Goal: Task Accomplishment & Management: Use online tool/utility

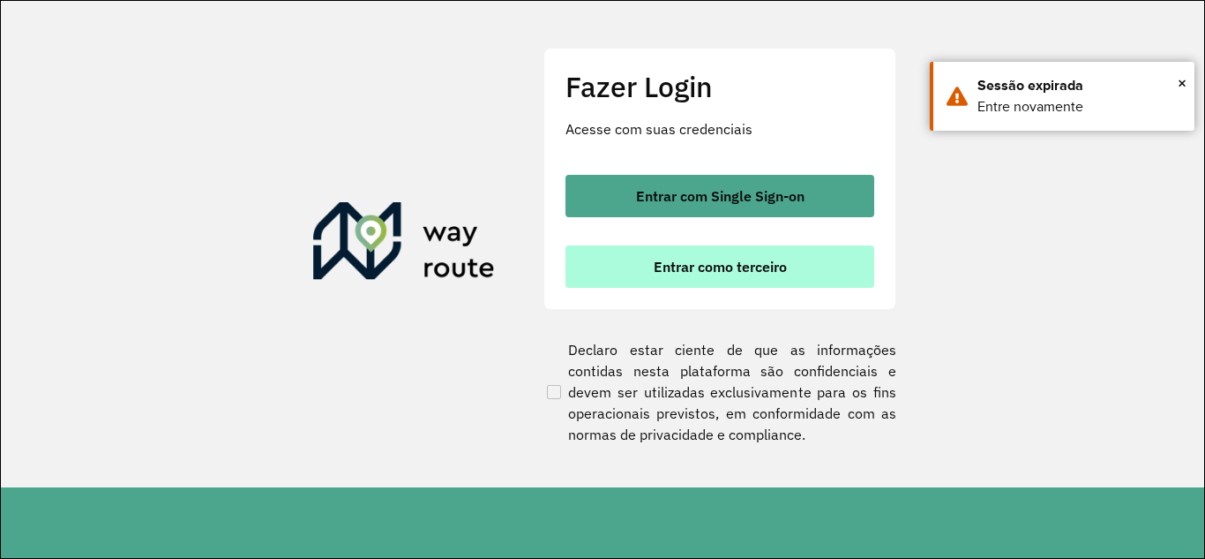
click at [683, 279] on button "Entrar como terceiro" at bounding box center [720, 266] width 309 height 42
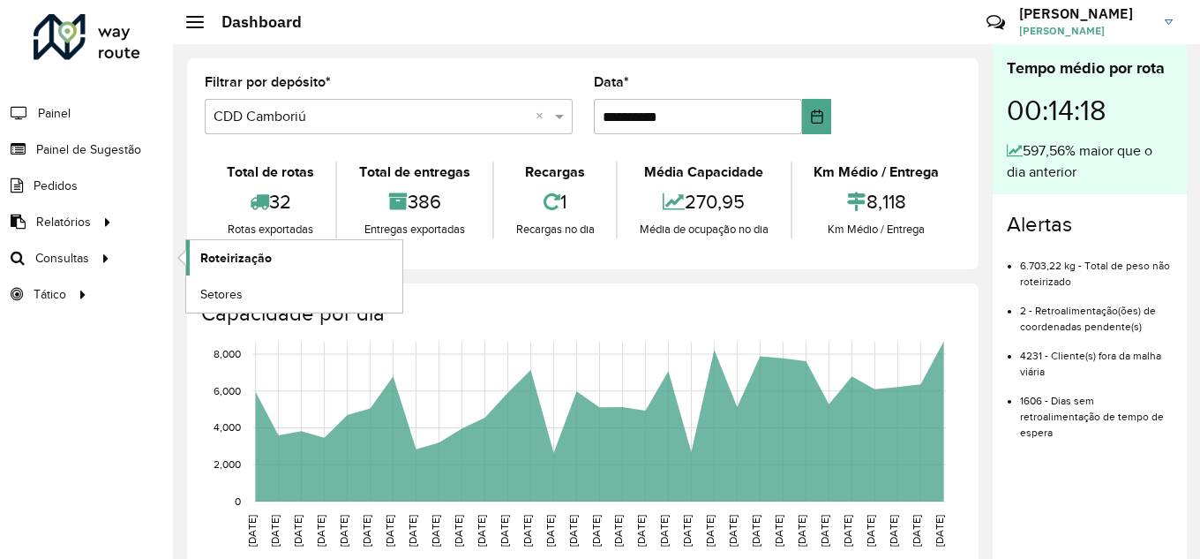
click at [255, 249] on span "Roteirização" at bounding box center [235, 258] width 71 height 19
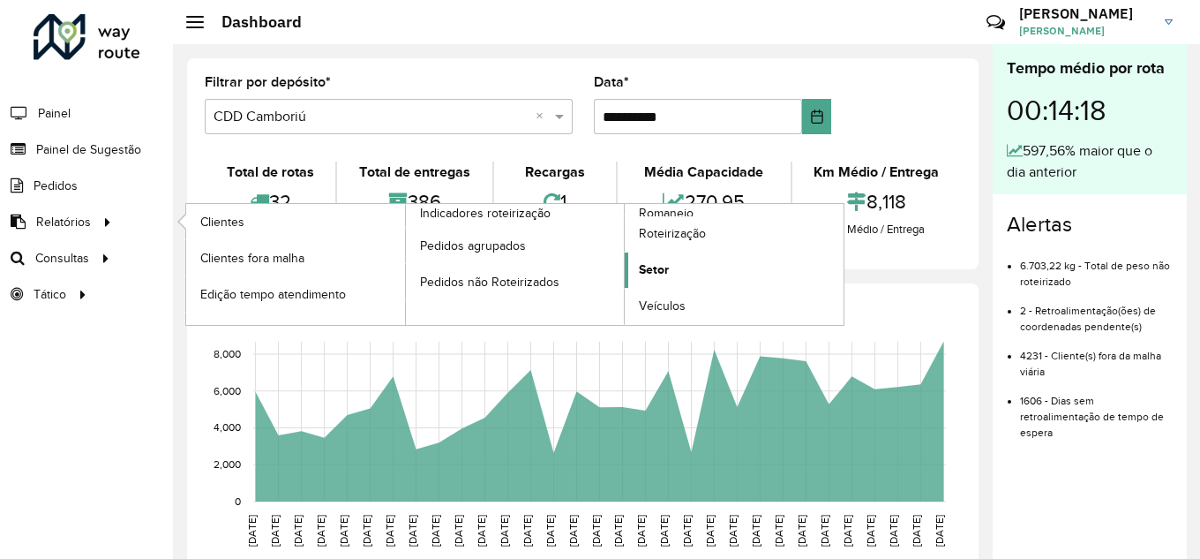
click at [681, 272] on link "Setor" at bounding box center [734, 269] width 219 height 35
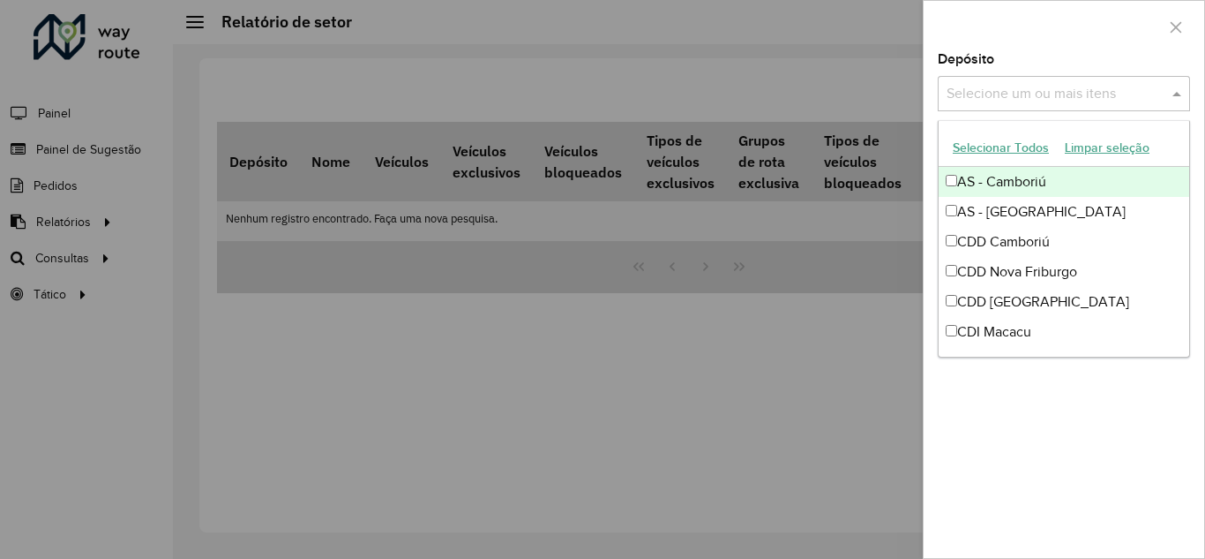
click at [1176, 91] on span at bounding box center [1179, 93] width 22 height 21
click at [1107, 51] on div at bounding box center [1064, 27] width 281 height 52
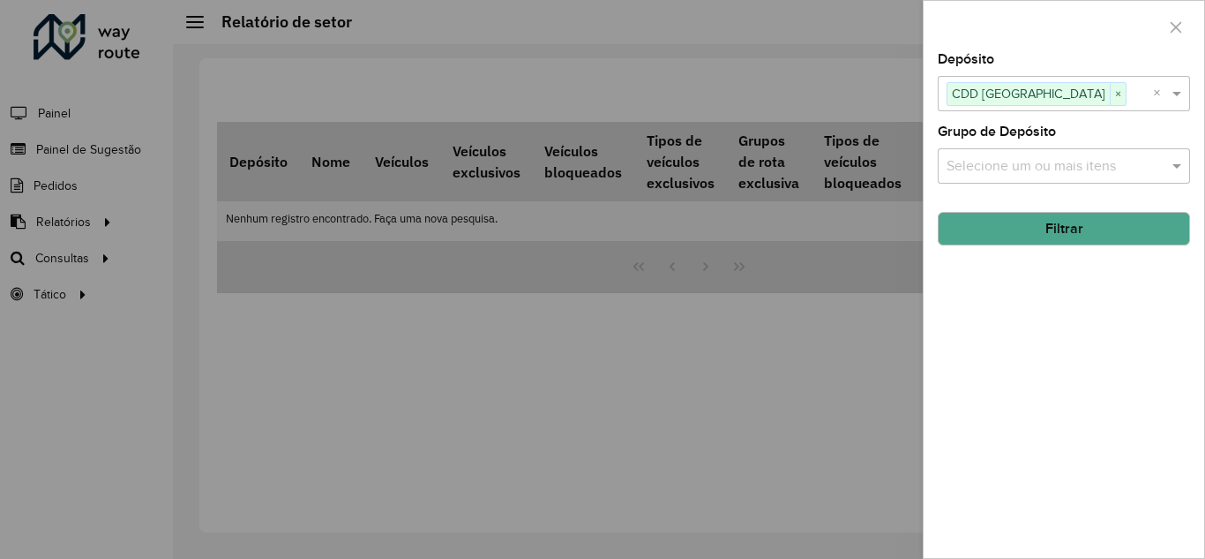
click at [1062, 244] on button "Filtrar" at bounding box center [1064, 229] width 252 height 34
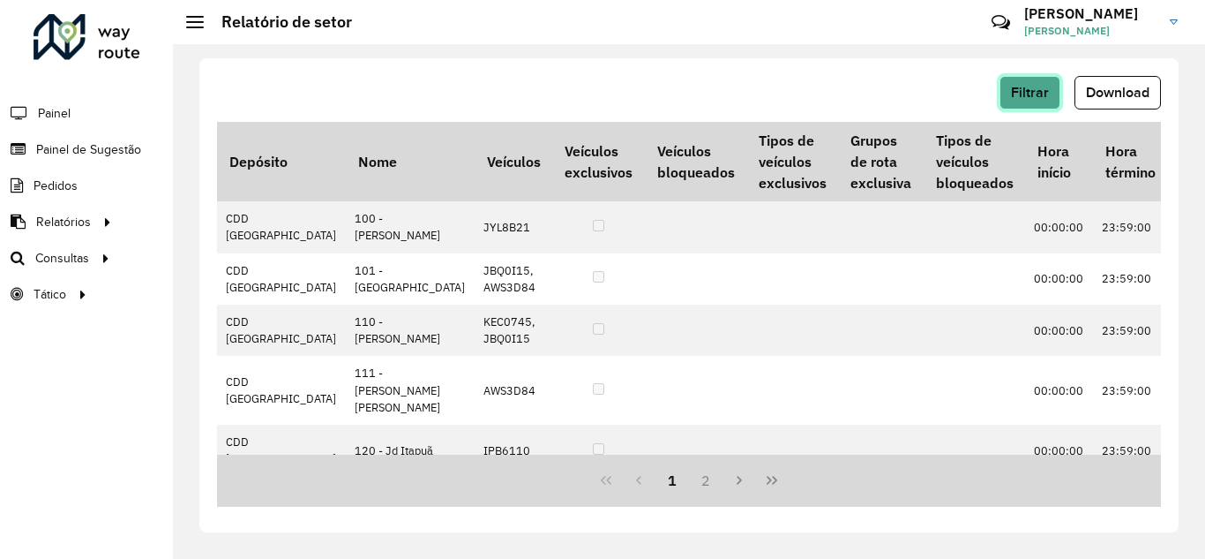
click at [1026, 101] on button "Filtrar" at bounding box center [1030, 93] width 61 height 34
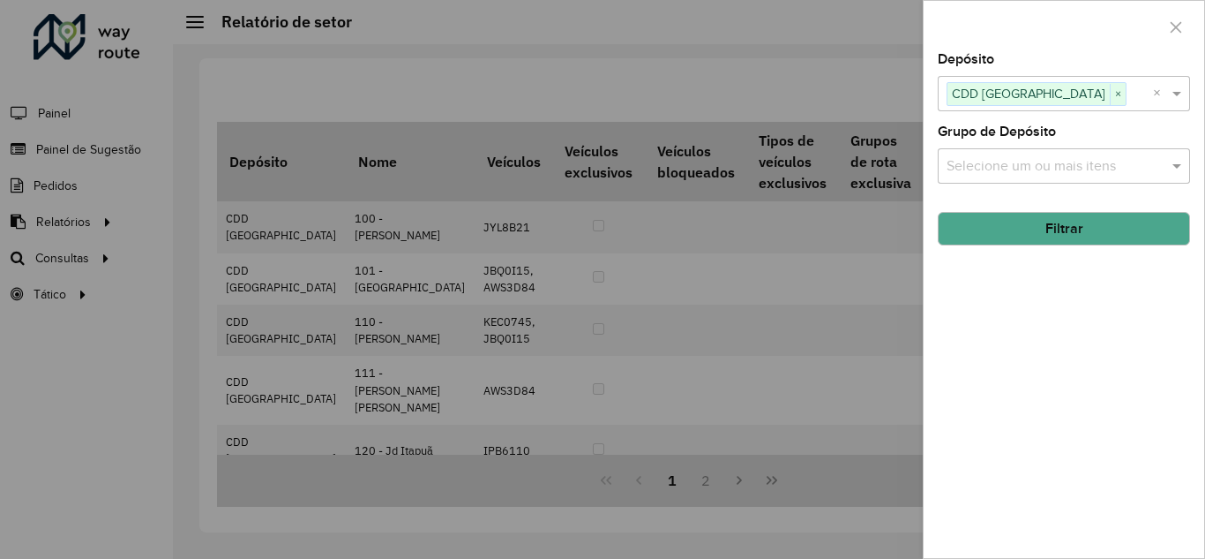
click at [761, 71] on div at bounding box center [602, 279] width 1205 height 559
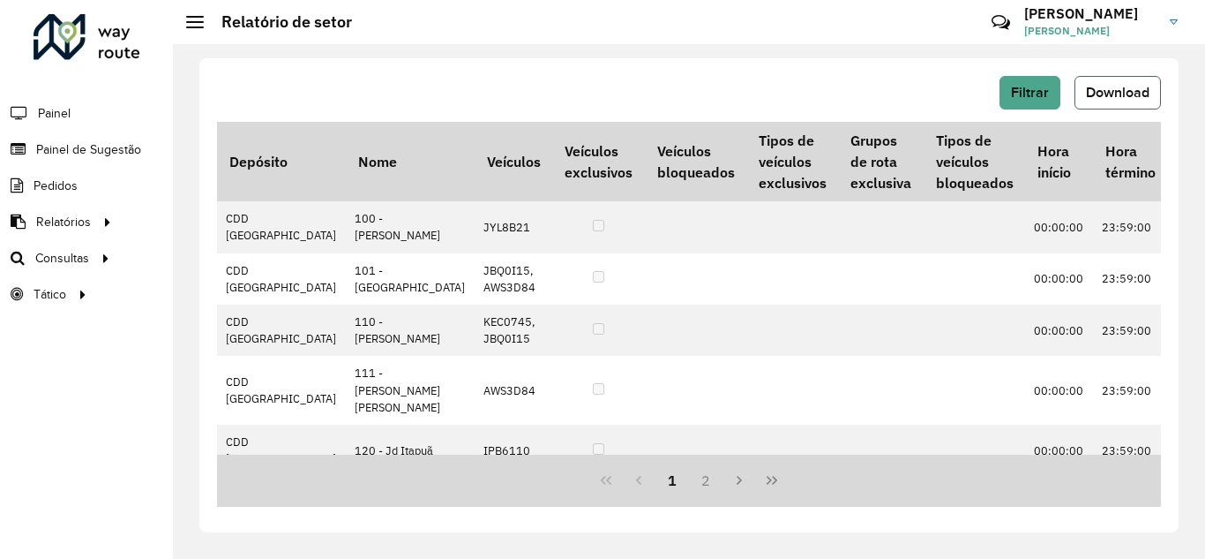
click at [1117, 94] on span "Download" at bounding box center [1118, 92] width 64 height 15
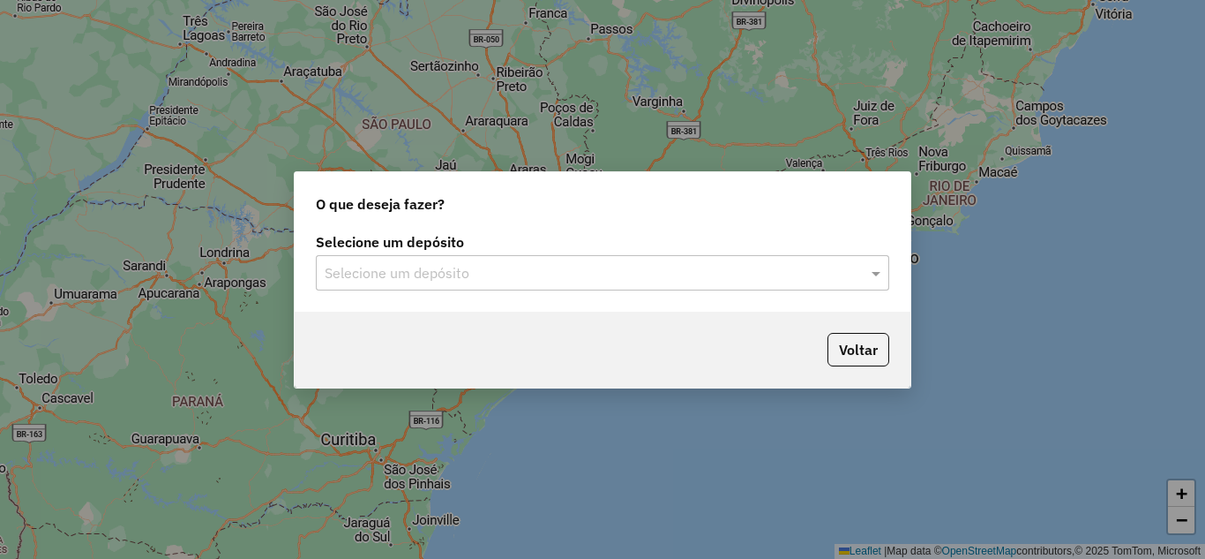
click at [456, 267] on input "text" at bounding box center [585, 273] width 521 height 21
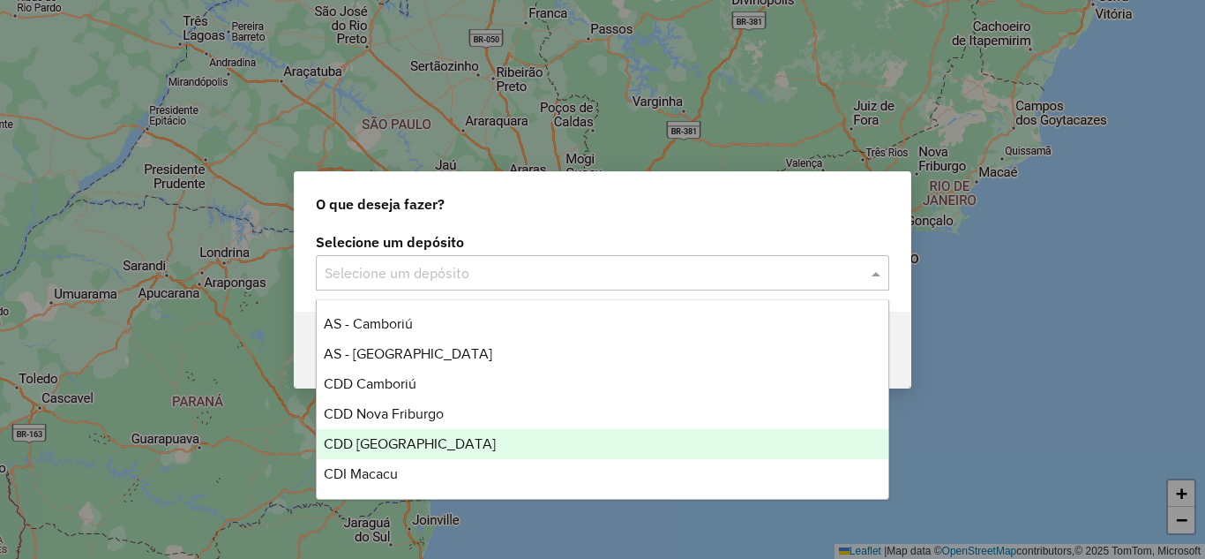
click at [400, 438] on span "CDD Rondonópolis" at bounding box center [410, 443] width 172 height 15
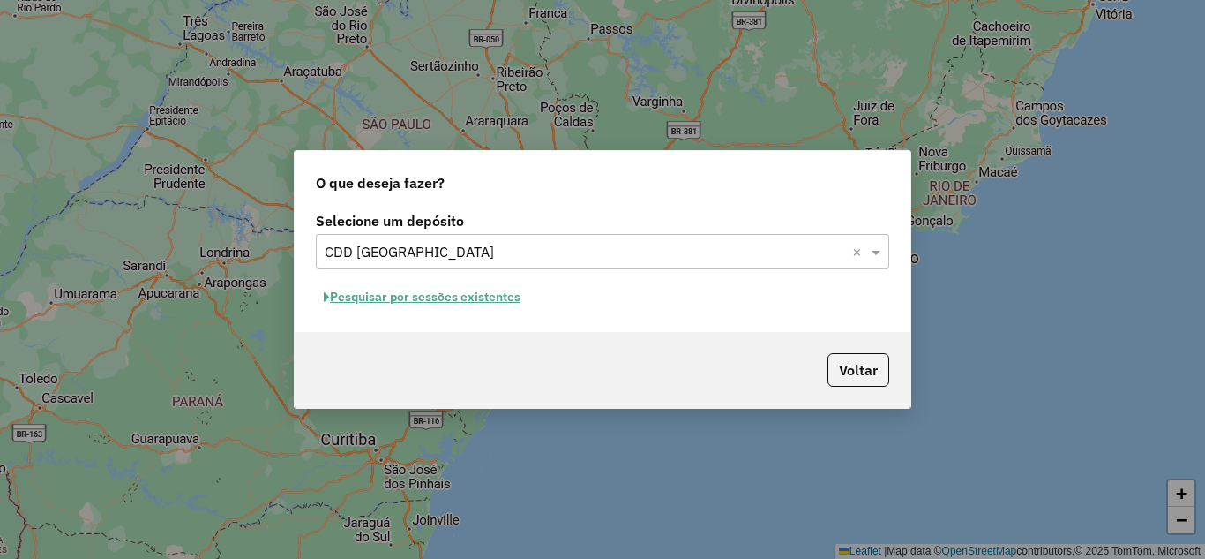
click at [449, 295] on button "Pesquisar por sessões existentes" at bounding box center [422, 296] width 213 height 27
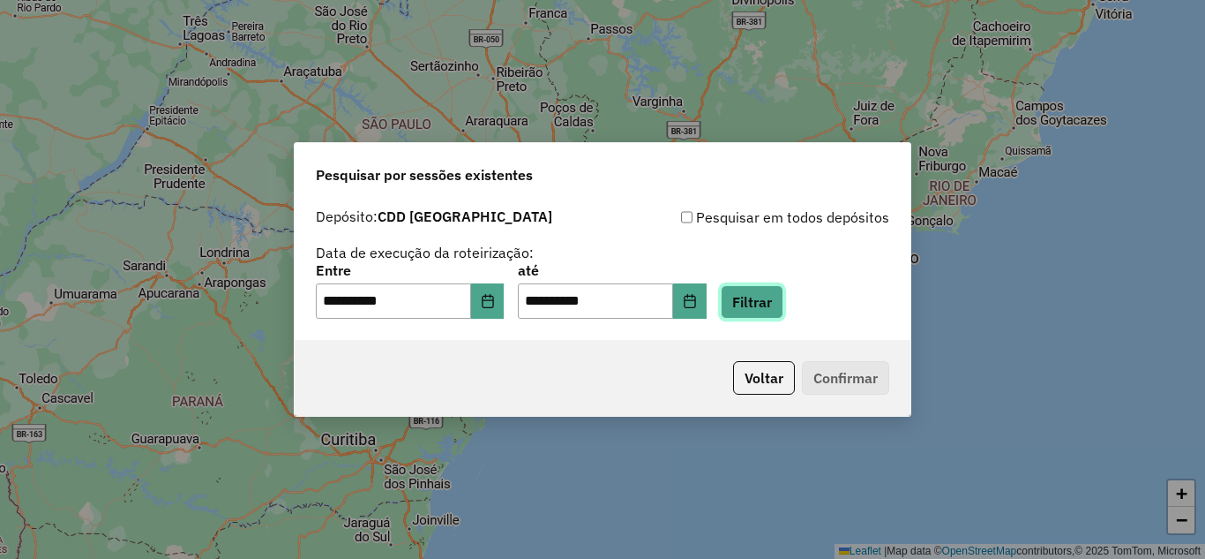
click at [767, 292] on button "Filtrar" at bounding box center [752, 302] width 63 height 34
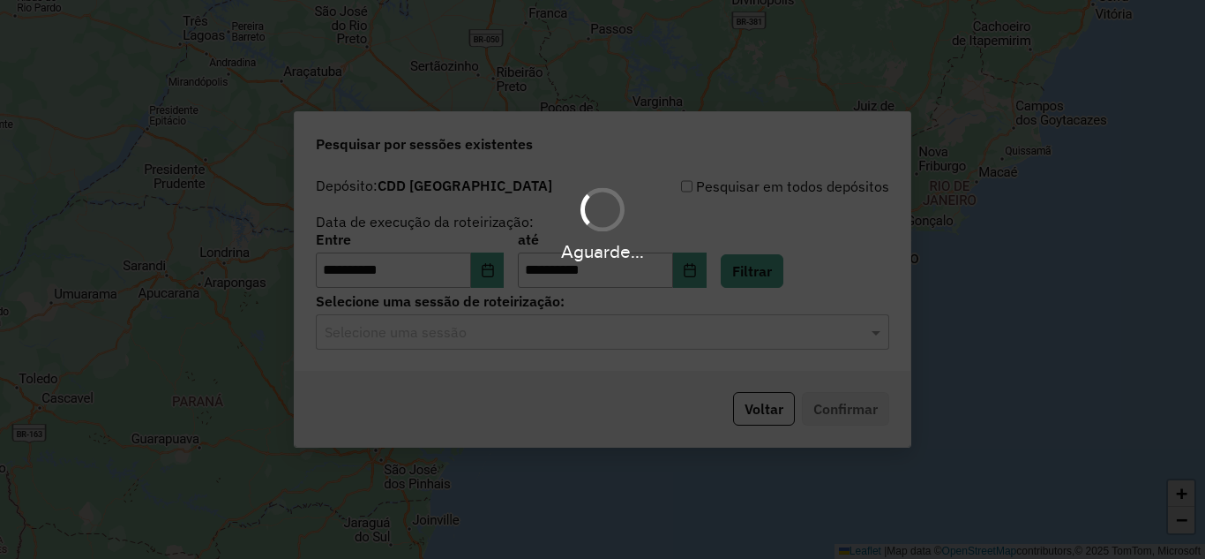
click at [502, 338] on input "text" at bounding box center [585, 332] width 521 height 21
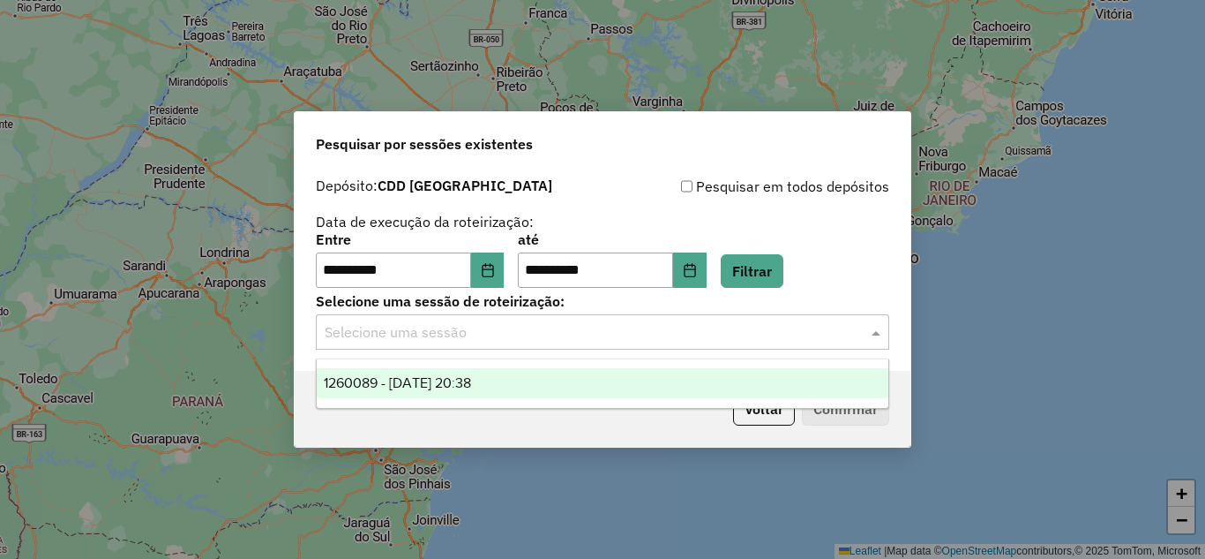
click at [466, 392] on div "1260089 - 05/09/2025 20:38" at bounding box center [603, 383] width 572 height 30
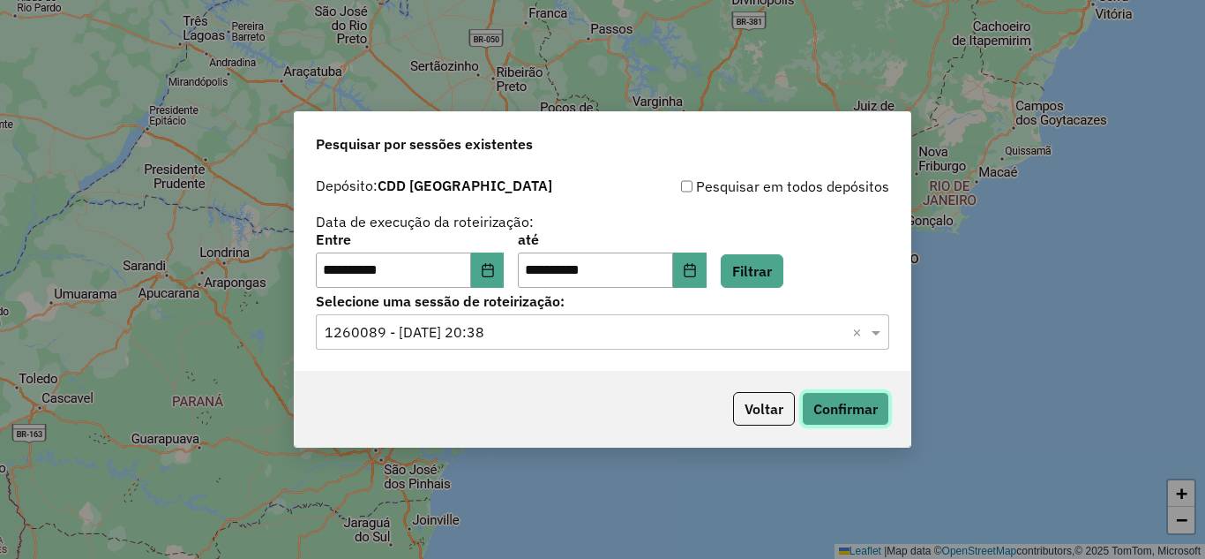
click at [847, 423] on button "Confirmar" at bounding box center [845, 409] width 87 height 34
click at [489, 265] on button "Choose Date" at bounding box center [488, 269] width 34 height 35
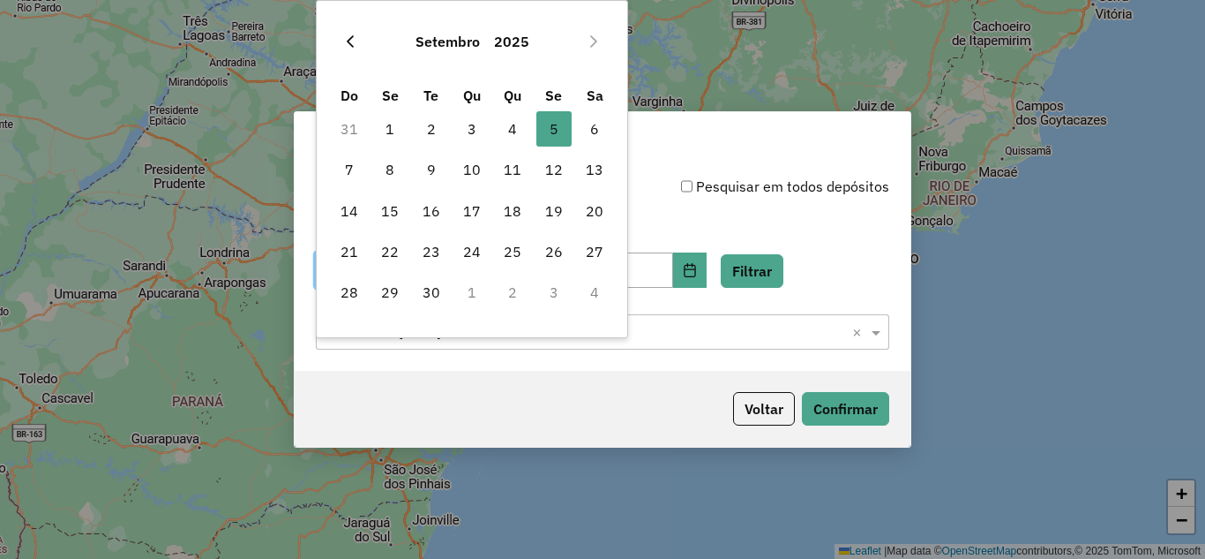
click at [347, 41] on icon "Previous Month" at bounding box center [350, 41] width 14 height 14
click at [514, 291] on span "28" at bounding box center [512, 291] width 35 height 35
type input "**********"
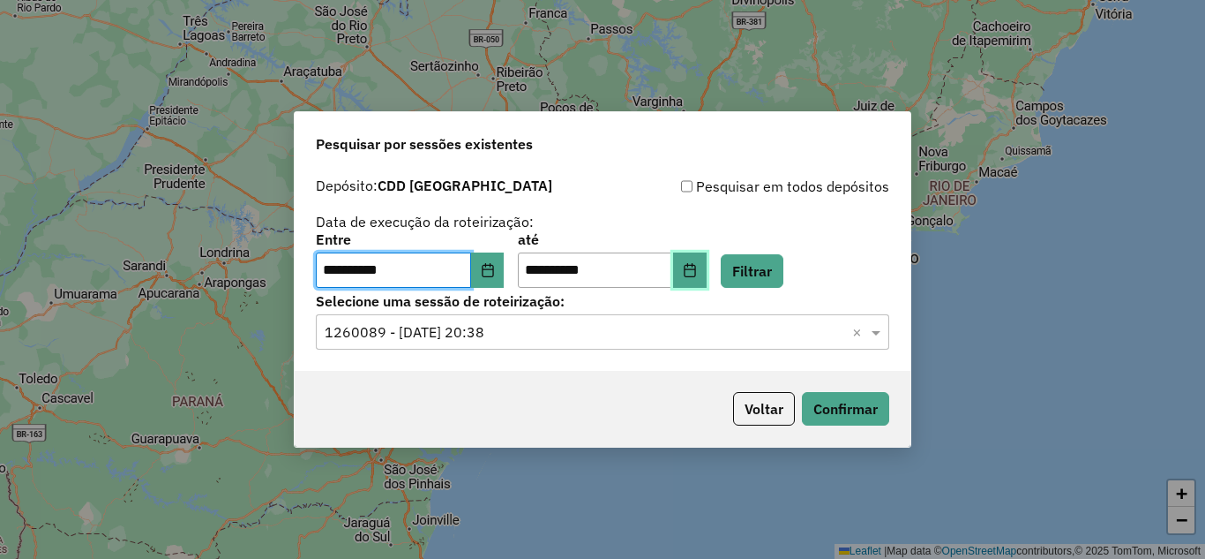
click at [697, 270] on icon "Choose Date" at bounding box center [690, 270] width 14 height 14
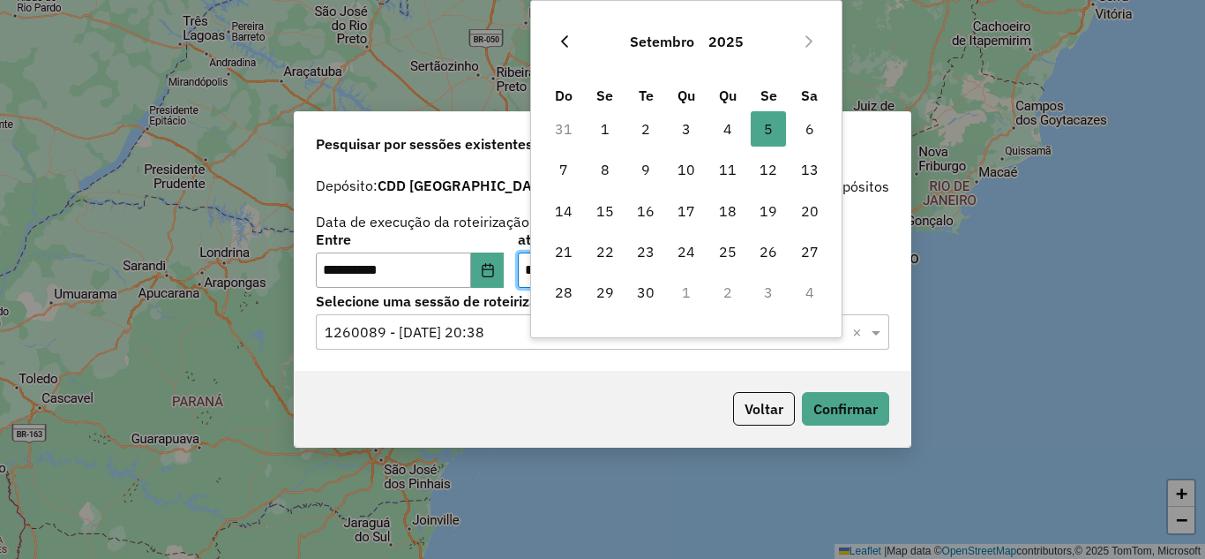
click at [565, 49] on button "Previous Month" at bounding box center [565, 41] width 28 height 28
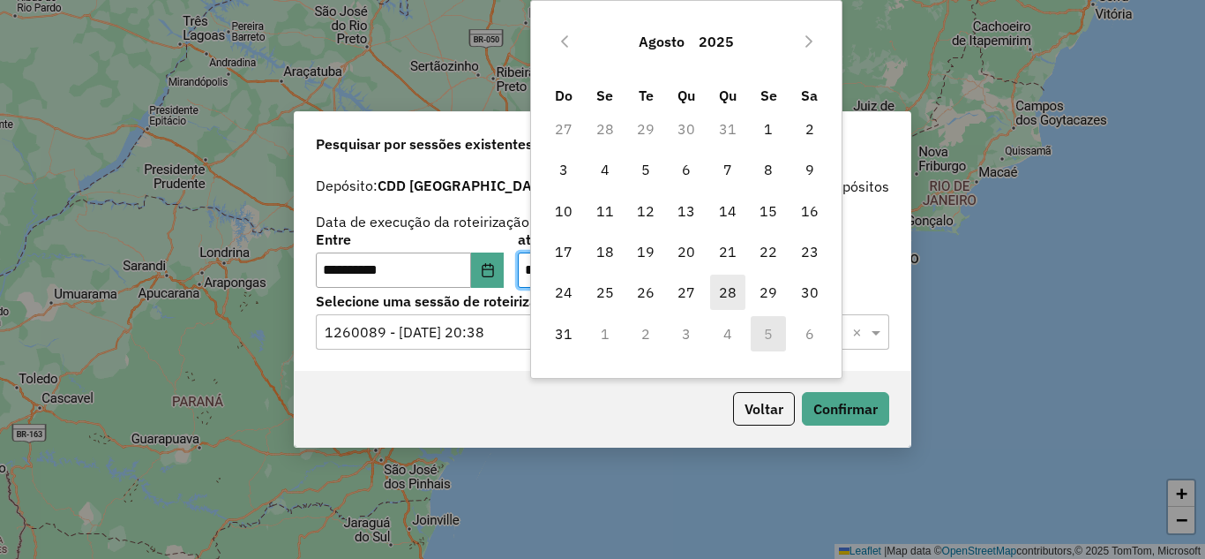
click at [730, 285] on span "28" at bounding box center [727, 291] width 35 height 35
type input "**********"
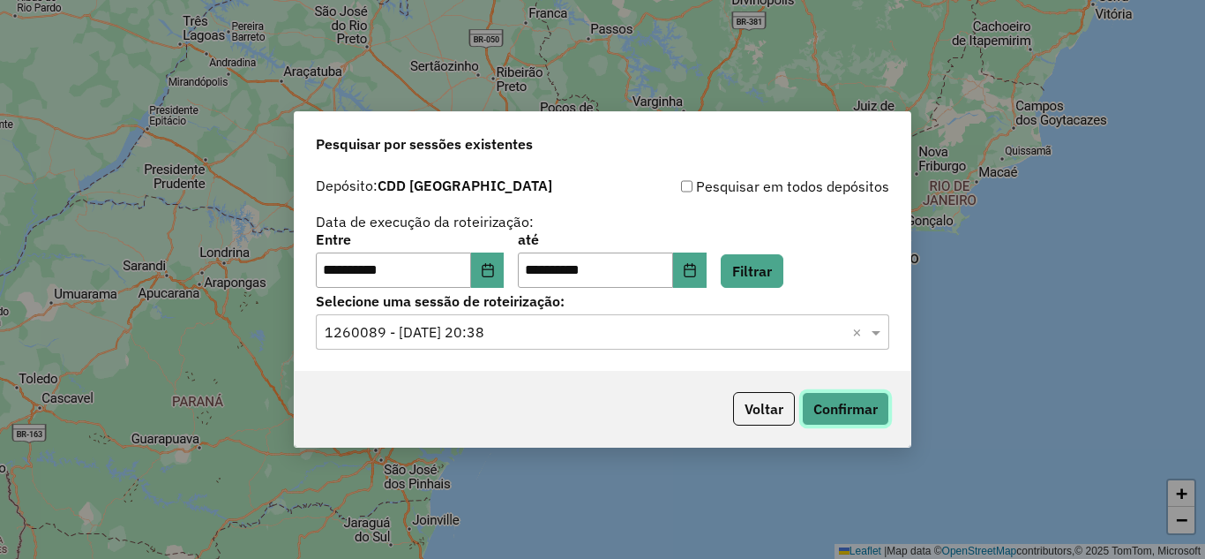
click at [839, 418] on button "Confirmar" at bounding box center [845, 409] width 87 height 34
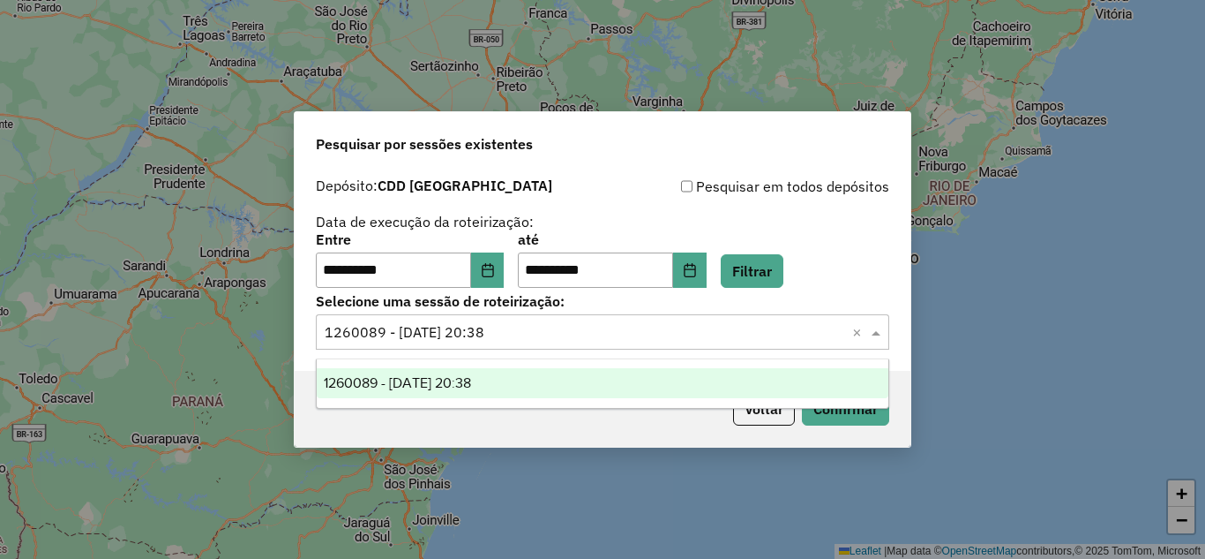
click at [715, 335] on input "text" at bounding box center [585, 332] width 521 height 21
click at [774, 258] on button "Filtrar" at bounding box center [752, 271] width 63 height 34
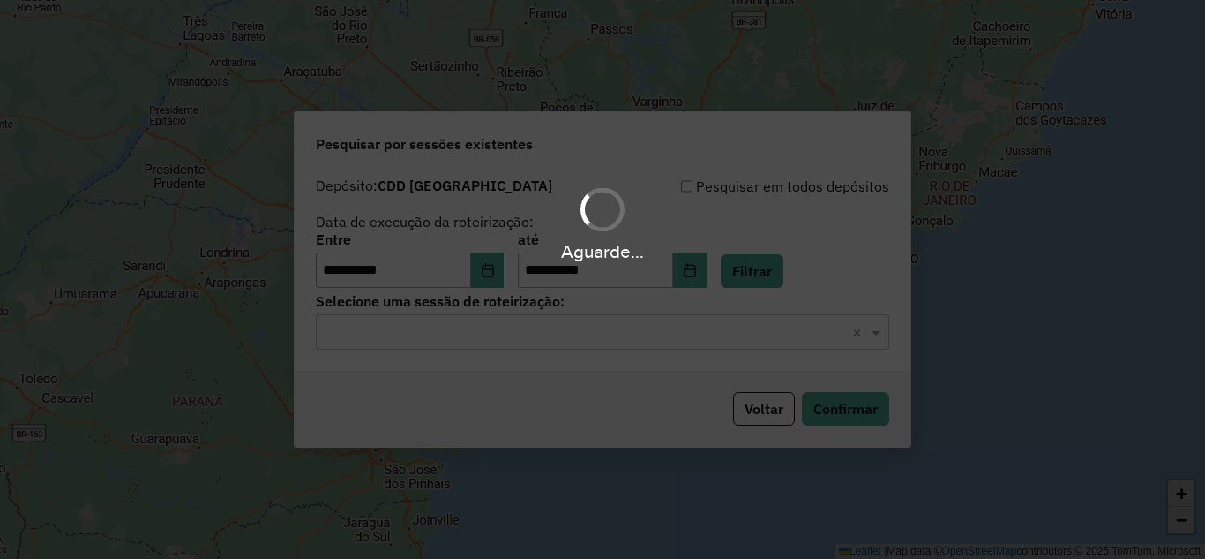
click at [535, 343] on div "Aguarde..." at bounding box center [602, 279] width 1205 height 559
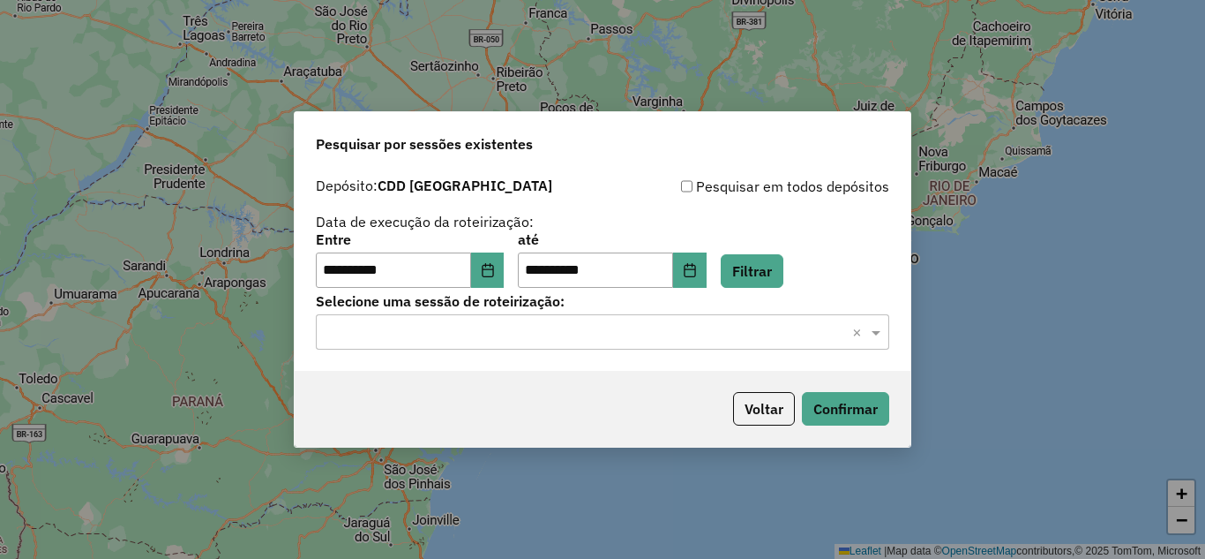
click at [531, 336] on input "text" at bounding box center [585, 332] width 521 height 21
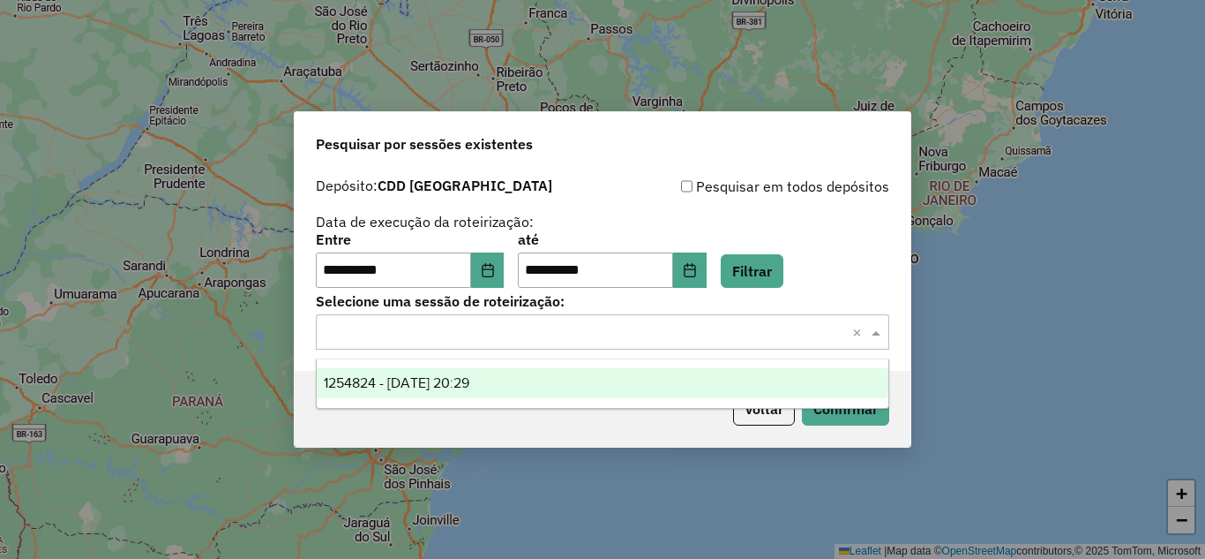
click at [460, 382] on span "1254824 - 28/08/2025 20:29" at bounding box center [397, 382] width 146 height 15
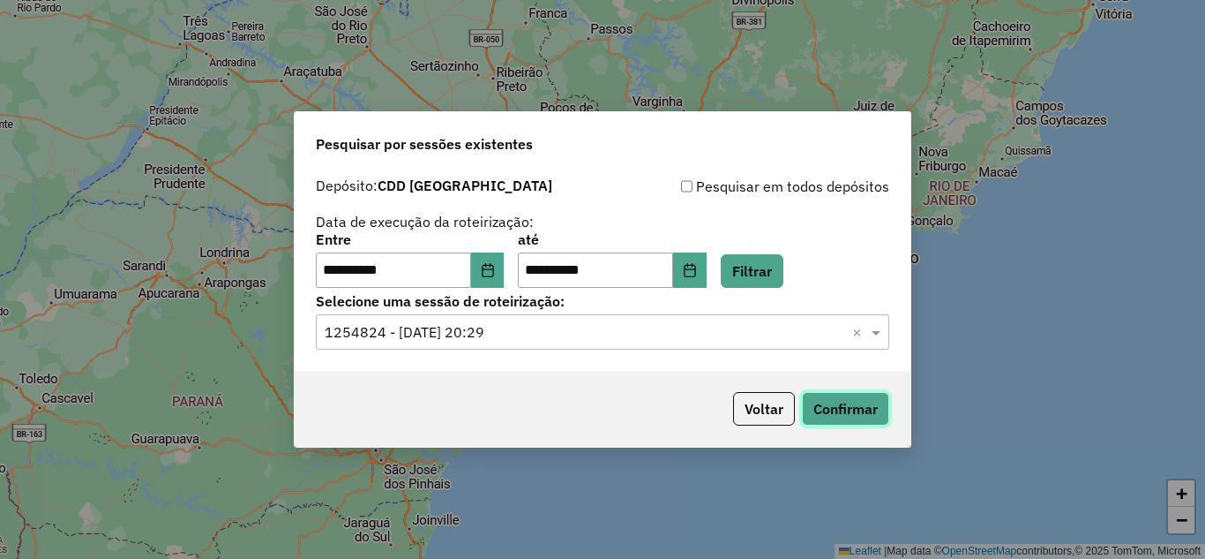
click at [856, 401] on button "Confirmar" at bounding box center [845, 409] width 87 height 34
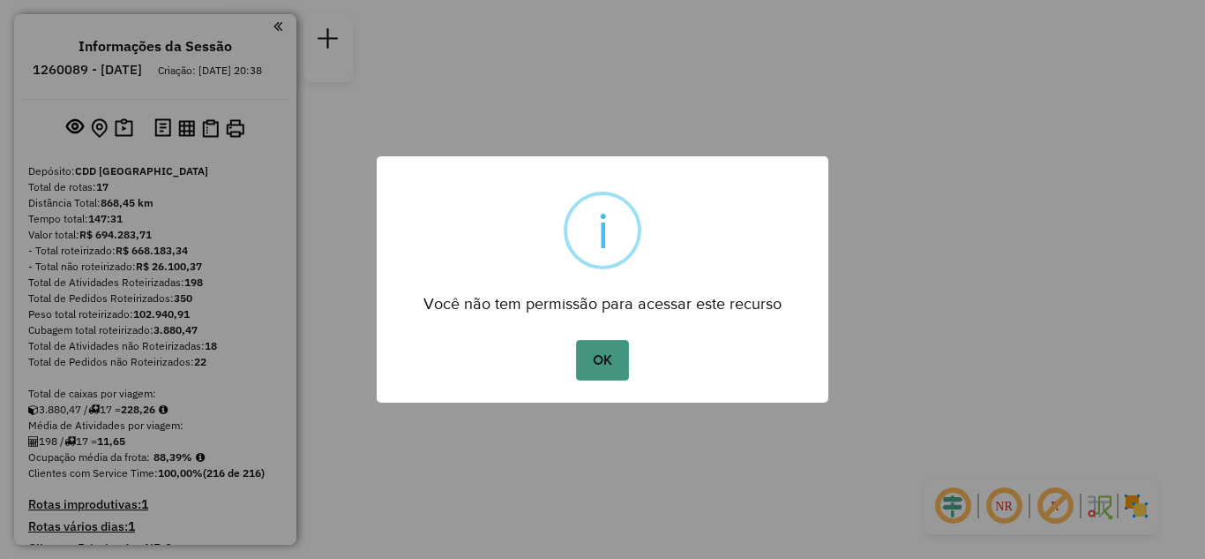
click at [593, 370] on button "OK" at bounding box center [602, 360] width 52 height 41
click at [602, 357] on button "OK" at bounding box center [602, 360] width 52 height 41
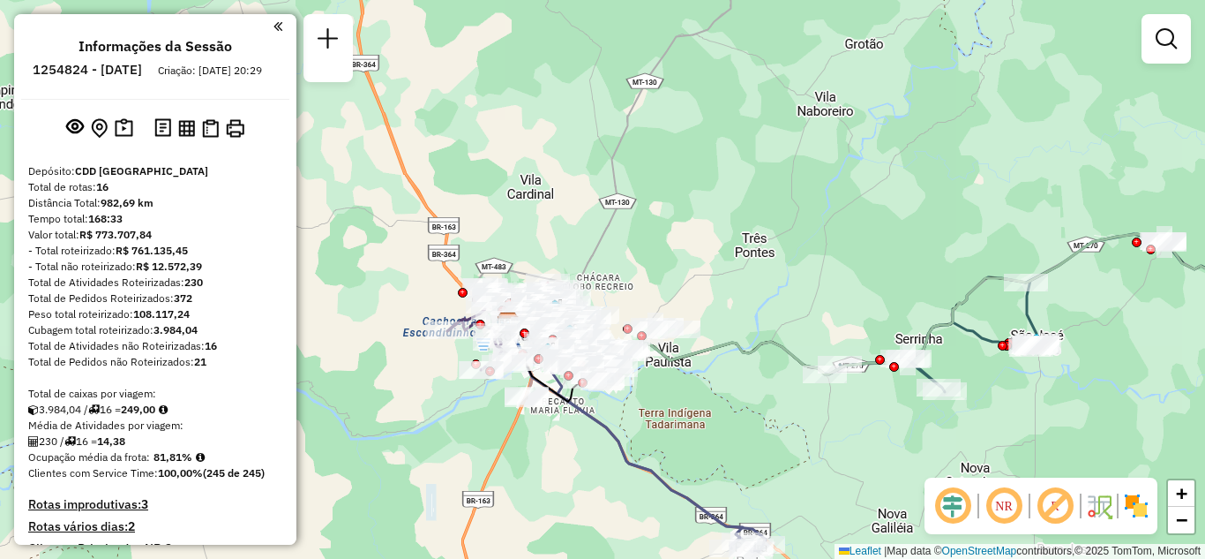
drag, startPoint x: 703, startPoint y: 242, endPoint x: 845, endPoint y: 200, distance: 148.0
click at [845, 200] on div "Janela de atendimento Grade de atendimento Capacidade Transportadoras Veículos …" at bounding box center [602, 279] width 1205 height 559
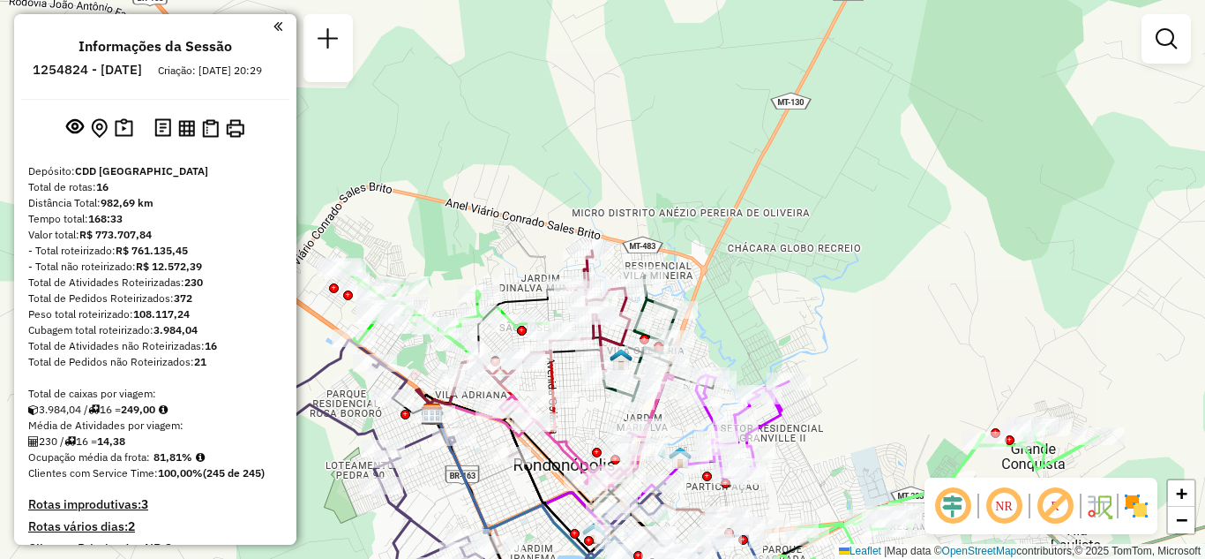
drag, startPoint x: 776, startPoint y: 191, endPoint x: 837, endPoint y: 61, distance: 144.1
click at [836, 63] on div "Janela de atendimento Grade de atendimento Capacidade Transportadoras Veículos …" at bounding box center [602, 279] width 1205 height 559
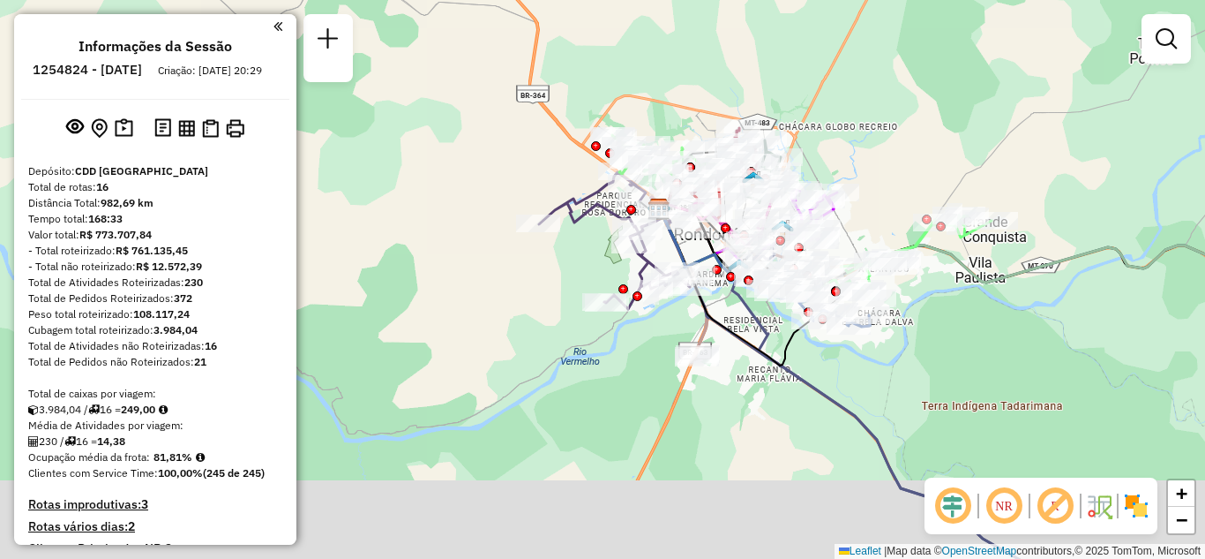
drag, startPoint x: 867, startPoint y: 194, endPoint x: 779, endPoint y: 142, distance: 101.7
click at [779, 142] on div "Rota 6 - Placa QBU0F88 00711152 - LAYLA LORRAYNY DE SOUZA Janela de atendimento…" at bounding box center [602, 279] width 1205 height 559
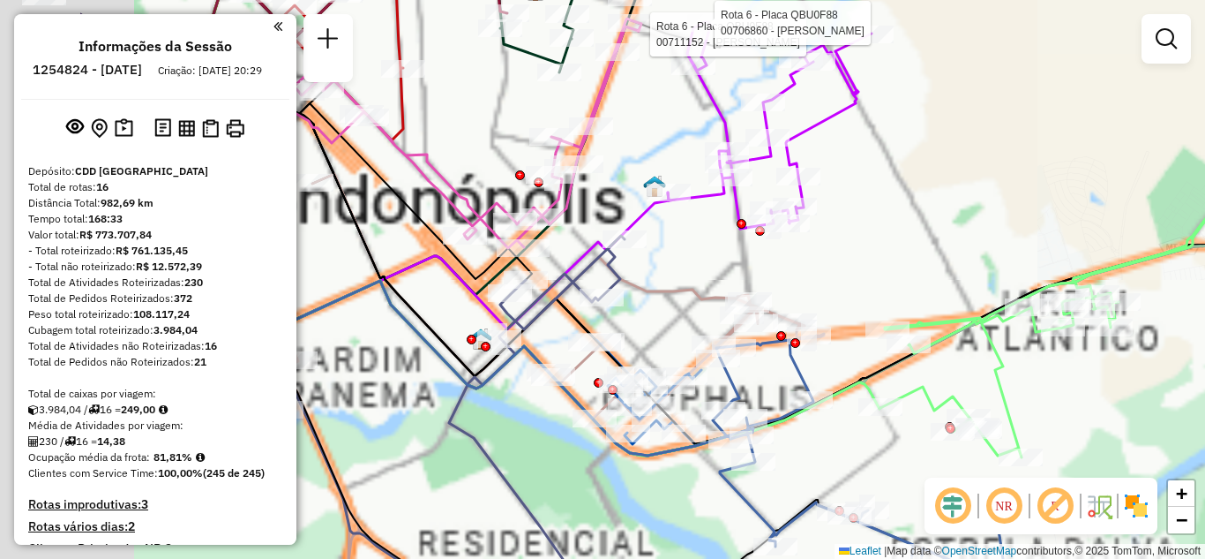
drag, startPoint x: 938, startPoint y: 188, endPoint x: 1036, endPoint y: 189, distance: 98.0
click at [1033, 189] on div "Rota 6 - Placa QBU0F88 00711152 - LAYLA LORRAYNY DE SOUZA Rota 6 - Placa QBU0F8…" at bounding box center [602, 279] width 1205 height 559
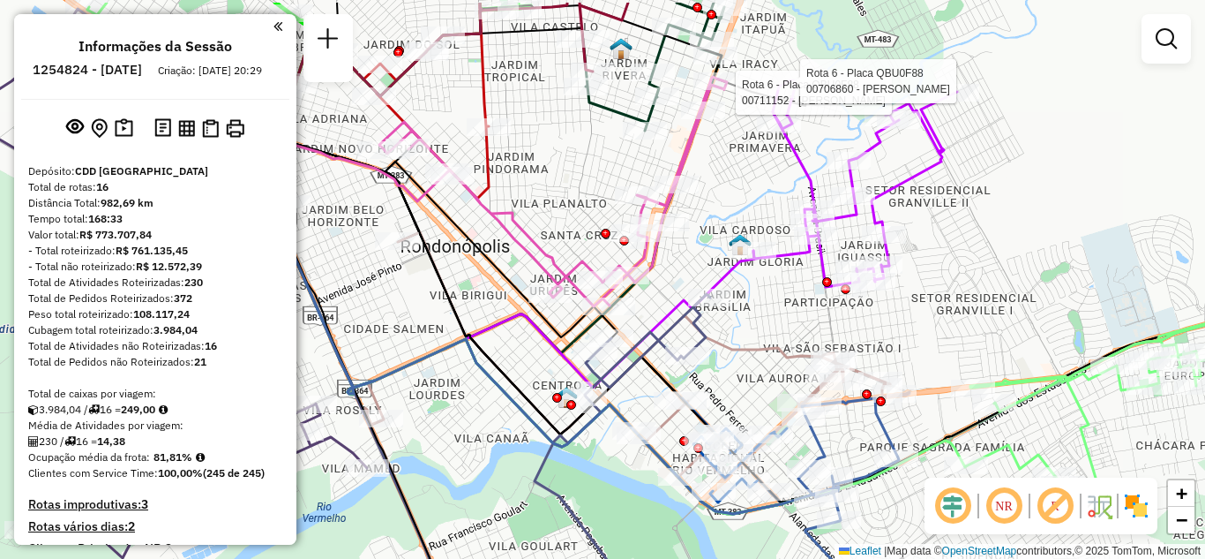
drag, startPoint x: 990, startPoint y: 280, endPoint x: 1033, endPoint y: 267, distance: 45.0
click at [1002, 283] on div "Rota 6 - Placa QBU0F88 00711152 - LAYLA LORRAYNY DE SOUZA Rota 6 - Placa QBU0F8…" at bounding box center [602, 279] width 1205 height 559
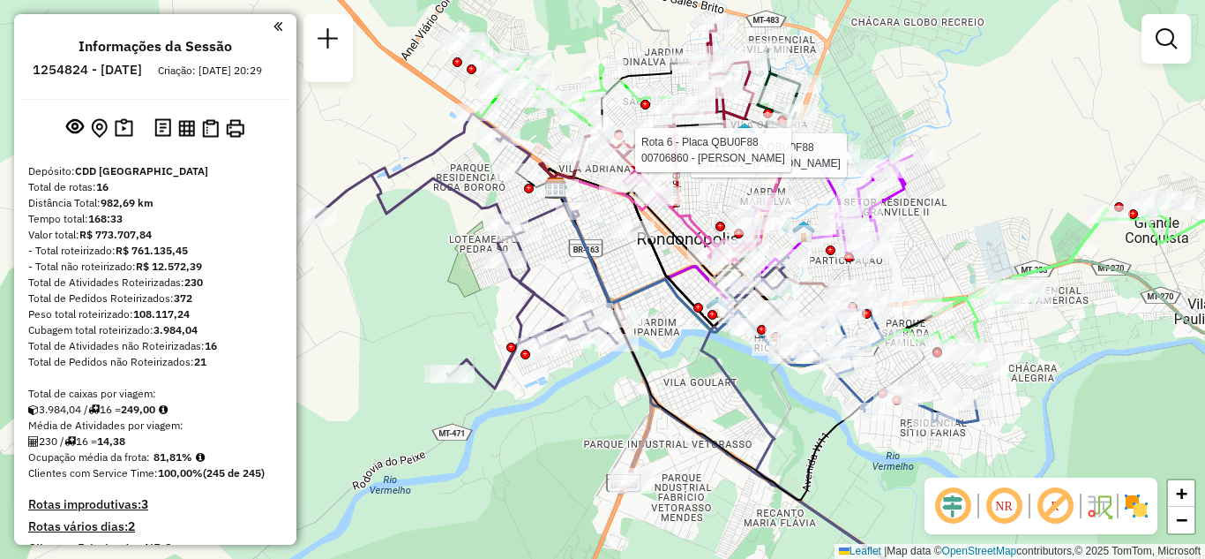
drag, startPoint x: 1053, startPoint y: 241, endPoint x: 914, endPoint y: 229, distance: 139.0
click at [923, 224] on div "Rota 6 - Placa QBU0F88 00711152 - LAYLA LORRAYNY DE SOUZA Rota 6 - Placa QBU0F8…" at bounding box center [602, 279] width 1205 height 559
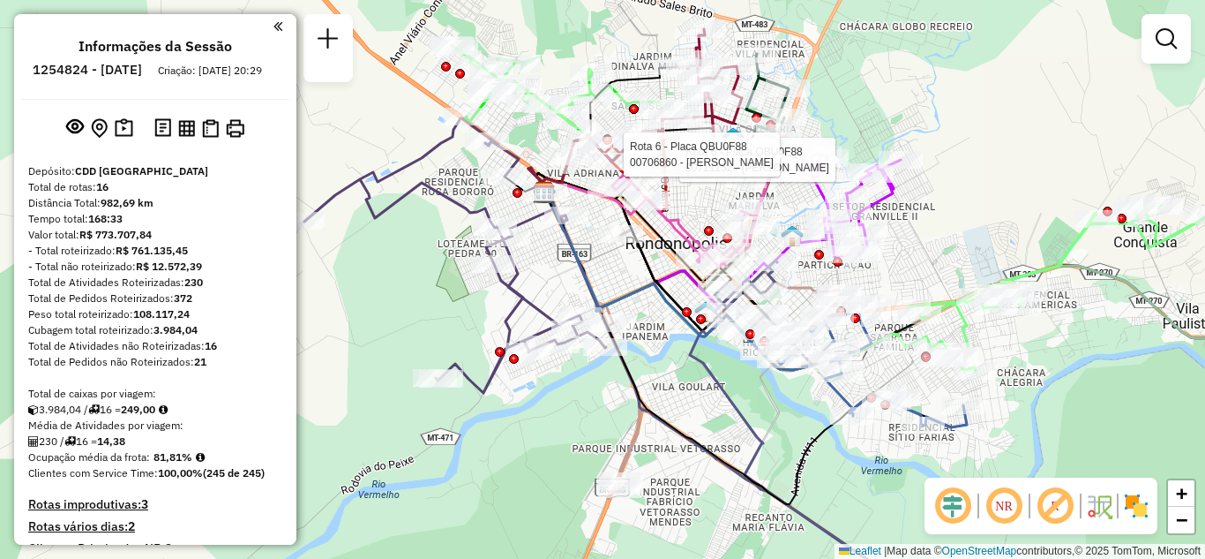
click at [901, 256] on div "Rota 6 - Placa QBU0F88 00711152 - LAYLA LORRAYNY DE SOUZA Rota 6 - Placa QBU0F8…" at bounding box center [602, 279] width 1205 height 559
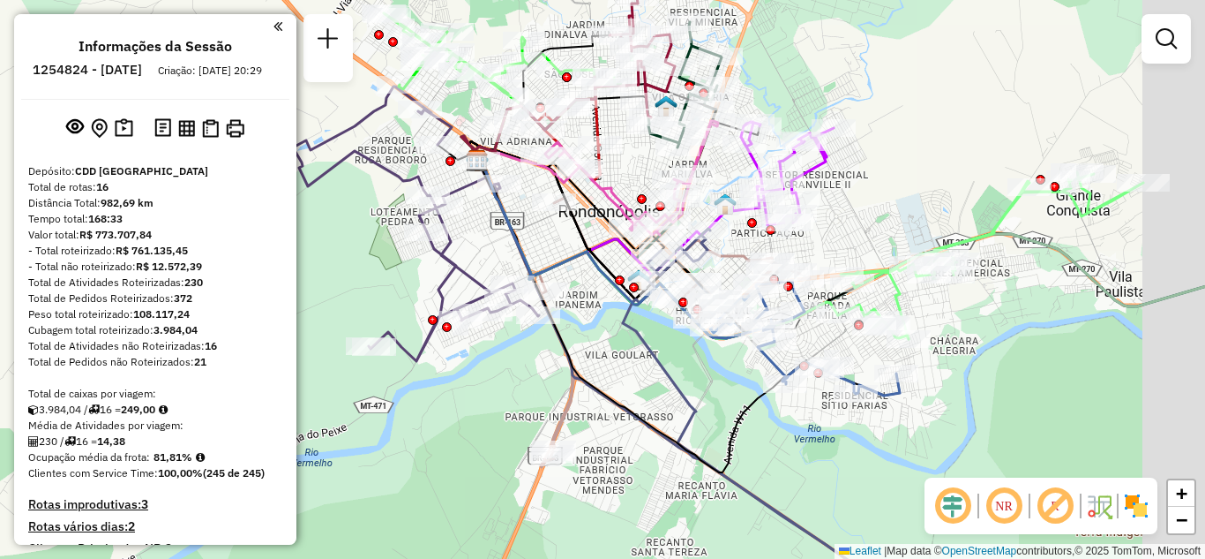
drag, startPoint x: 747, startPoint y: 418, endPoint x: 708, endPoint y: 402, distance: 43.1
click at [710, 407] on div "Janela de atendimento Grade de atendimento Capacidade Transportadoras Veículos …" at bounding box center [602, 279] width 1205 height 559
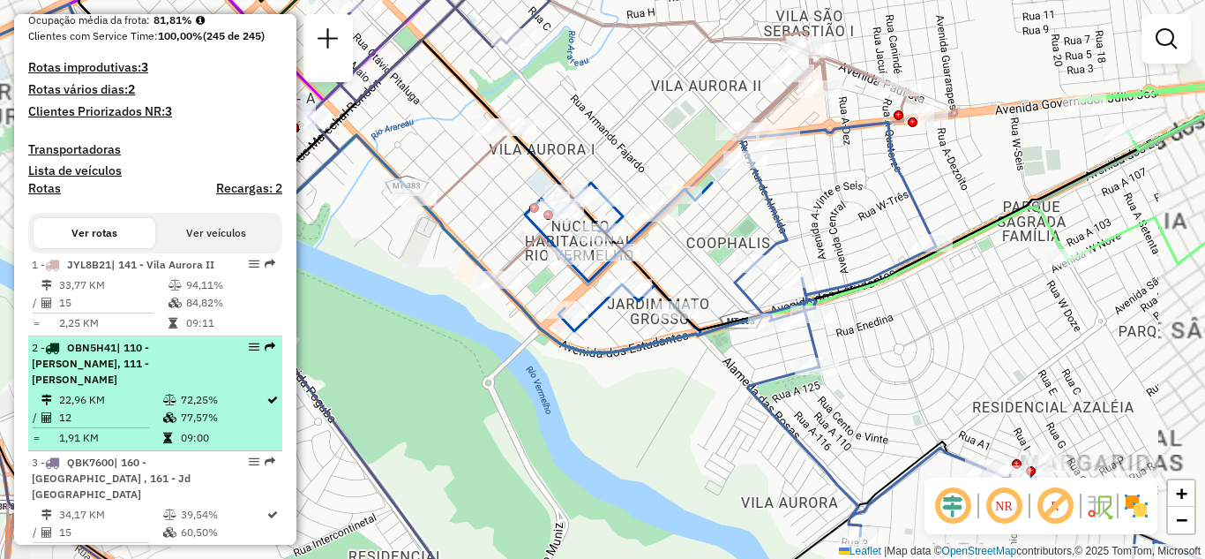
scroll to position [441, 0]
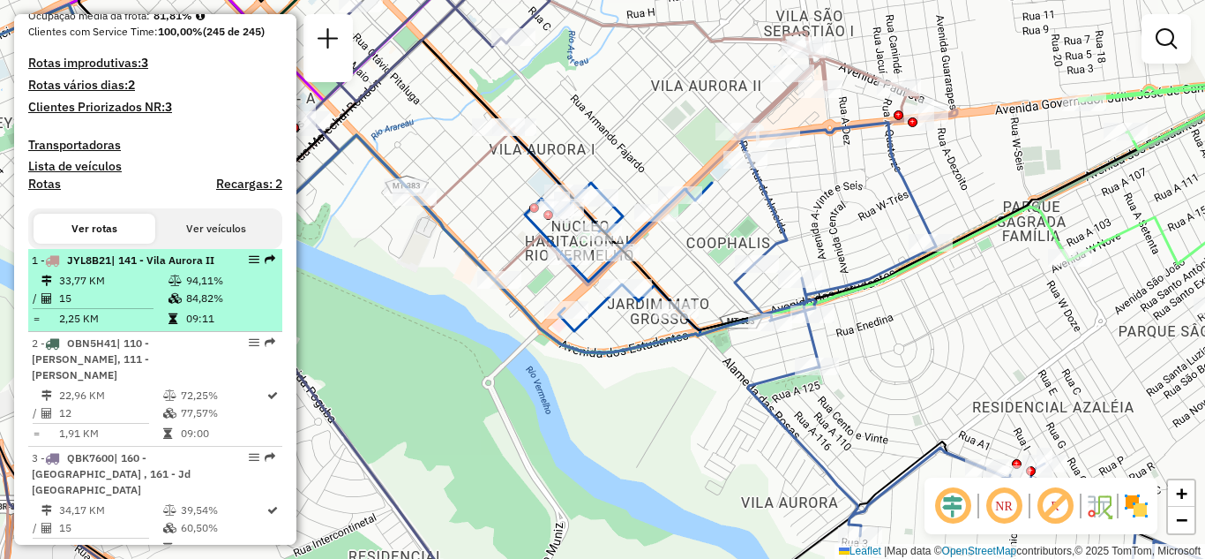
click at [251, 265] on em at bounding box center [254, 259] width 11 height 11
select select "**********"
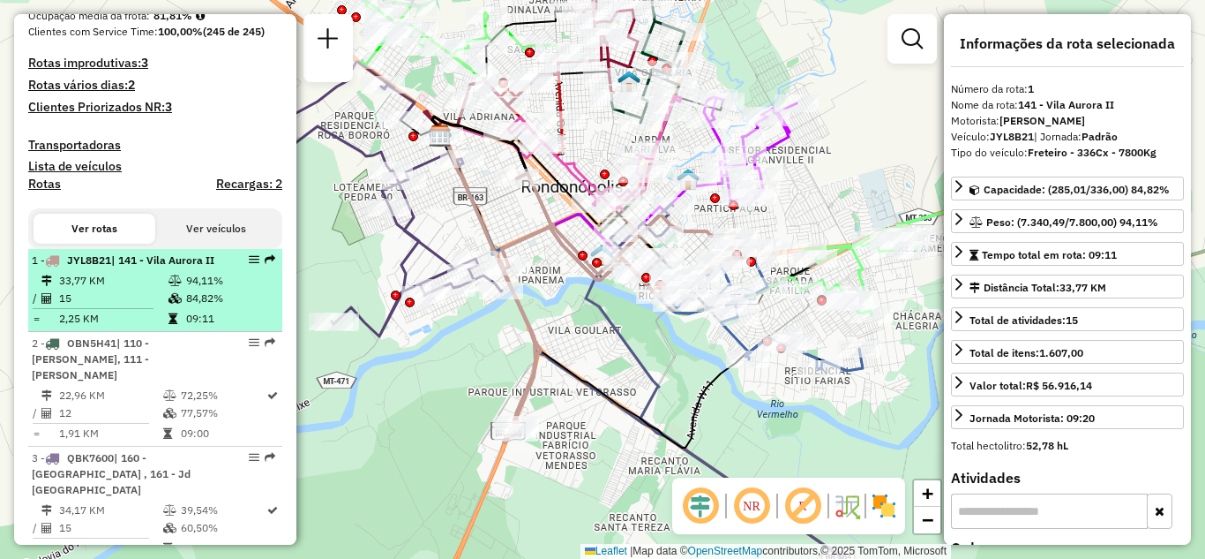
click at [64, 267] on strong "JYL8B21 | 141 - Vila Aurora II" at bounding box center [136, 259] width 155 height 13
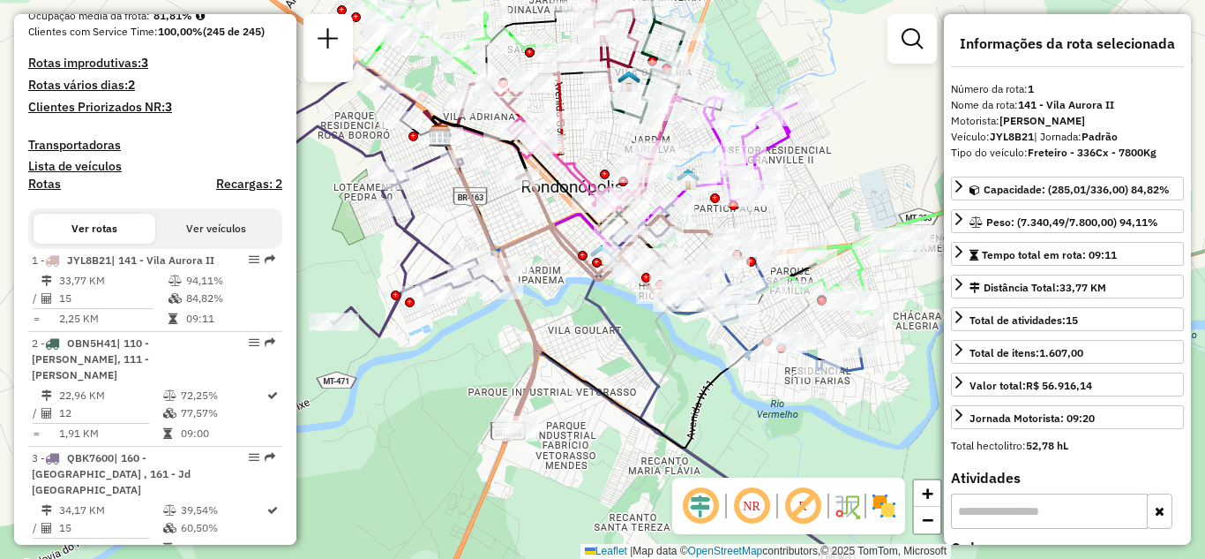
drag, startPoint x: 62, startPoint y: 281, endPoint x: 543, endPoint y: 265, distance: 481.2
click at [540, 282] on div "Janela de atendimento Grade de atendimento Capacidade Transportadoras Veículos …" at bounding box center [602, 279] width 1205 height 559
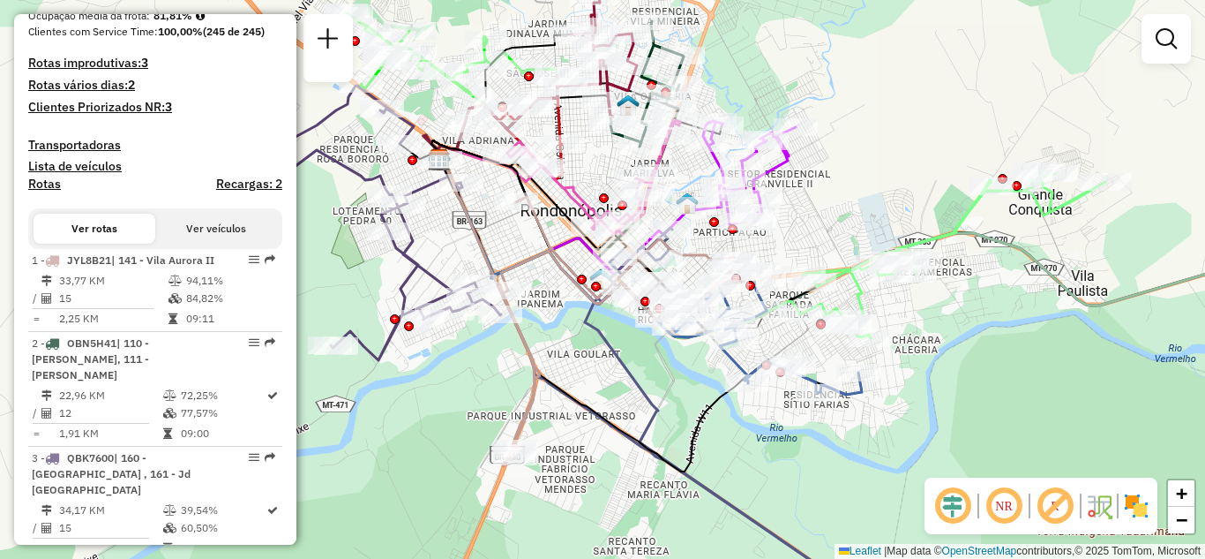
click at [596, 379] on div "Janela de atendimento Grade de atendimento Capacidade Transportadoras Veículos …" at bounding box center [602, 279] width 1205 height 559
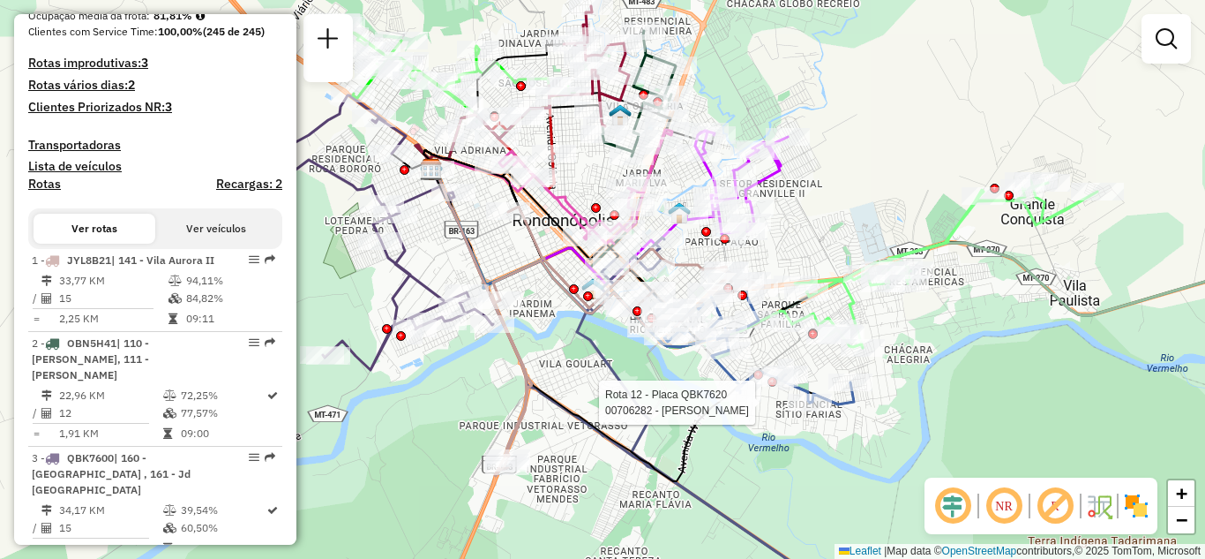
click at [818, 411] on div at bounding box center [810, 403] width 44 height 18
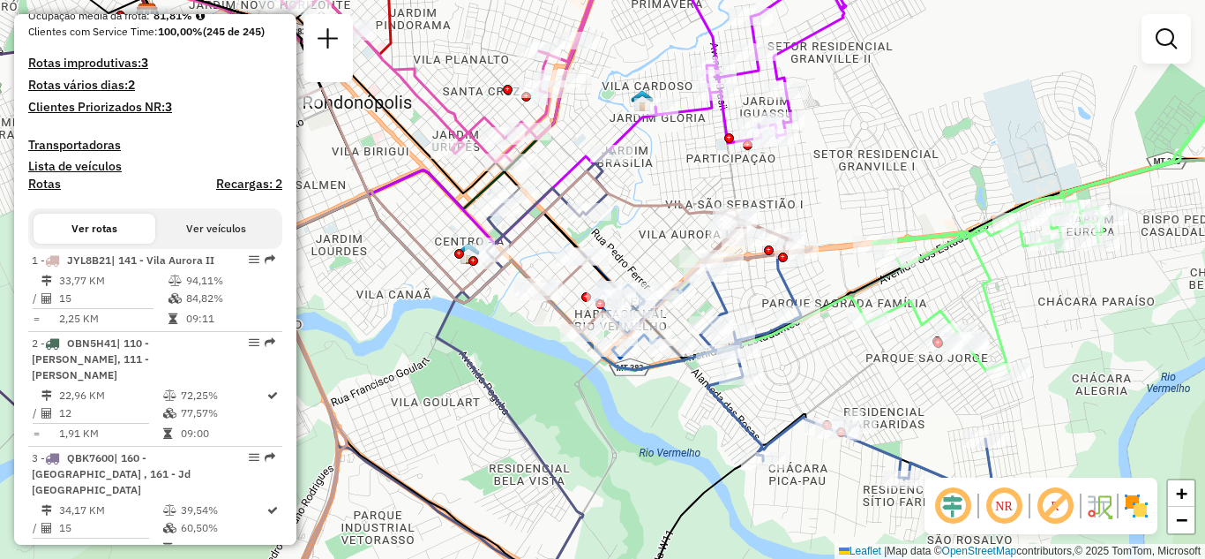
drag, startPoint x: 756, startPoint y: 345, endPoint x: 854, endPoint y: 328, distance: 99.4
click at [851, 329] on div "Janela de atendimento Grade de atendimento Capacidade Transportadoras Veículos …" at bounding box center [602, 279] width 1205 height 559
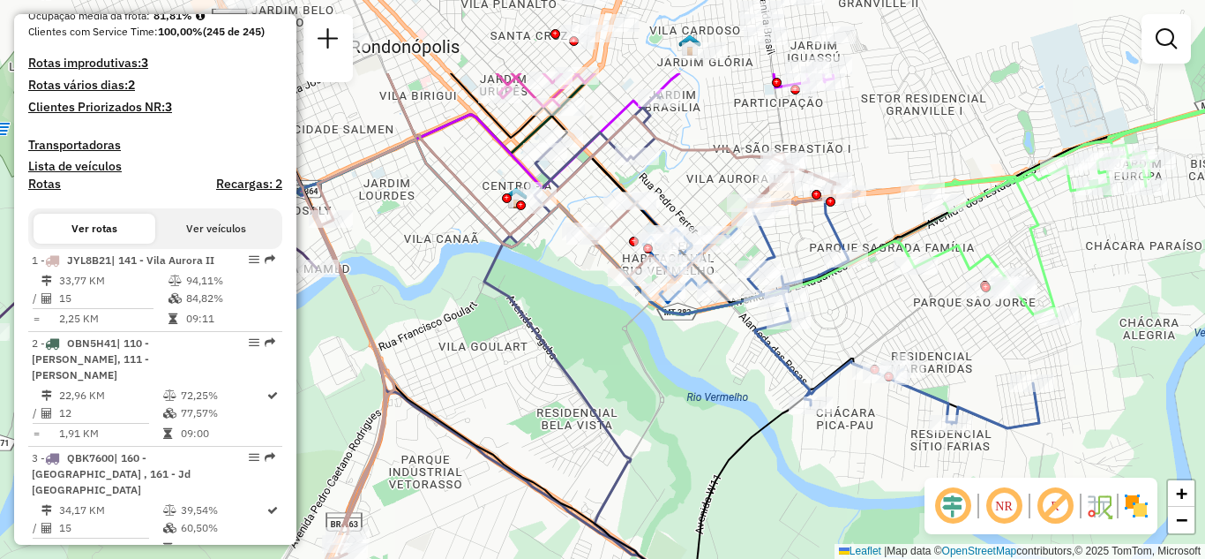
drag, startPoint x: 664, startPoint y: 193, endPoint x: 562, endPoint y: 333, distance: 173.0
click at [562, 333] on div "Janela de atendimento Grade de atendimento Capacidade Transportadoras Veículos …" at bounding box center [602, 279] width 1205 height 559
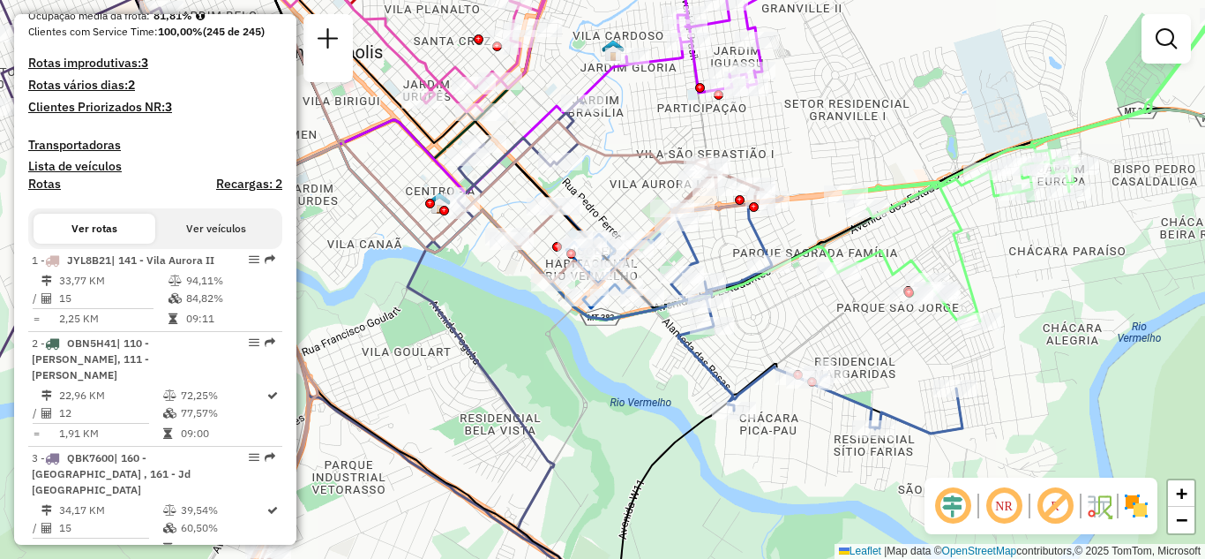
drag, startPoint x: 751, startPoint y: 235, endPoint x: 729, endPoint y: 248, distance: 25.7
click at [732, 248] on div "Janela de atendimento Grade de atendimento Capacidade Transportadoras Veículos …" at bounding box center [602, 279] width 1205 height 559
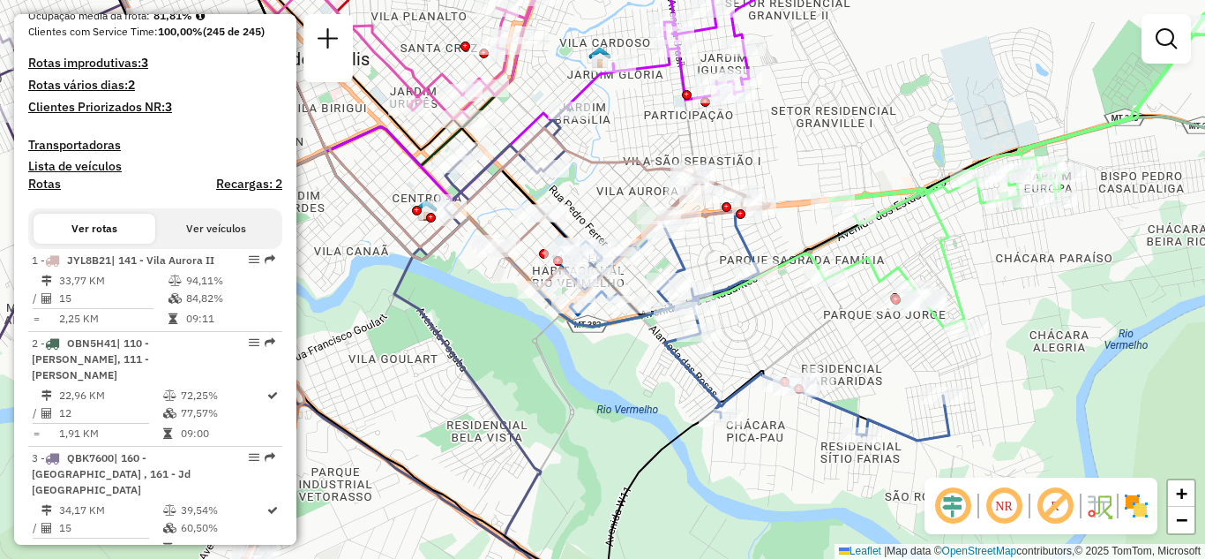
click at [1130, 499] on img at bounding box center [1137, 506] width 28 height 28
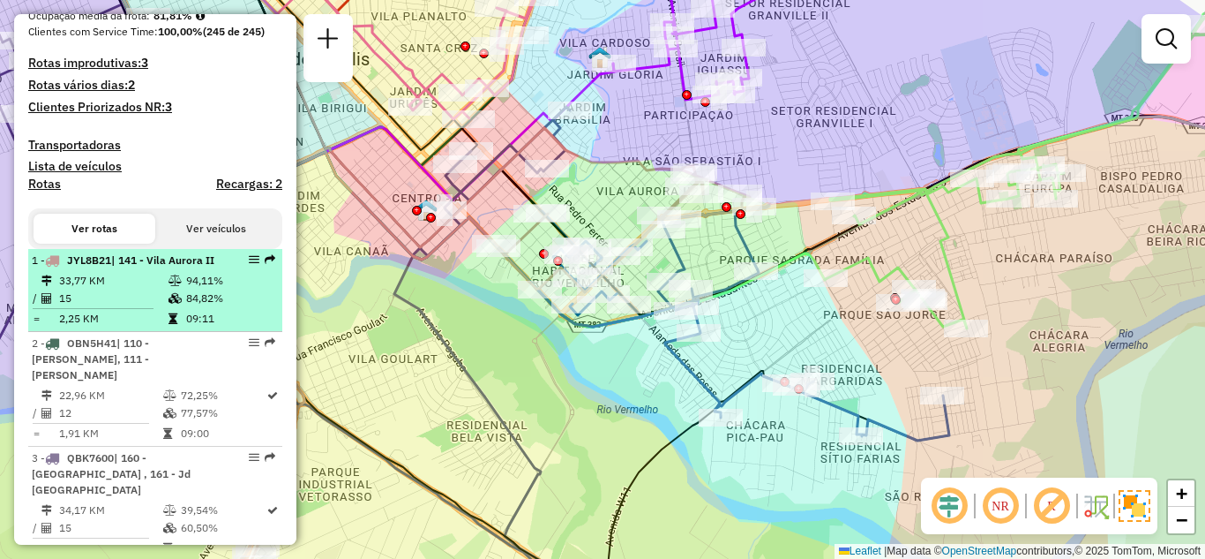
click at [249, 265] on em at bounding box center [254, 259] width 11 height 11
select select "**********"
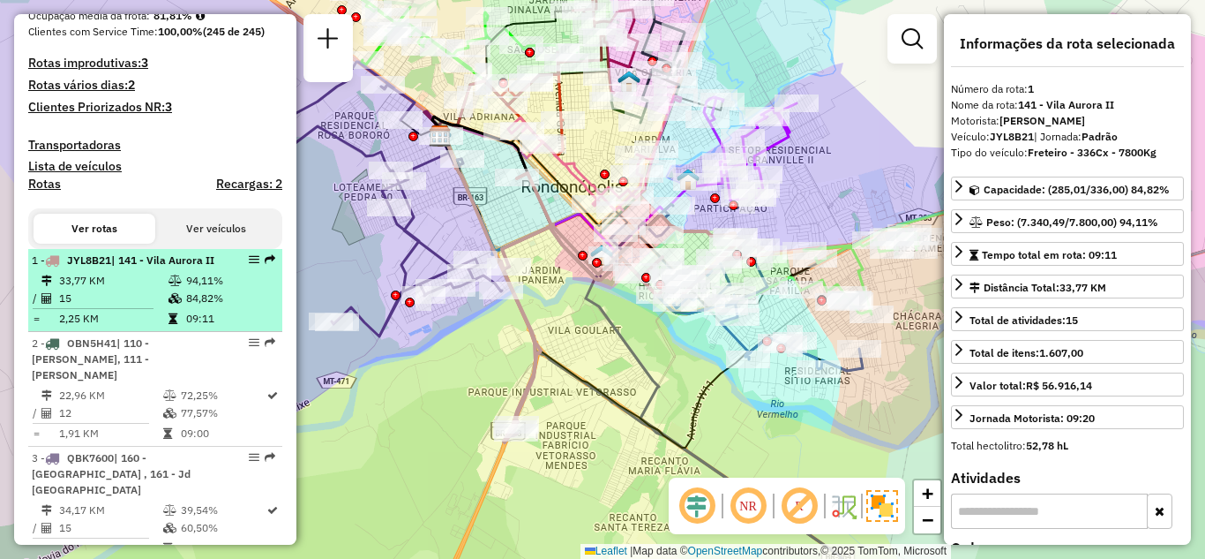
drag, startPoint x: 248, startPoint y: 267, endPoint x: 233, endPoint y: 286, distance: 23.8
click at [209, 268] on div "1 - JYL8B21 | 141 - Vila Aurora II" at bounding box center [125, 260] width 187 height 16
drag, startPoint x: 252, startPoint y: 261, endPoint x: 241, endPoint y: 279, distance: 21.1
click at [237, 265] on div at bounding box center [248, 259] width 53 height 11
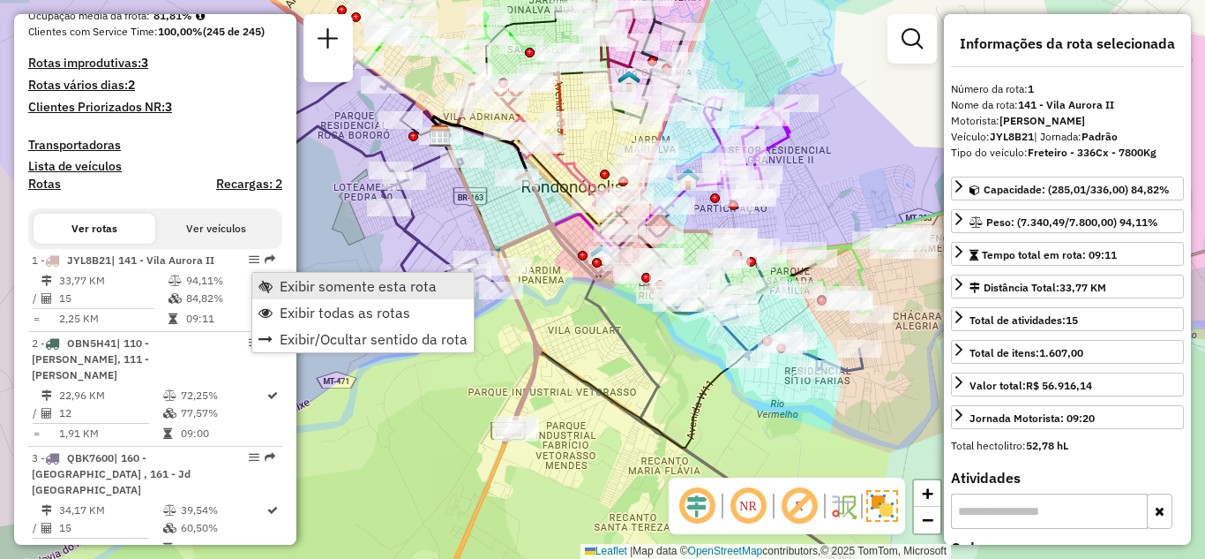
click at [301, 276] on link "Exibir somente esta rota" at bounding box center [362, 286] width 221 height 26
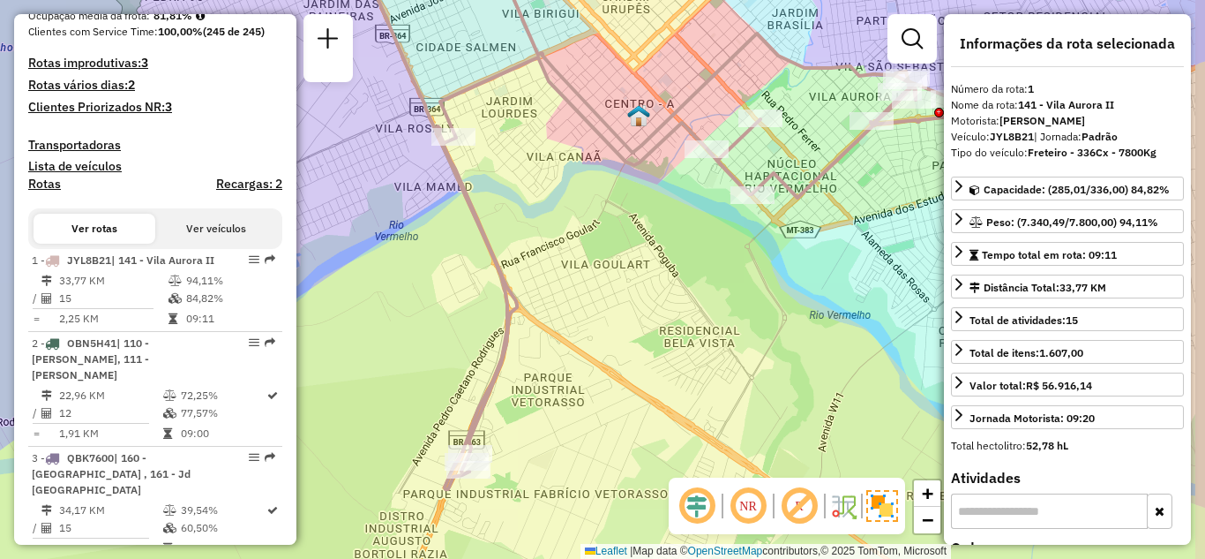
drag, startPoint x: 556, startPoint y: 402, endPoint x: 521, endPoint y: 452, distance: 60.7
click at [521, 452] on div "Janela de atendimento Grade de atendimento Capacidade Transportadoras Veículos …" at bounding box center [602, 279] width 1205 height 559
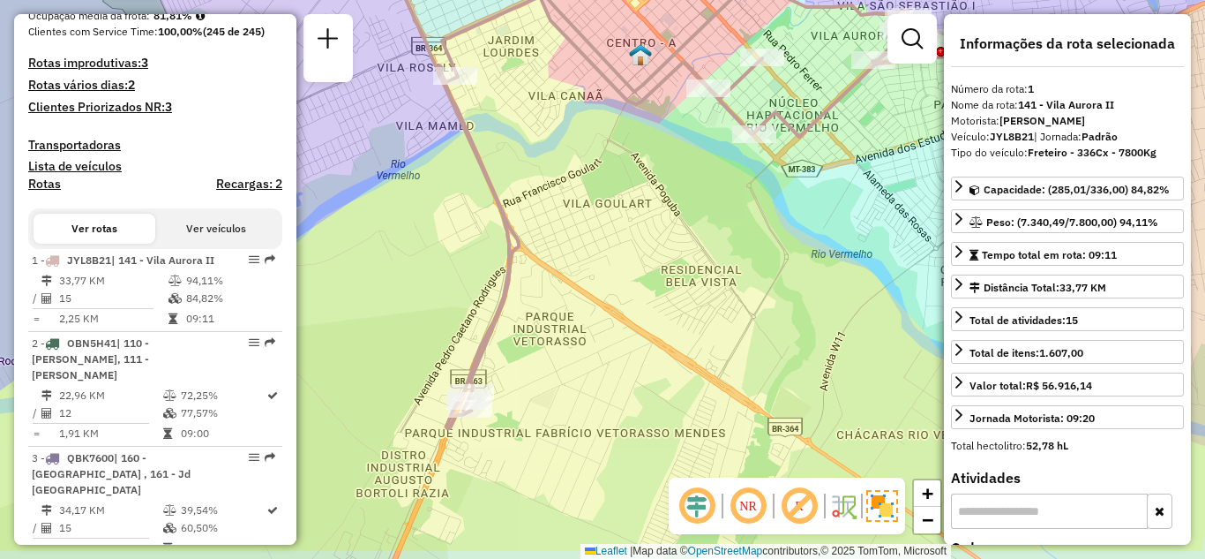
drag, startPoint x: 597, startPoint y: 437, endPoint x: 555, endPoint y: 402, distance: 54.6
click at [612, 365] on div "Janela de atendimento Grade de atendimento Capacidade Transportadoras Veículos …" at bounding box center [602, 279] width 1205 height 559
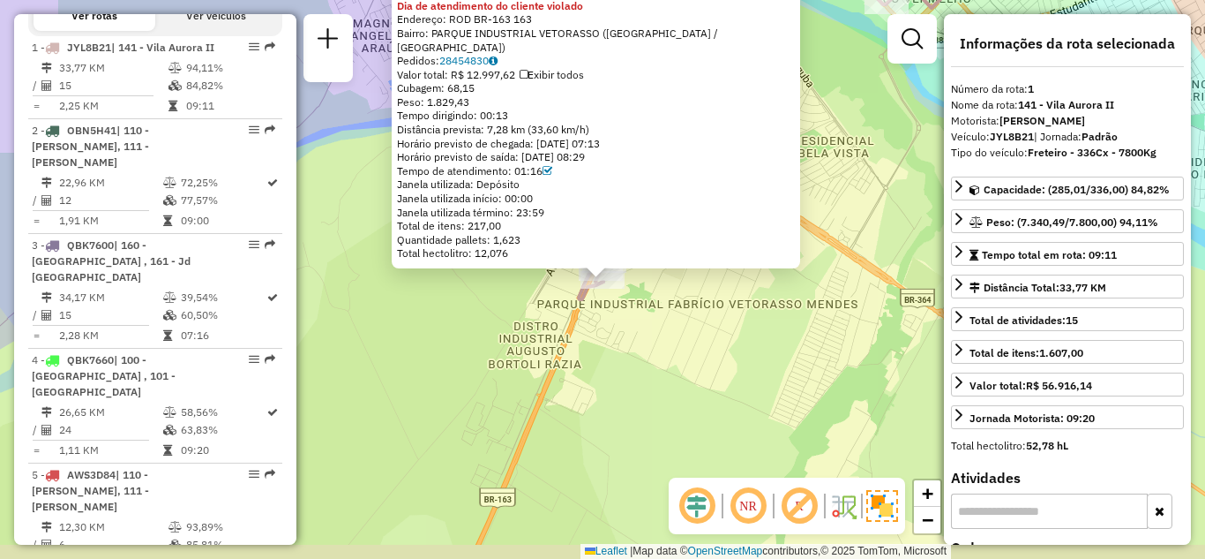
scroll to position [692, 0]
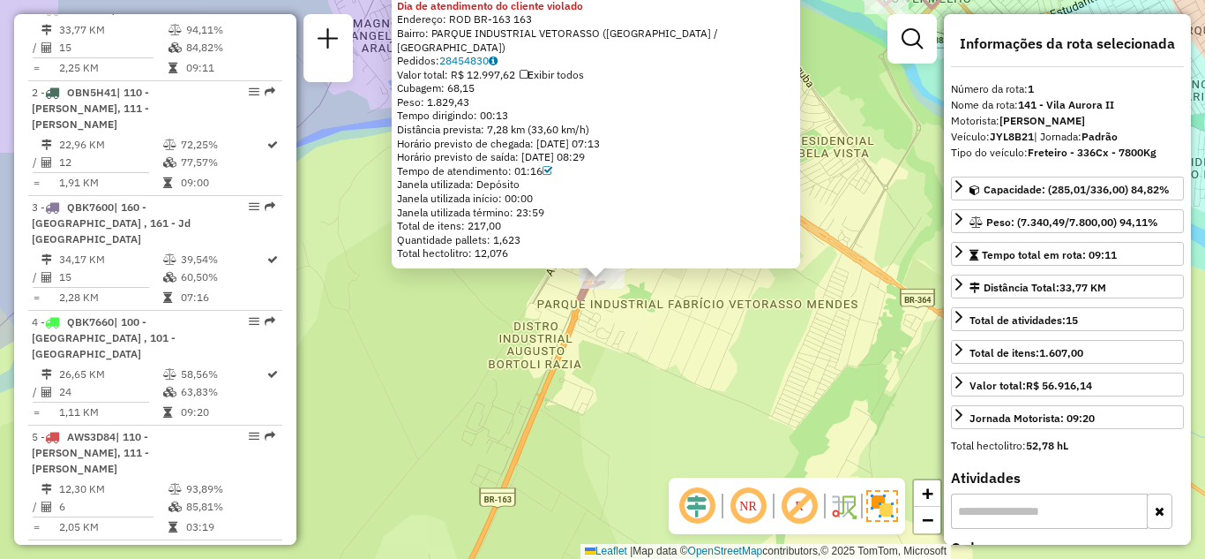
drag, startPoint x: 597, startPoint y: 131, endPoint x: 405, endPoint y: 124, distance: 192.5
click at [405, 124] on div "Distância prevista: 7,28 km (33,60 km/h)" at bounding box center [596, 130] width 398 height 14
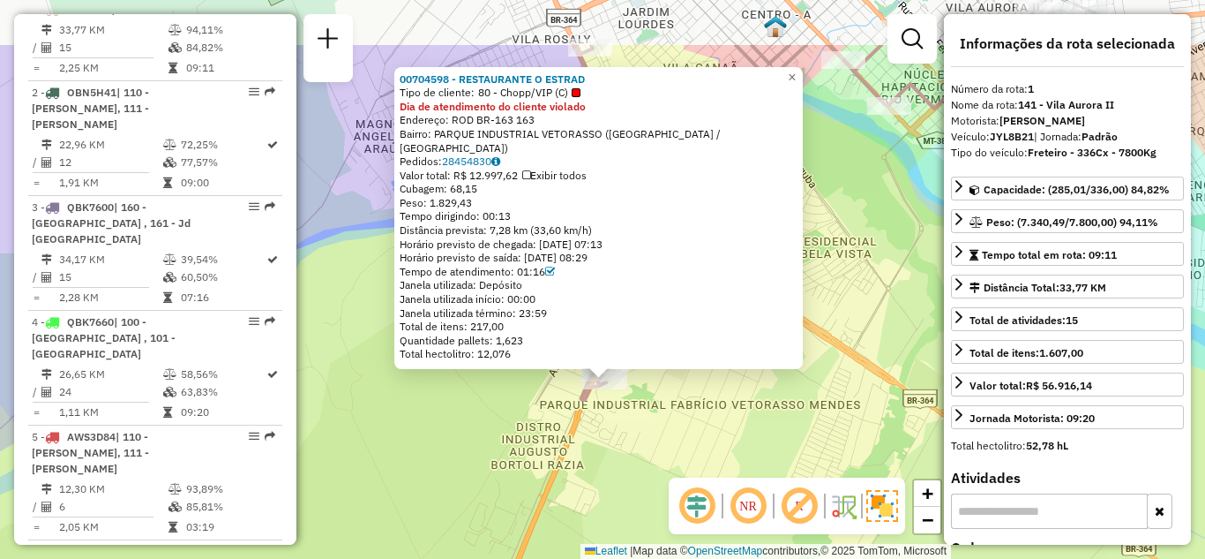
drag, startPoint x: 852, startPoint y: 237, endPoint x: 845, endPoint y: 283, distance: 47.3
click at [848, 282] on div "00704598 - RESTAURANTE O ESTRAD Tipo de cliente: 80 - Chopp/VIP (C) Dia de aten…" at bounding box center [602, 279] width 1205 height 559
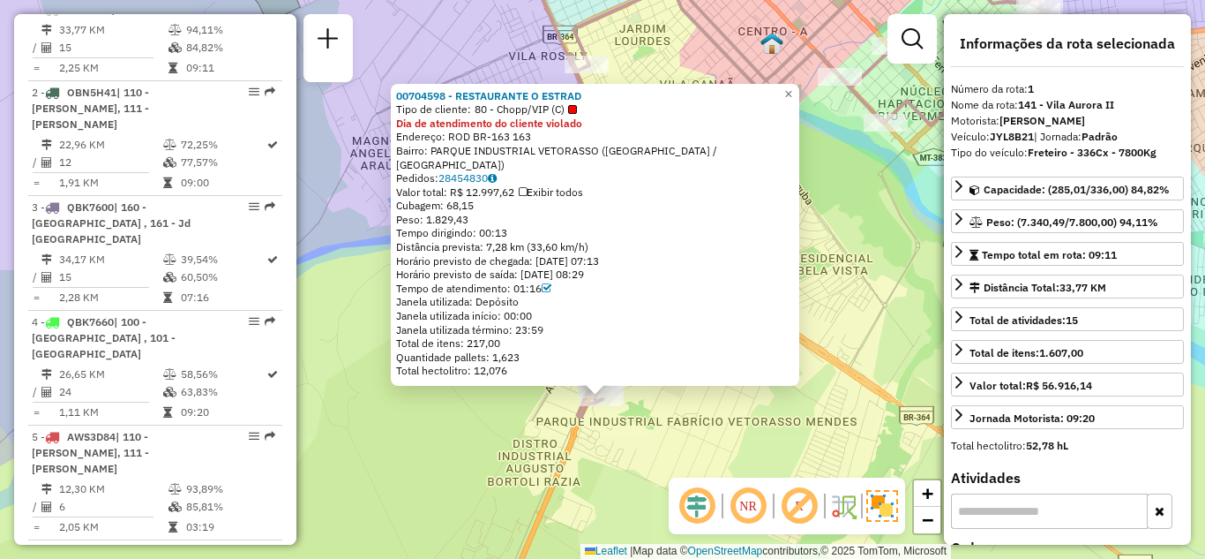
click at [497, 247] on div "Distância prevista: 7,28 km (33,60 km/h)" at bounding box center [595, 247] width 398 height 14
drag, startPoint x: 495, startPoint y: 247, endPoint x: 518, endPoint y: 244, distance: 23.1
click at [518, 244] on div "Distância prevista: 7,28 km (33,60 km/h)" at bounding box center [595, 247] width 398 height 14
click at [792, 101] on span "×" at bounding box center [789, 93] width 8 height 15
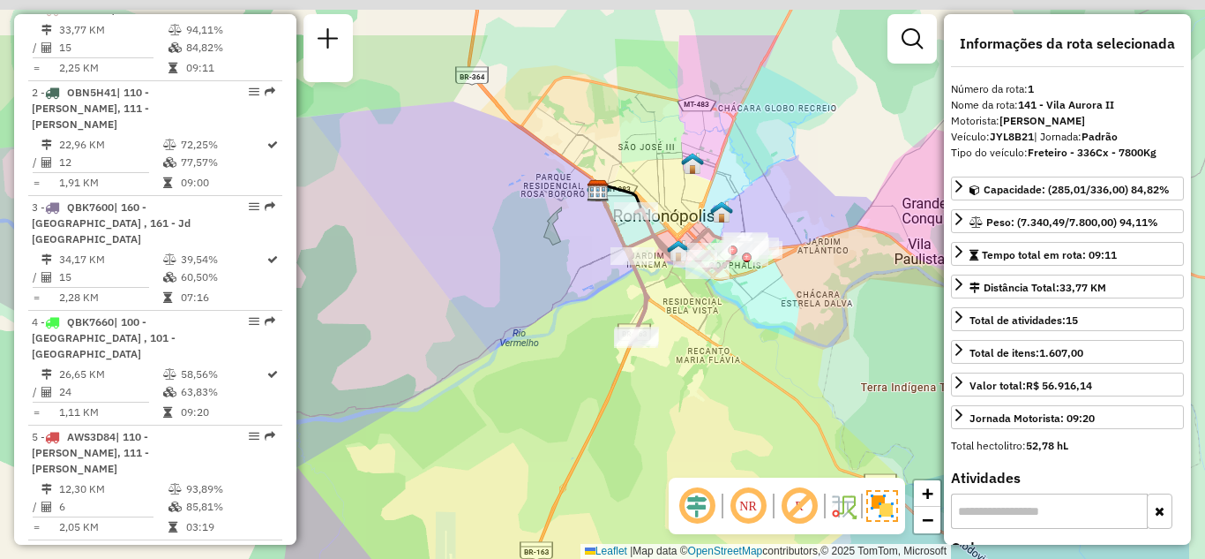
drag, startPoint x: 849, startPoint y: 225, endPoint x: 706, endPoint y: 319, distance: 170.8
click at [707, 319] on div "Janela de atendimento Grade de atendimento Capacidade Transportadoras Veículos …" at bounding box center [602, 279] width 1205 height 559
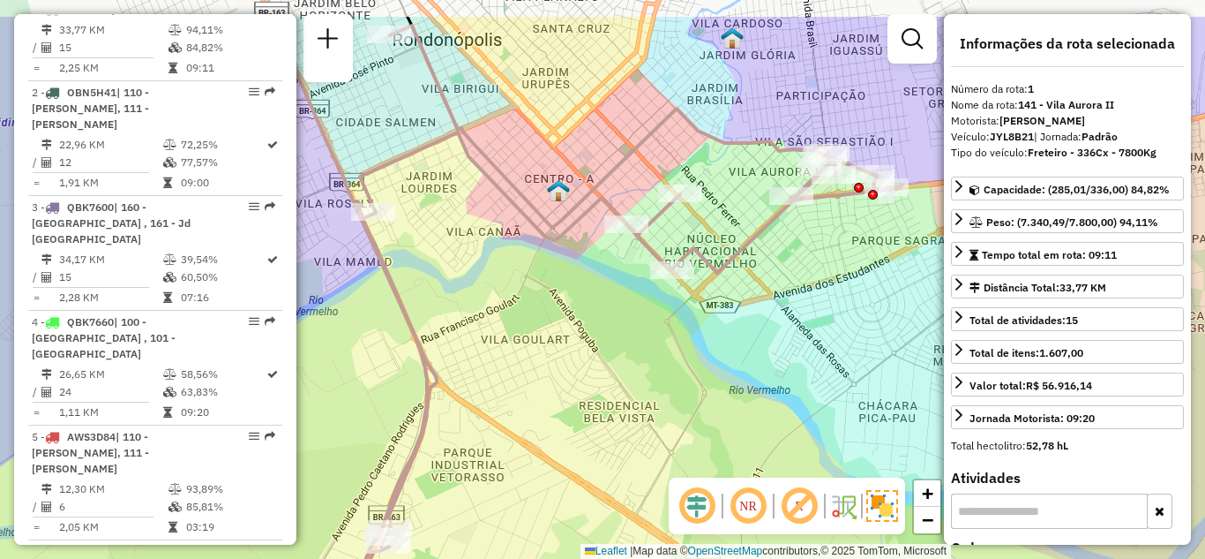
drag, startPoint x: 724, startPoint y: 277, endPoint x: 672, endPoint y: 358, distance: 96.0
click at [672, 358] on div "Janela de atendimento Grade de atendimento Capacidade Transportadoras Veículos …" at bounding box center [602, 279] width 1205 height 559
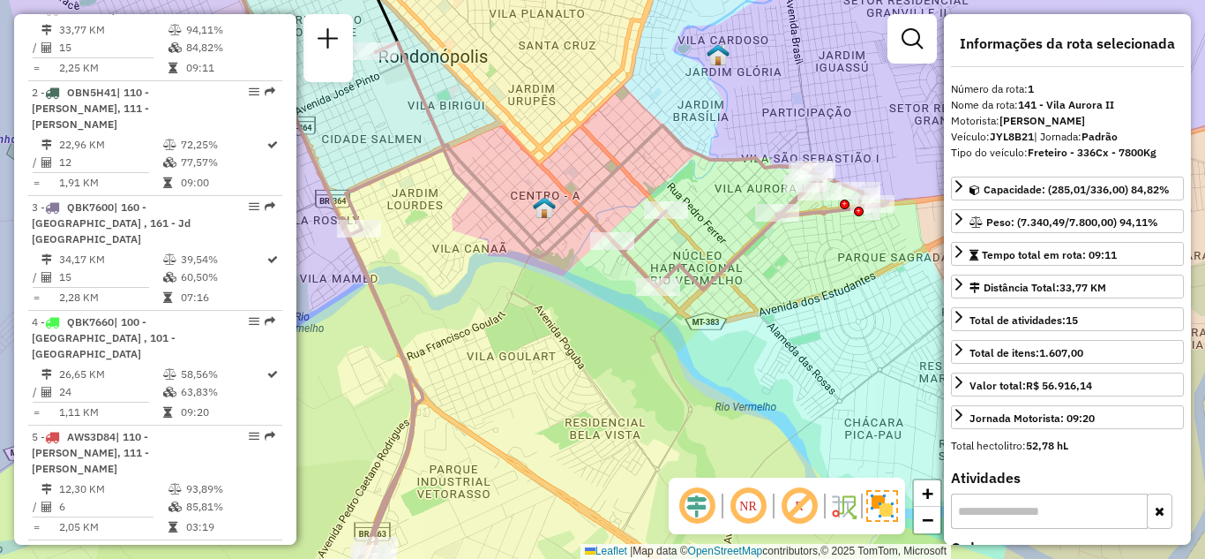
drag, startPoint x: 772, startPoint y: 270, endPoint x: 745, endPoint y: 325, distance: 61.2
click at [745, 325] on div "Janela de atendimento Grade de atendimento Capacidade Transportadoras Veículos …" at bounding box center [602, 279] width 1205 height 559
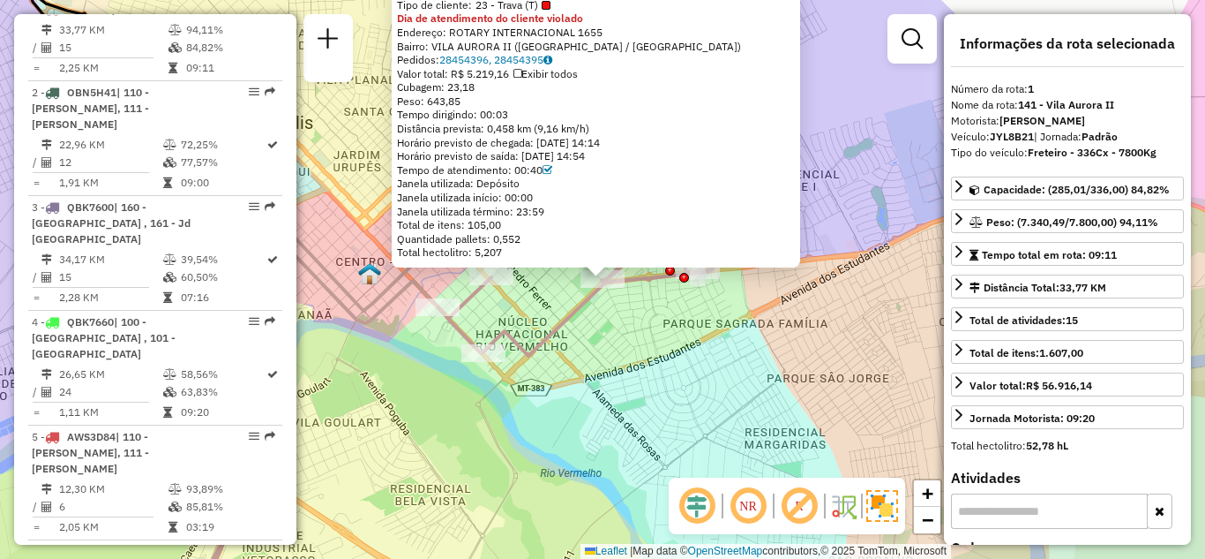
drag, startPoint x: 605, startPoint y: 128, endPoint x: 548, endPoint y: 127, distance: 57.4
click at [546, 133] on div "Distância prevista: 0,458 km (9,16 km/h)" at bounding box center [596, 129] width 398 height 14
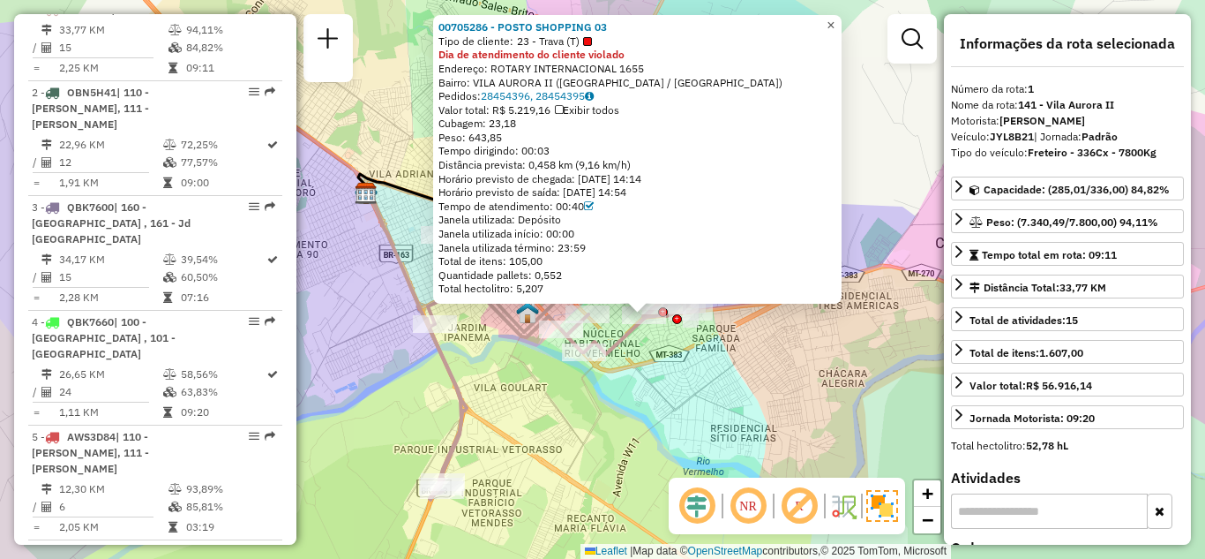
click at [835, 18] on span "×" at bounding box center [831, 25] width 8 height 15
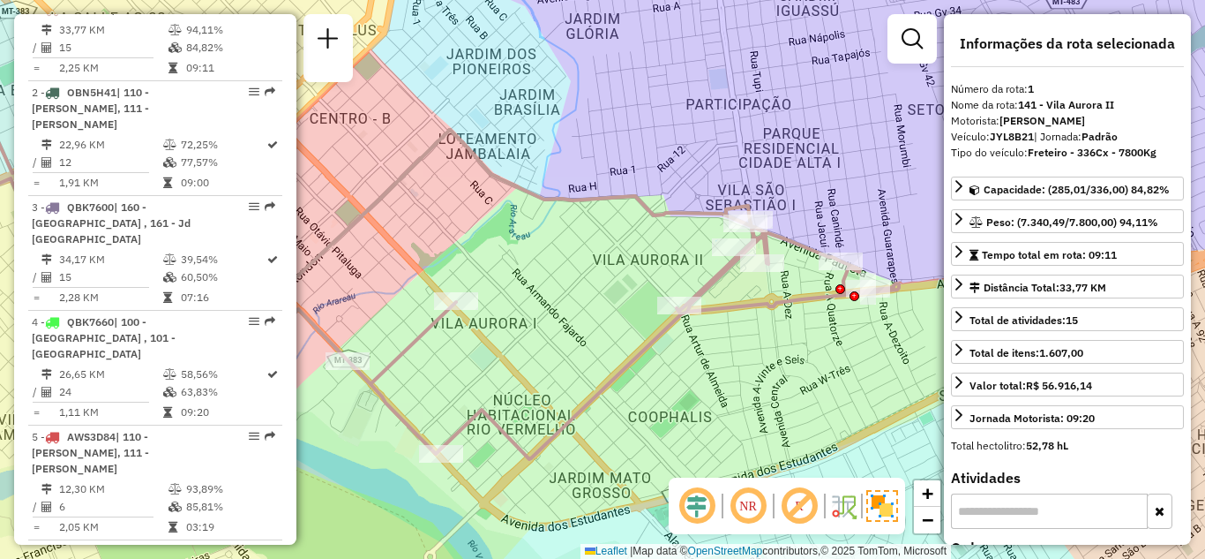
drag, startPoint x: 766, startPoint y: 324, endPoint x: 735, endPoint y: 364, distance: 50.3
click at [733, 364] on div "Janela de atendimento Grade de atendimento Capacidade Transportadoras Veículos …" at bounding box center [602, 279] width 1205 height 559
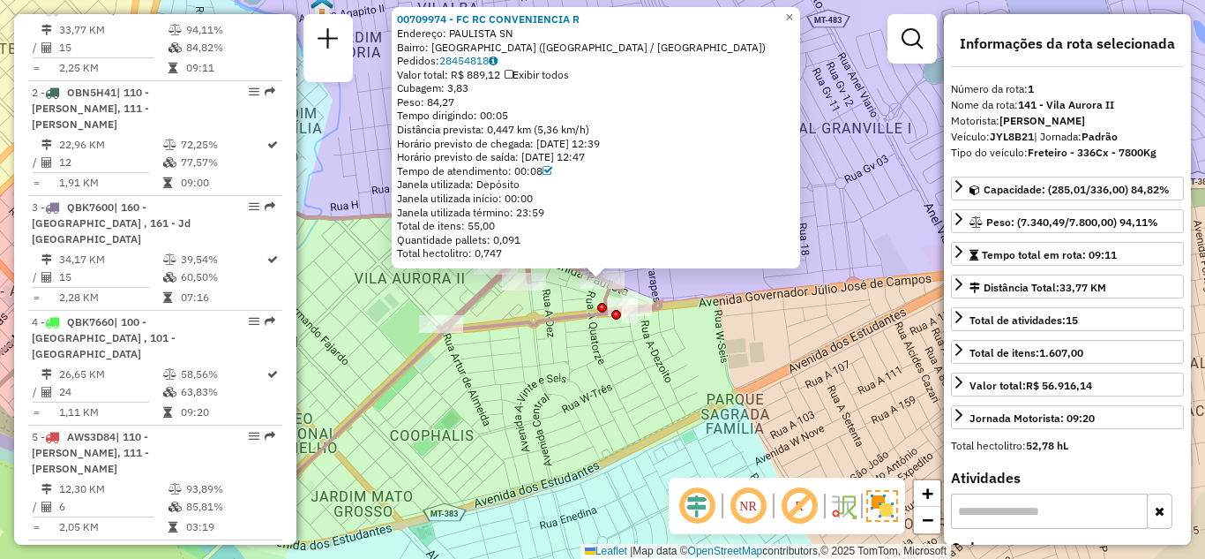
click at [586, 132] on div "Distância prevista: 0,447 km (5,36 km/h)" at bounding box center [596, 130] width 398 height 14
click at [439, 313] on div "Rota 1 - Placa JYL8B21 00705286 - POSTO SHOPPING 03 00709974 - FC RC CONVENIENC…" at bounding box center [602, 279] width 1205 height 559
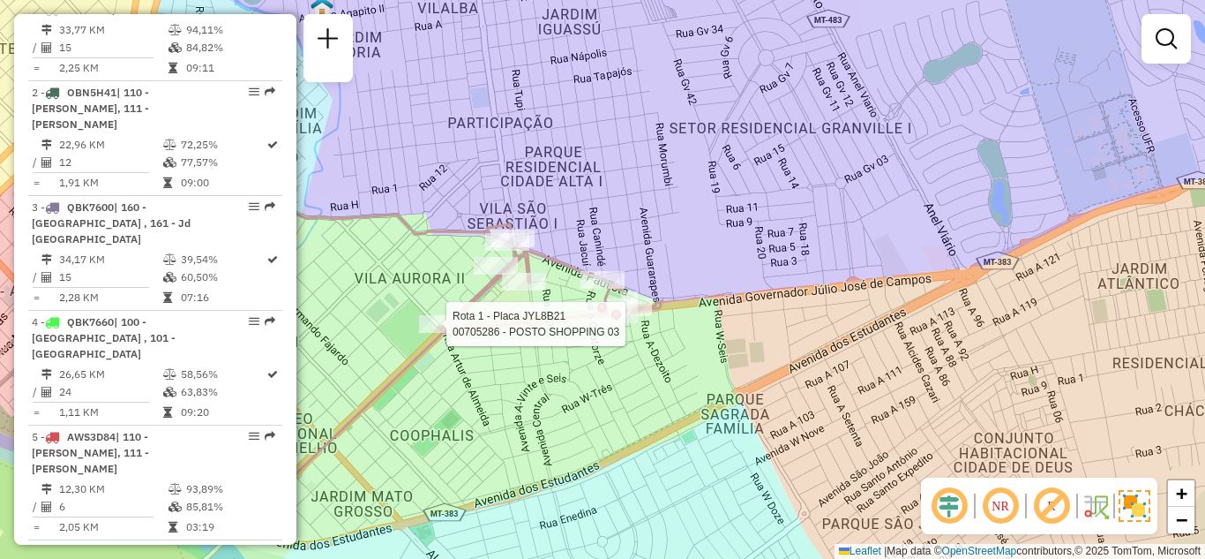
select select "**********"
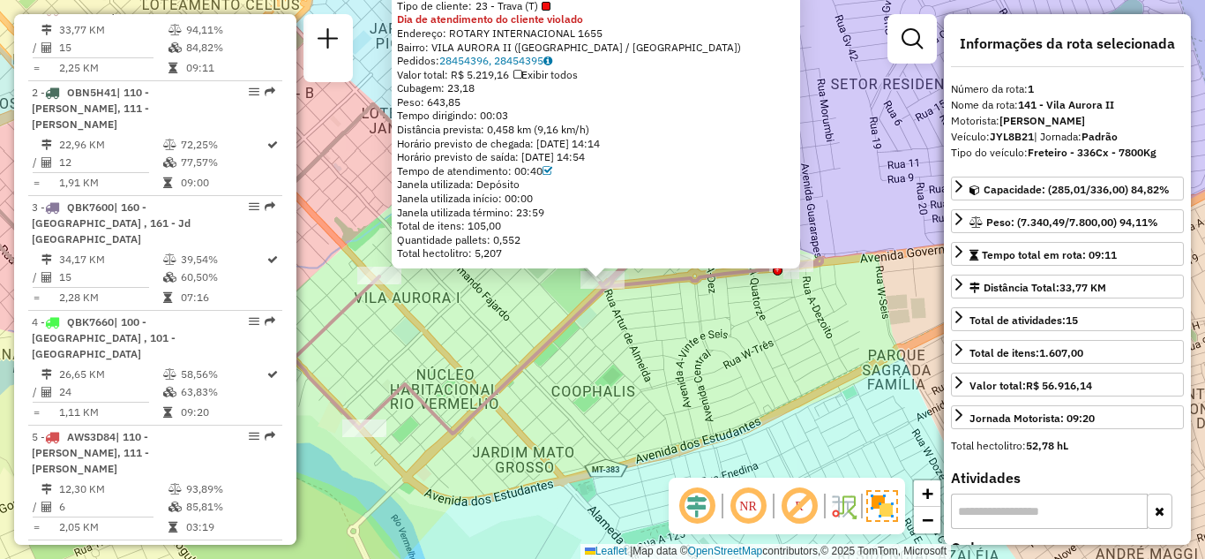
click at [568, 124] on div "Distância prevista: 0,458 km (9,16 km/h)" at bounding box center [596, 130] width 398 height 14
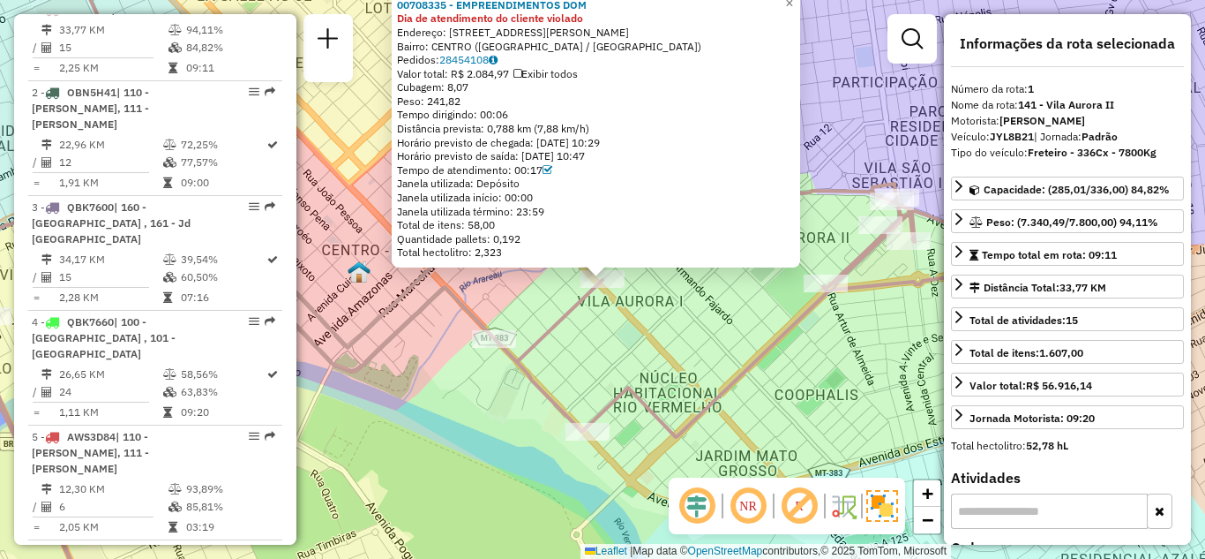
click at [581, 124] on div "Distância prevista: 0,788 km (7,88 km/h)" at bounding box center [596, 129] width 398 height 14
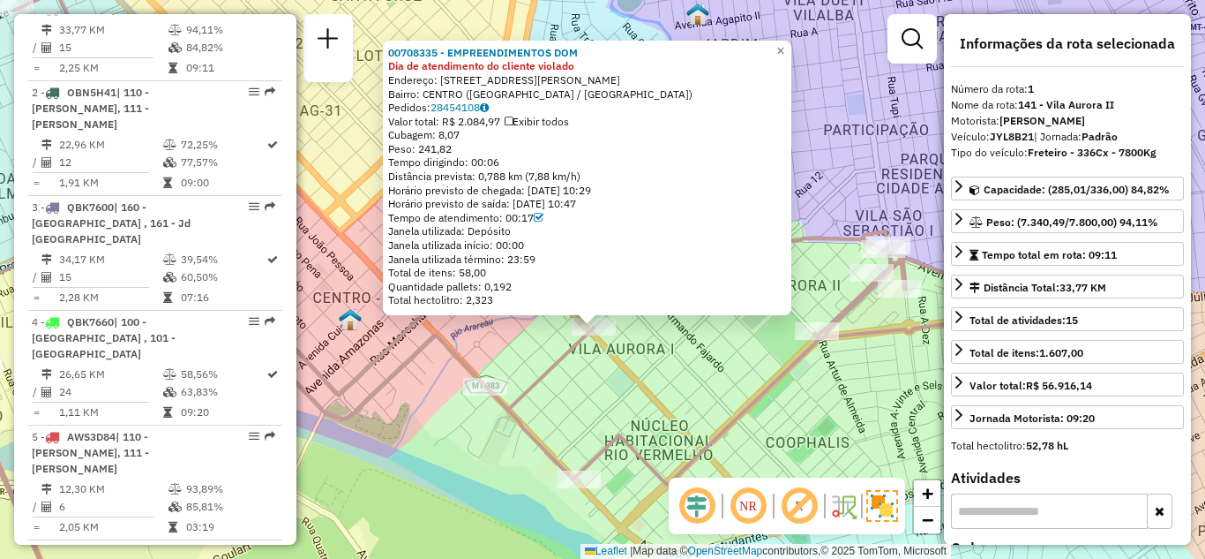
drag, startPoint x: 849, startPoint y: 380, endPoint x: 816, endPoint y: 477, distance: 101.6
click at [817, 484] on hb-router-mapa "Informações da Sessão 1254824 - 28/08/2025 Criação: 27/08/2025 20:29 Depósito: …" at bounding box center [602, 279] width 1205 height 559
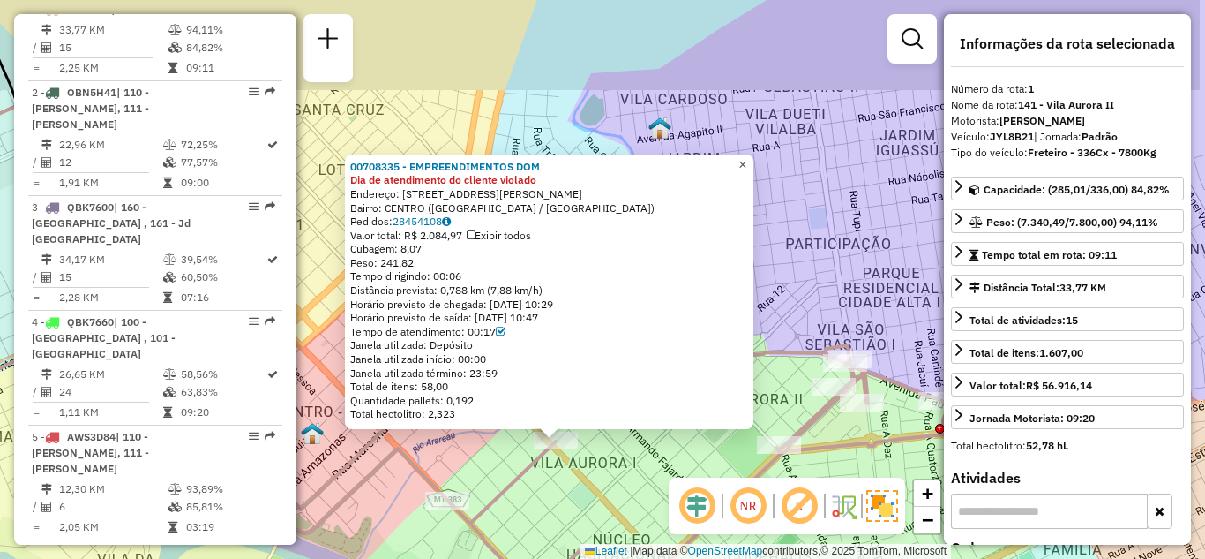
click at [747, 157] on span "×" at bounding box center [743, 164] width 8 height 15
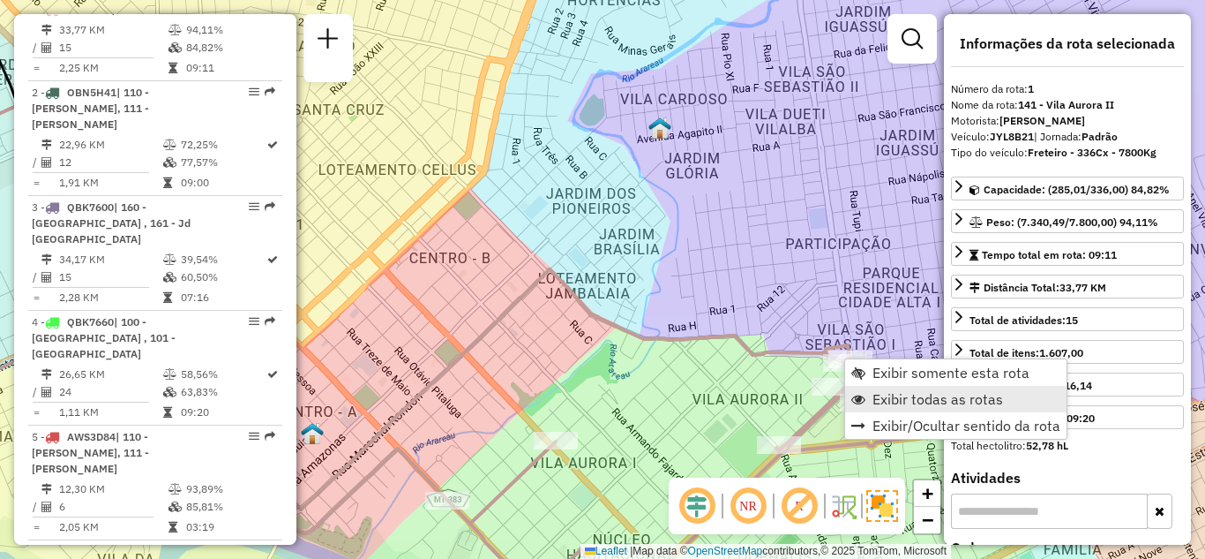
click at [878, 398] on span "Exibir todas as rotas" at bounding box center [938, 399] width 131 height 14
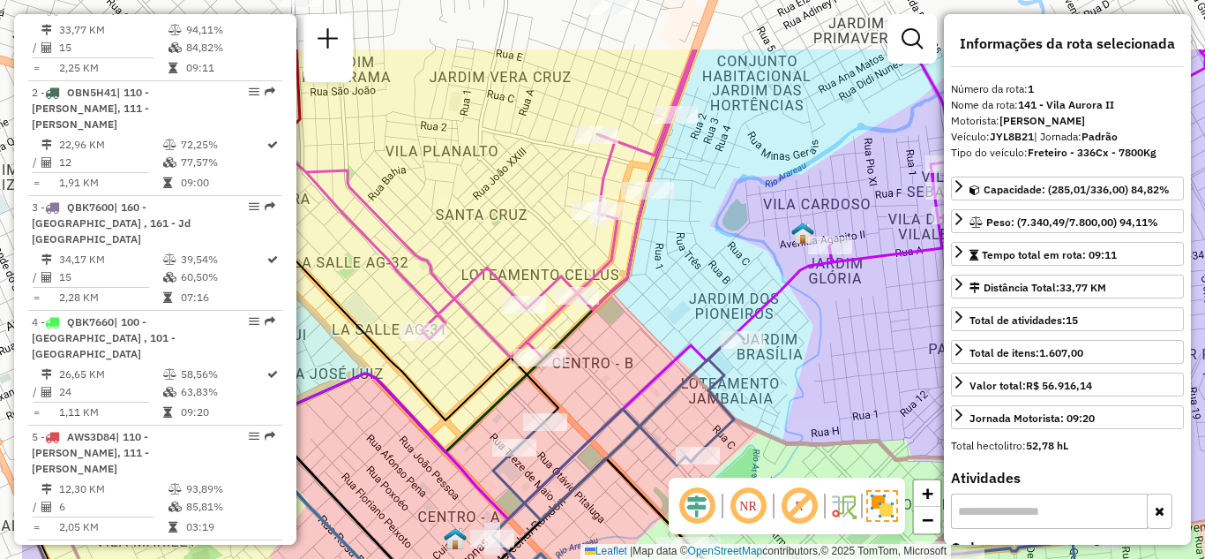
drag, startPoint x: 778, startPoint y: 221, endPoint x: 921, endPoint y: 327, distance: 177.4
click at [921, 327] on div "Janela de atendimento Grade de atendimento Capacidade Transportadoras Veículos …" at bounding box center [602, 279] width 1205 height 559
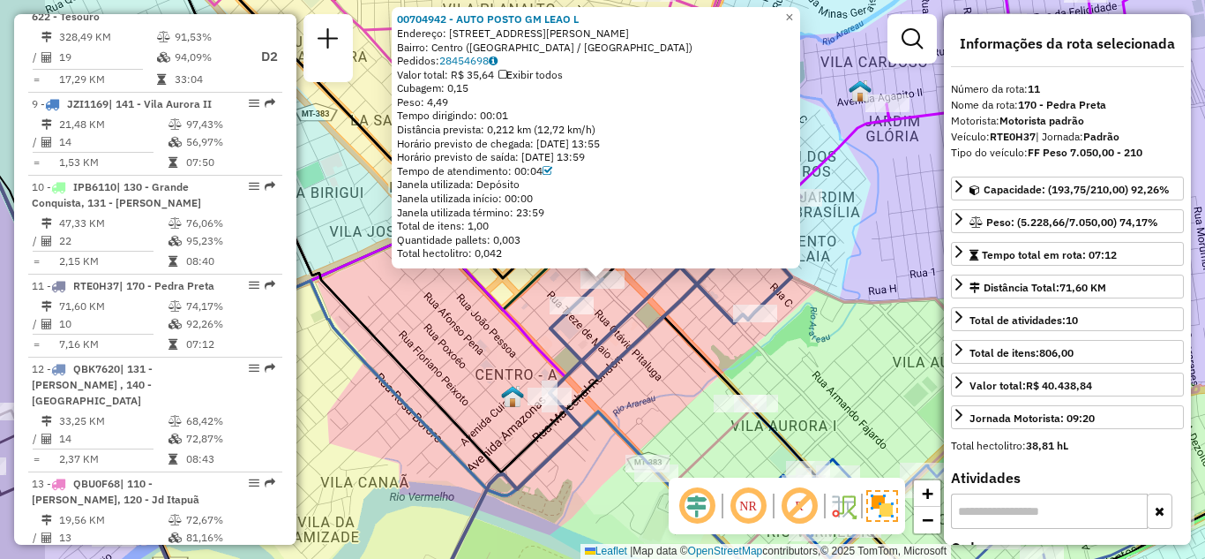
scroll to position [1672, 0]
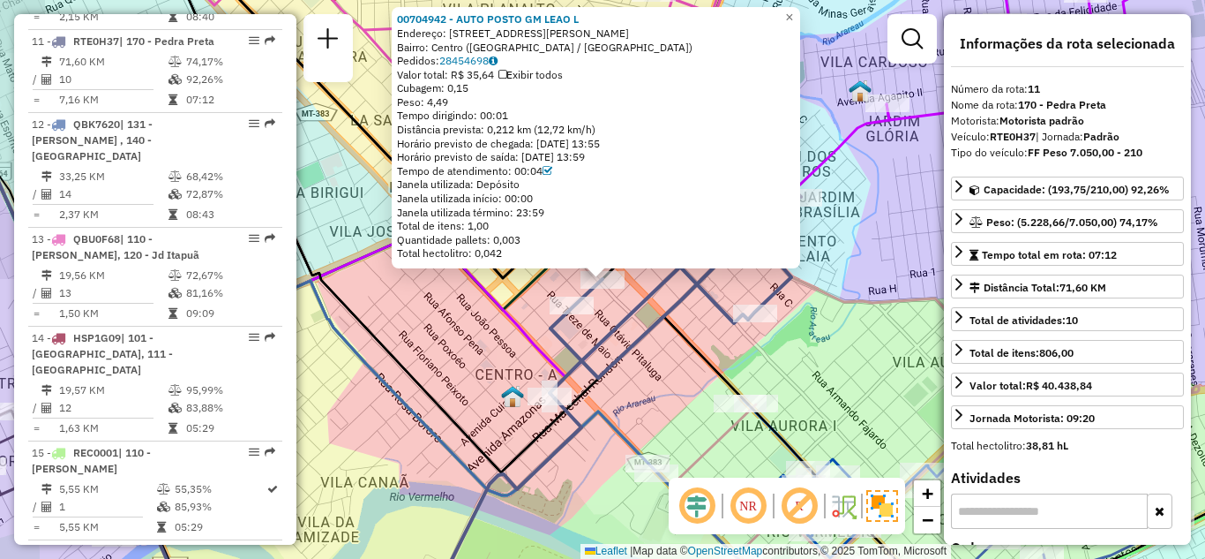
drag, startPoint x: 608, startPoint y: 128, endPoint x: 552, endPoint y: 128, distance: 55.6
click at [552, 128] on div "Distância prevista: 0,212 km (12,72 km/h)" at bounding box center [596, 130] width 398 height 14
click at [525, 397] on div "00704942 - AUTO POSTO GM LEAO L Endereço: Avenida Marechal Dutra, 1488 Bairro: …" at bounding box center [602, 279] width 1205 height 559
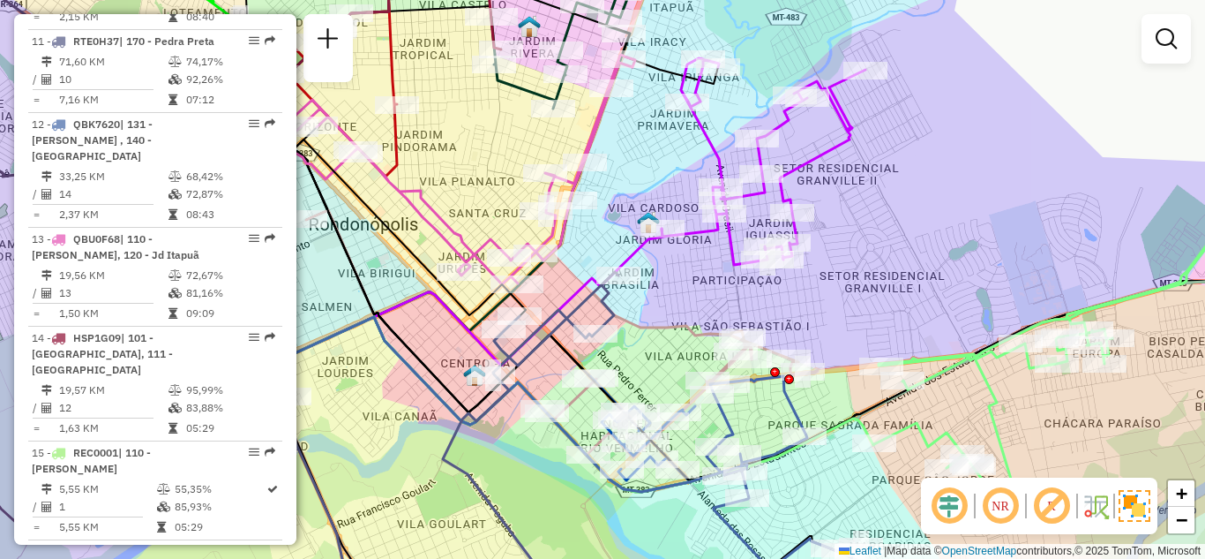
drag, startPoint x: 448, startPoint y: 288, endPoint x: 517, endPoint y: 371, distance: 107.8
click at [516, 316] on icon at bounding box center [331, 207] width 389 height 218
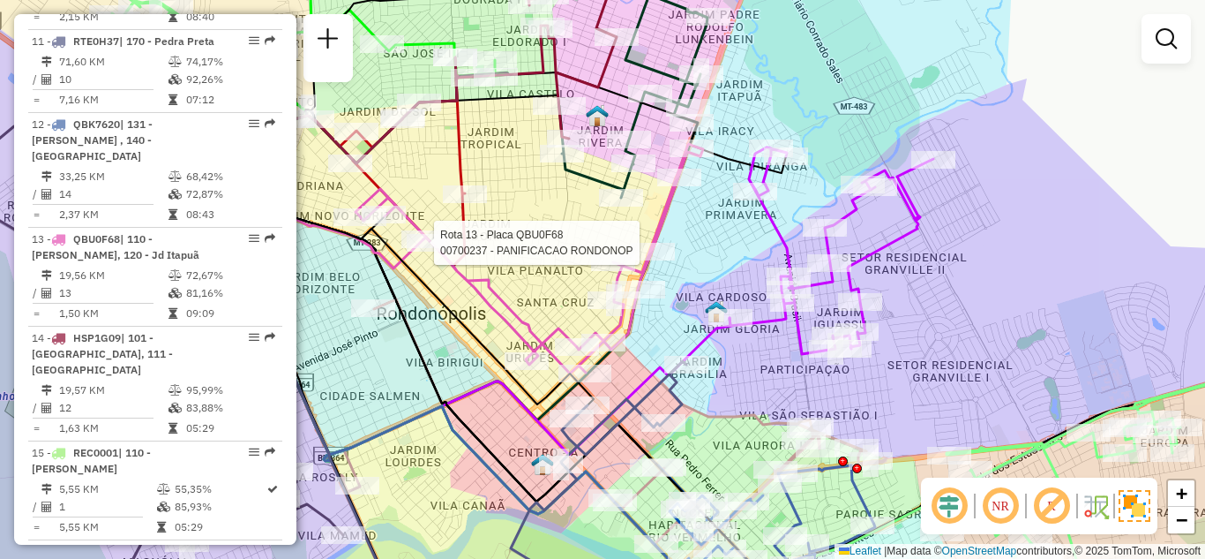
select select "**********"
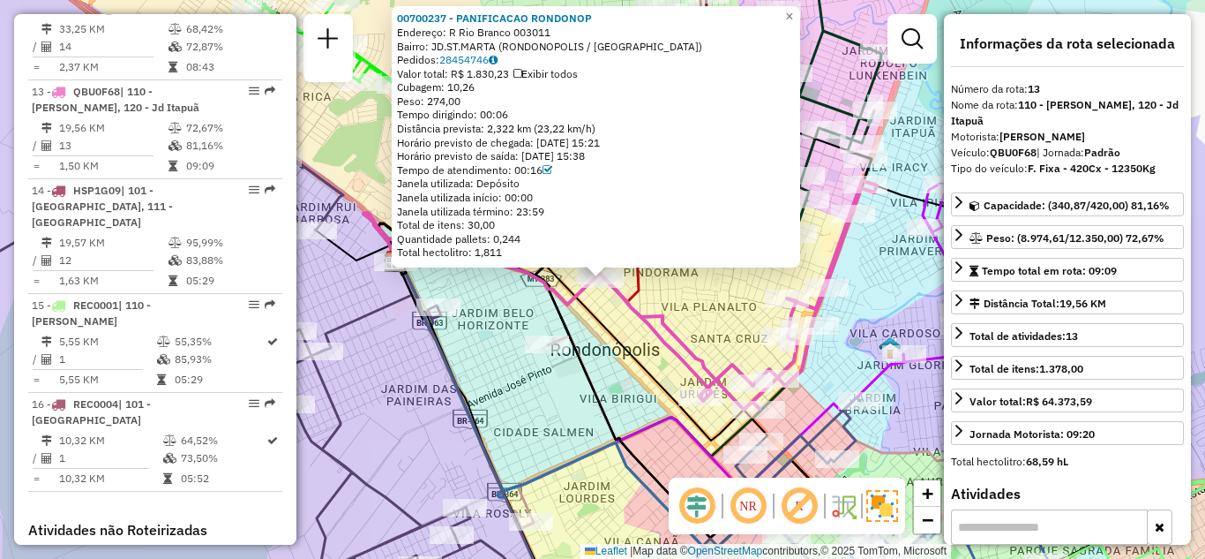
scroll to position [1870, 0]
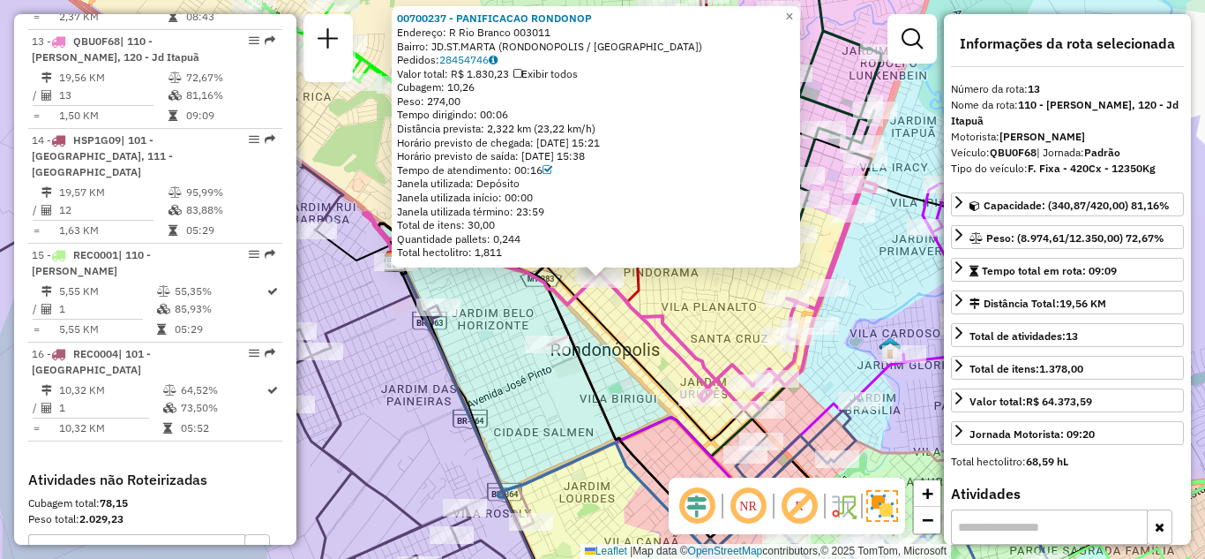
drag, startPoint x: 611, startPoint y: 126, endPoint x: 575, endPoint y: 122, distance: 35.6
click at [575, 122] on div "Distância prevista: 2,322 km (23,22 km/h)" at bounding box center [596, 129] width 398 height 14
click at [793, 12] on span "×" at bounding box center [789, 16] width 8 height 15
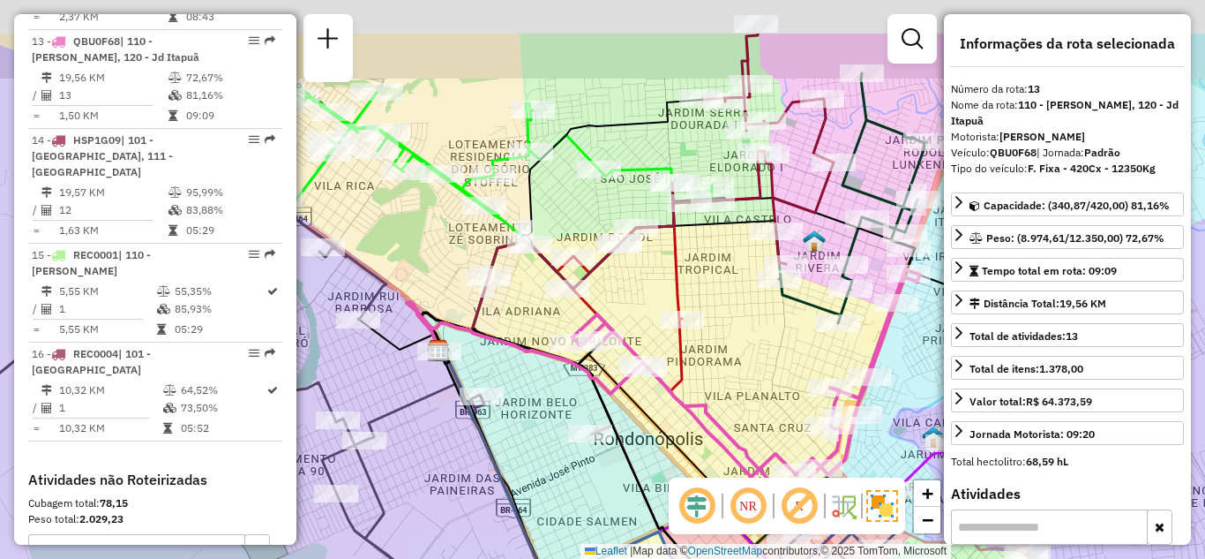
drag, startPoint x: 560, startPoint y: 358, endPoint x: 575, endPoint y: 381, distance: 27.4
click at [575, 382] on icon at bounding box center [524, 348] width 234 height 92
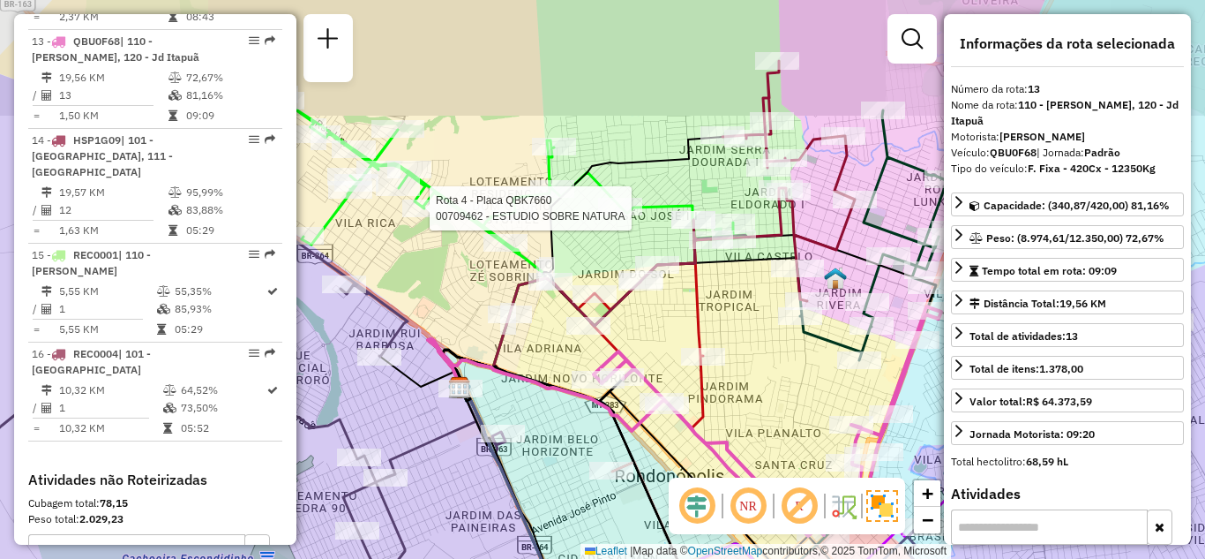
click at [431, 217] on div at bounding box center [424, 208] width 44 height 18
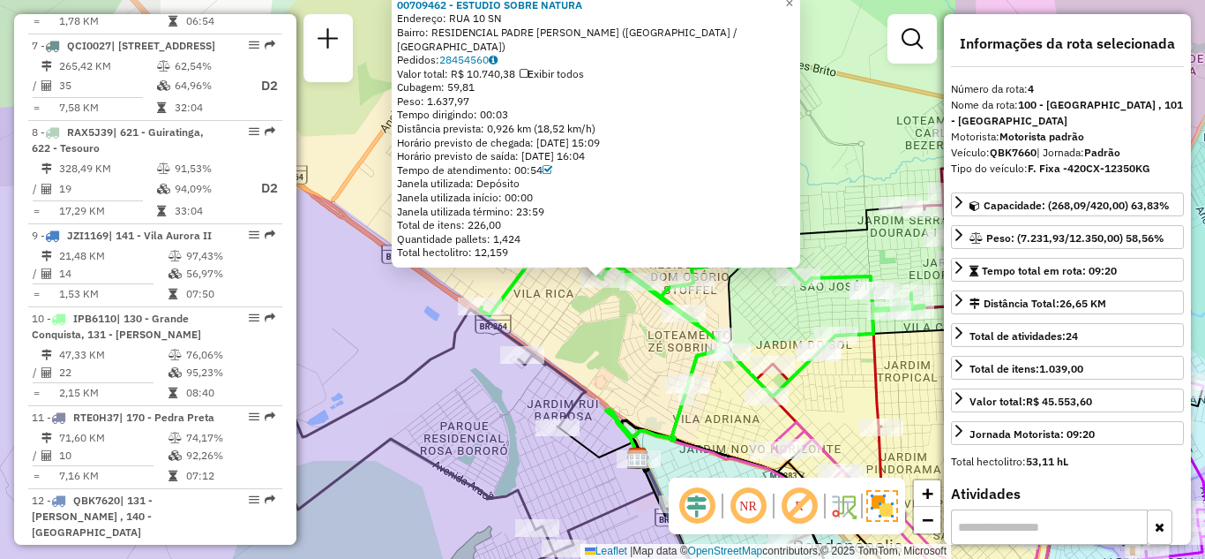
scroll to position [988, 0]
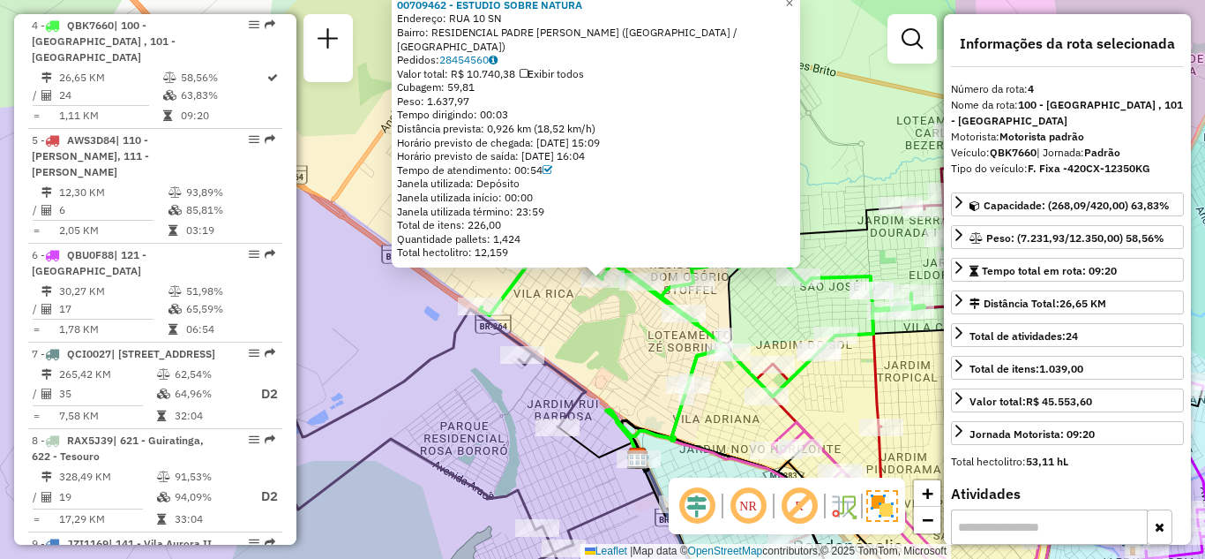
drag, startPoint x: 609, startPoint y: 128, endPoint x: 533, endPoint y: 237, distance: 133.2
click at [556, 132] on div "Distância prevista: 0,926 km (18,52 km/h)" at bounding box center [596, 129] width 398 height 14
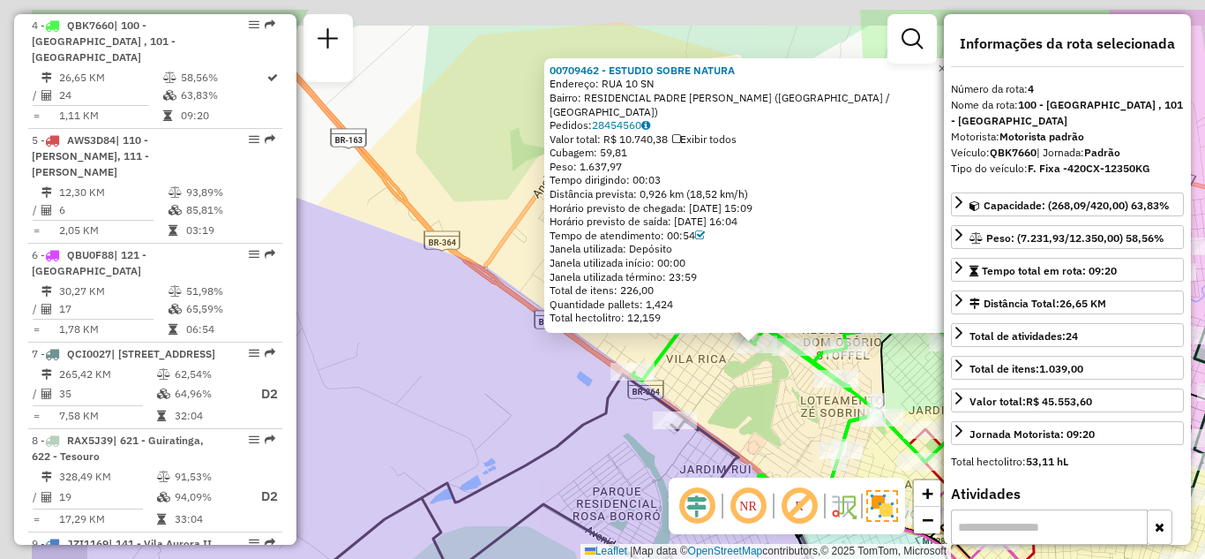
drag, startPoint x: 512, startPoint y: 312, endPoint x: 663, endPoint y: 377, distance: 164.1
click at [663, 377] on div "00709462 - ESTUDIO SOBRE NATURA Endereço: RUA 10 SN Bairro: RESIDENCIAL PADRE L…" at bounding box center [602, 279] width 1205 height 559
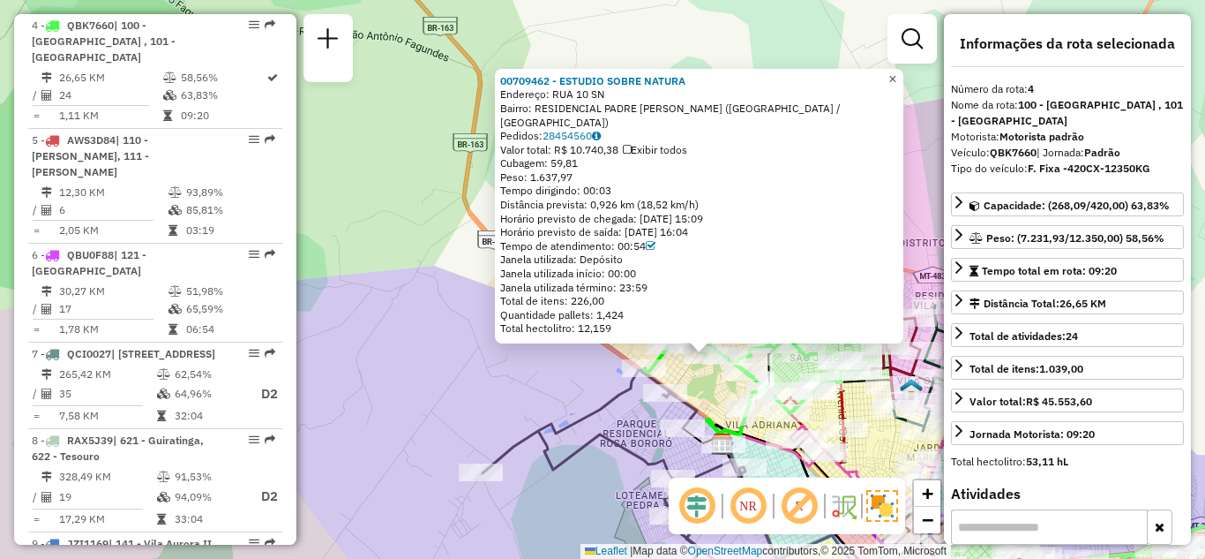
click at [897, 84] on span "×" at bounding box center [893, 78] width 8 height 15
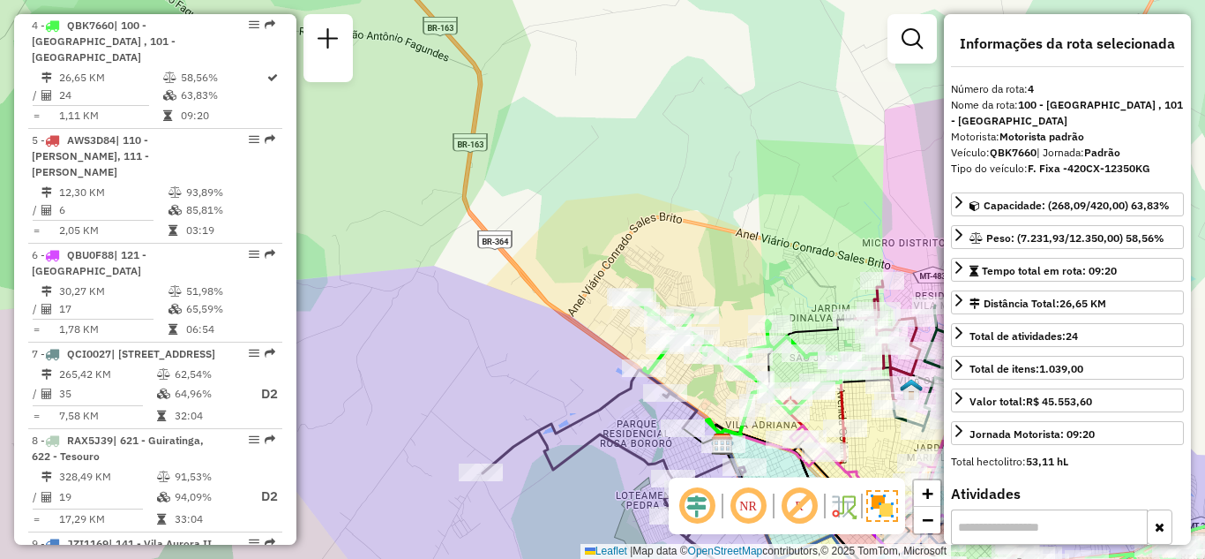
drag, startPoint x: 787, startPoint y: 290, endPoint x: 612, endPoint y: 229, distance: 185.9
click at [612, 229] on div "Janela de atendimento Grade de atendimento Capacidade Transportadoras Veículos …" at bounding box center [602, 279] width 1205 height 559
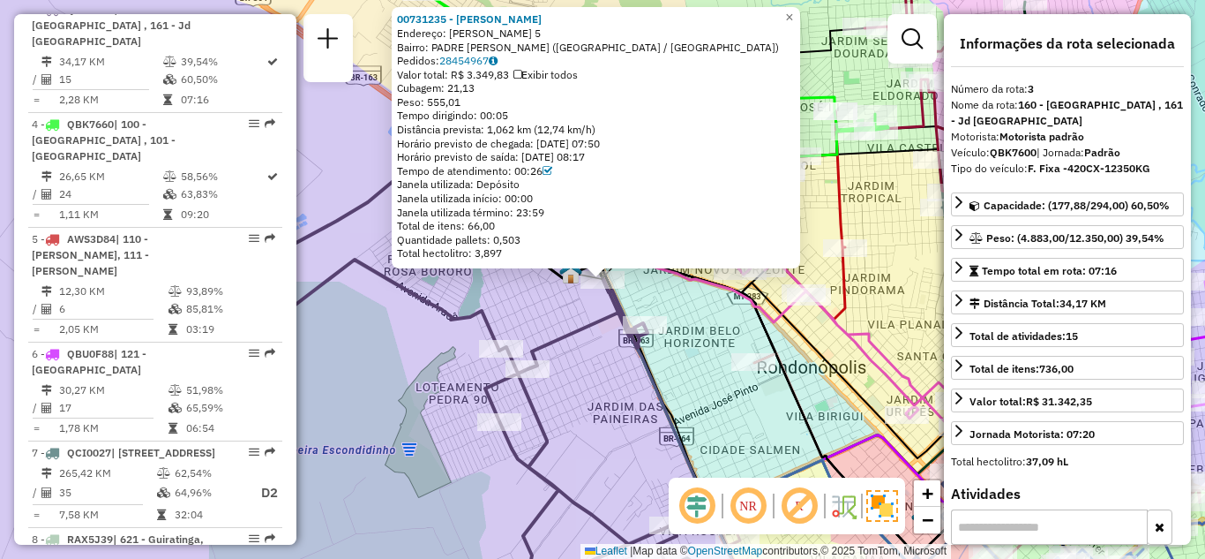
scroll to position [890, 0]
click at [793, 10] on span "×" at bounding box center [789, 17] width 8 height 15
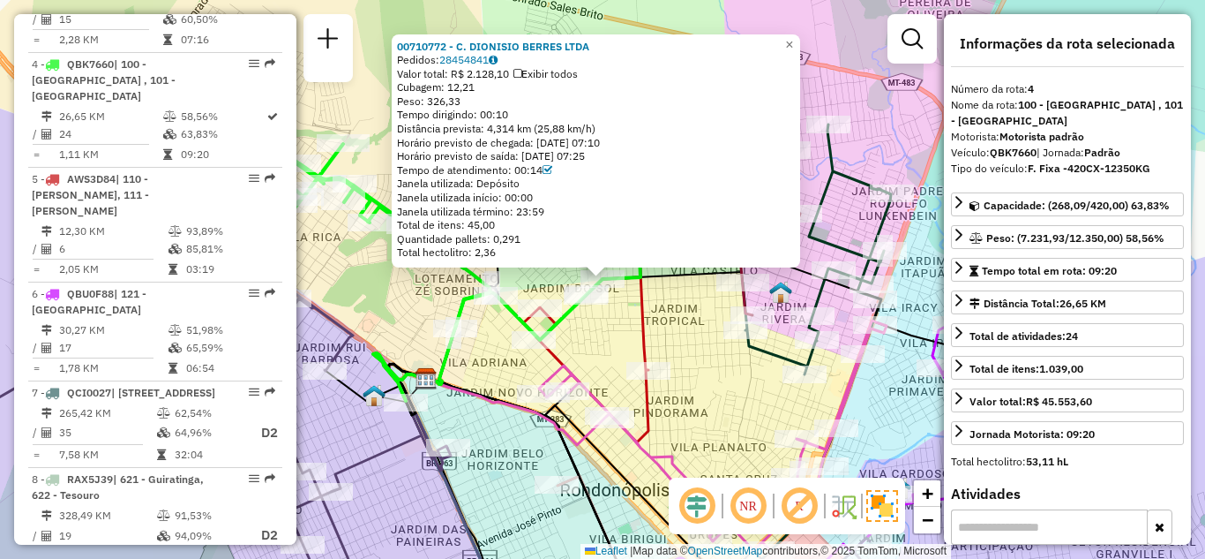
scroll to position [988, 0]
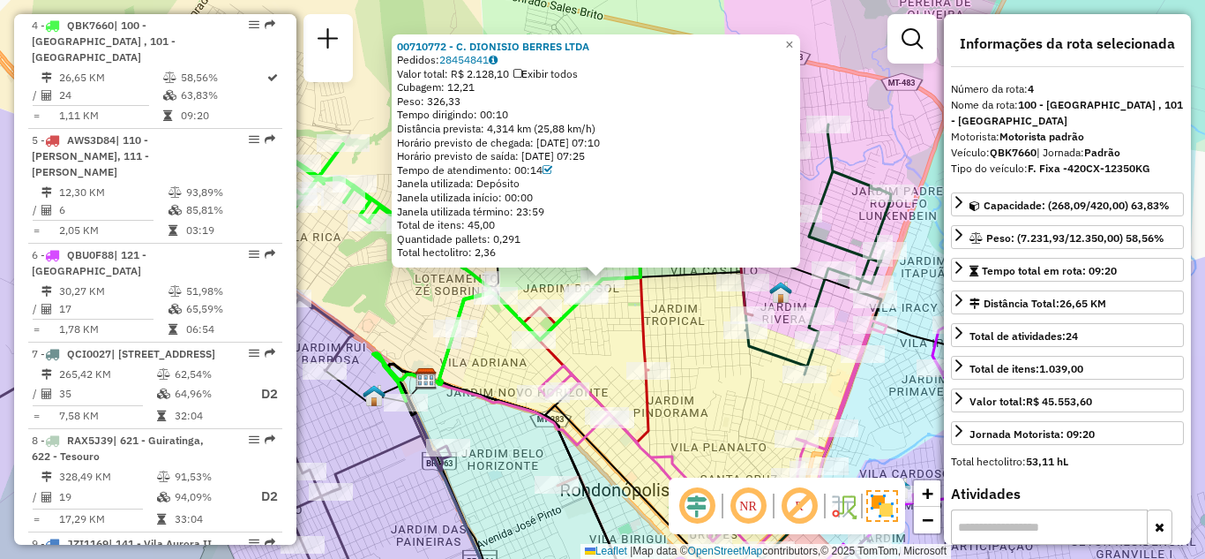
drag, startPoint x: 617, startPoint y: 128, endPoint x: 509, endPoint y: 132, distance: 107.8
click at [509, 131] on div "Distância prevista: 4,314 km (25,88 km/h)" at bounding box center [596, 129] width 398 height 14
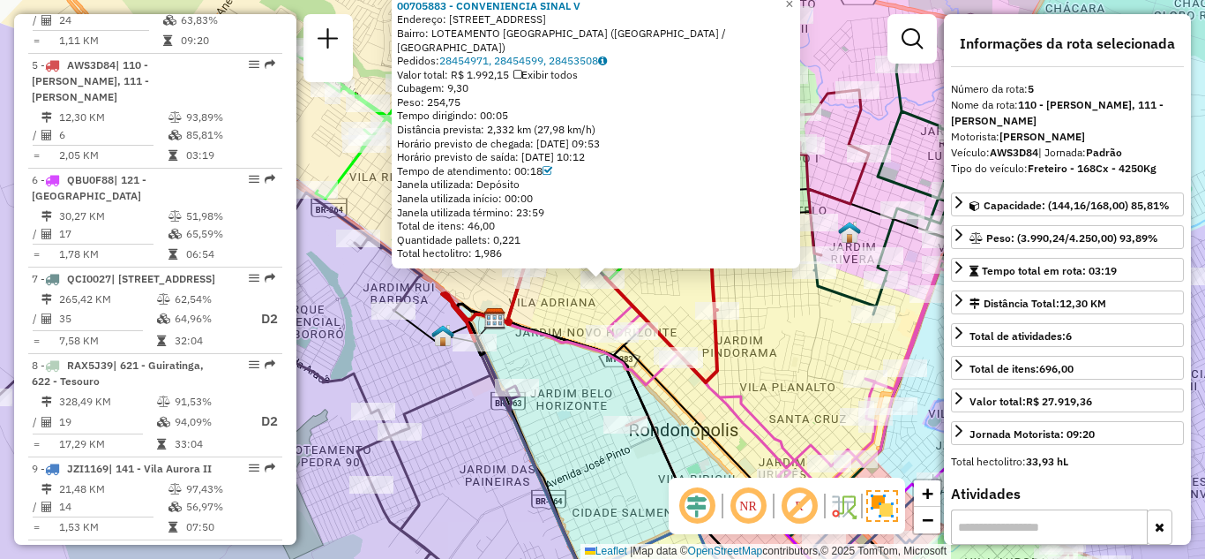
scroll to position [1087, 0]
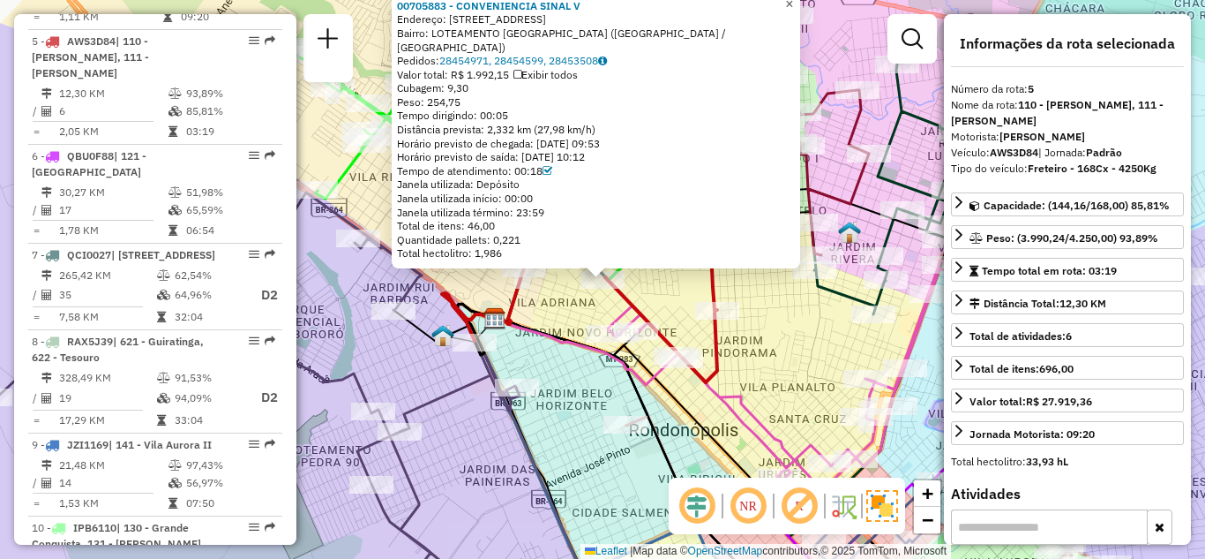
click at [793, 9] on span "×" at bounding box center [789, 3] width 8 height 15
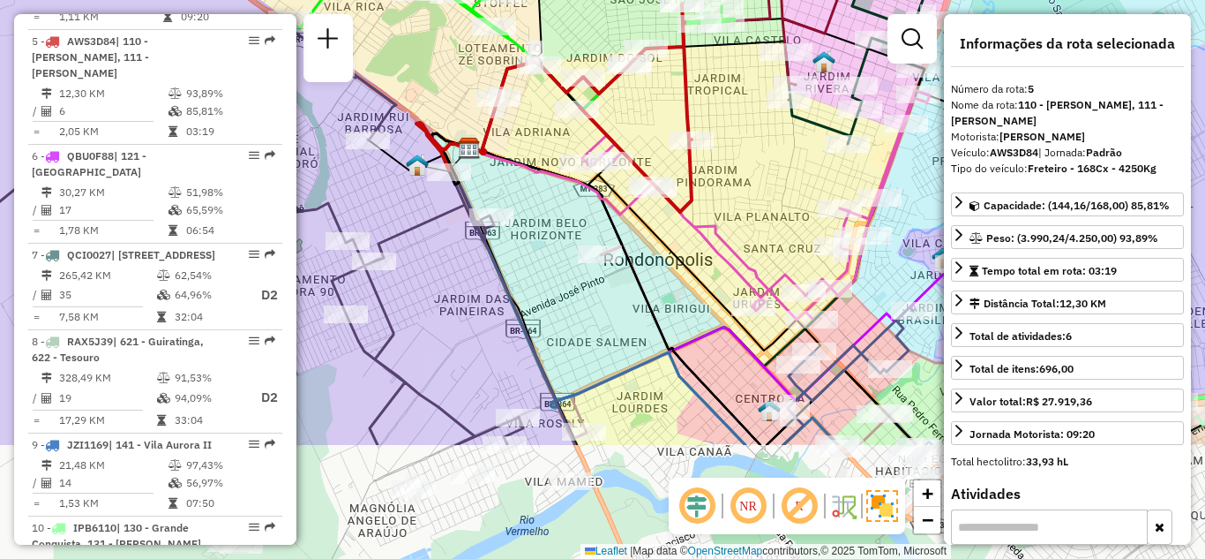
drag, startPoint x: 739, startPoint y: 349, endPoint x: 713, endPoint y: 167, distance: 184.5
click at [713, 168] on div "Janela de atendimento Grade de atendimento Capacidade Transportadoras Veículos …" at bounding box center [602, 279] width 1205 height 559
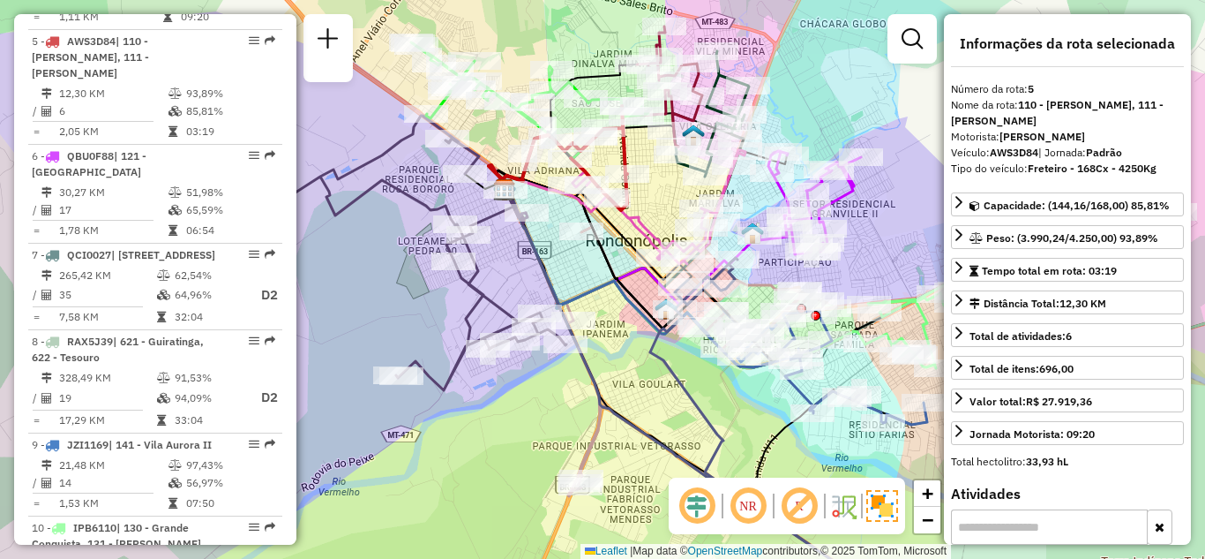
drag, startPoint x: 714, startPoint y: 352, endPoint x: 666, endPoint y: 366, distance: 49.7
click at [625, 361] on div "Janela de atendimento Grade de atendimento Capacidade Transportadoras Veículos …" at bounding box center [602, 279] width 1205 height 559
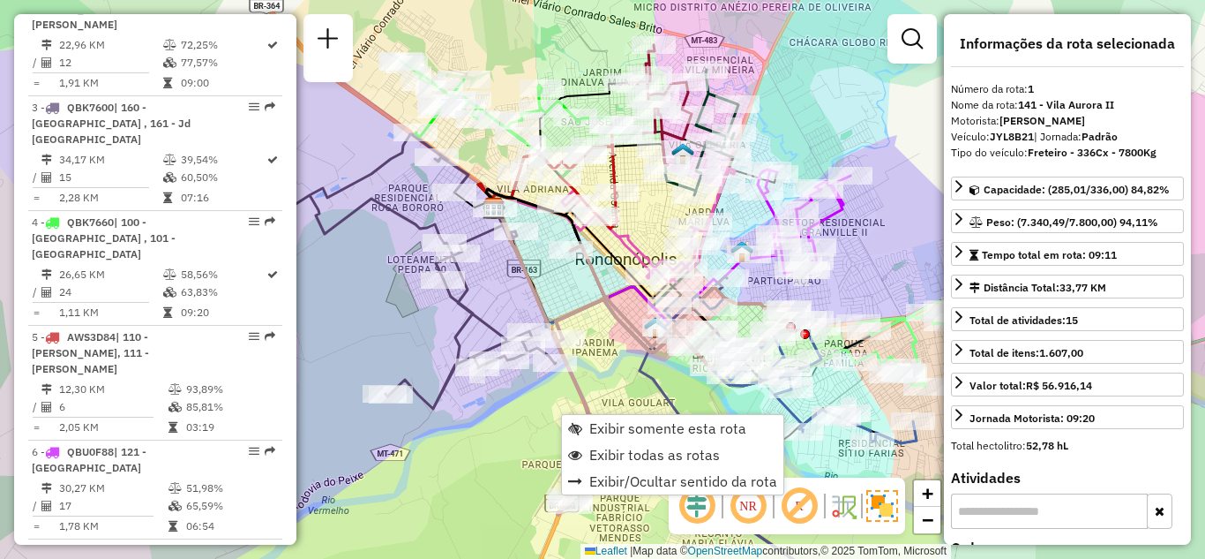
scroll to position [692, 0]
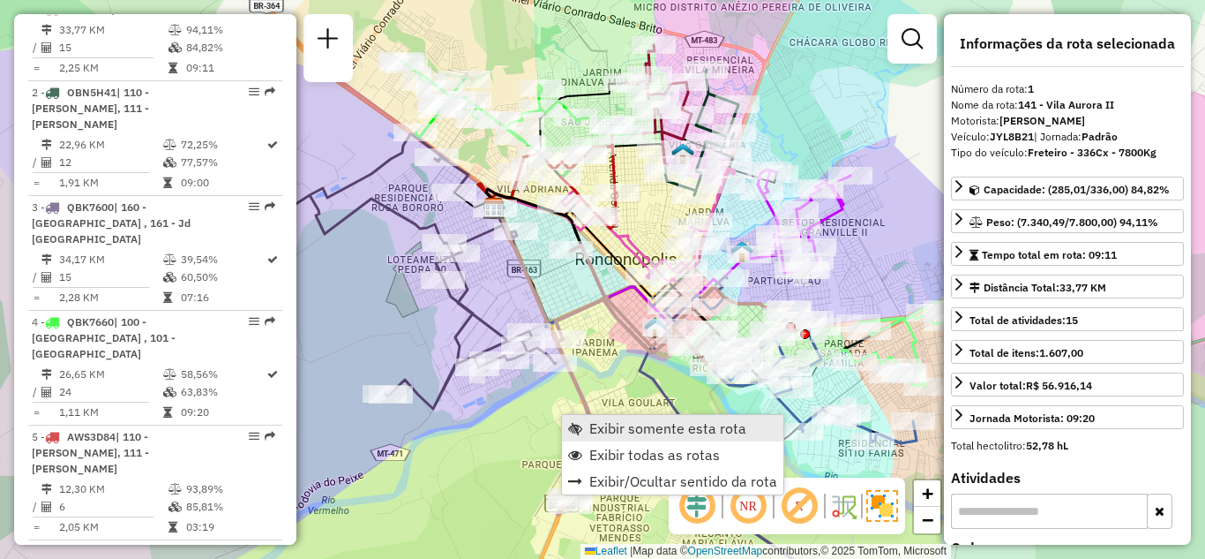
click at [657, 425] on span "Exibir somente esta rota" at bounding box center [667, 428] width 157 height 14
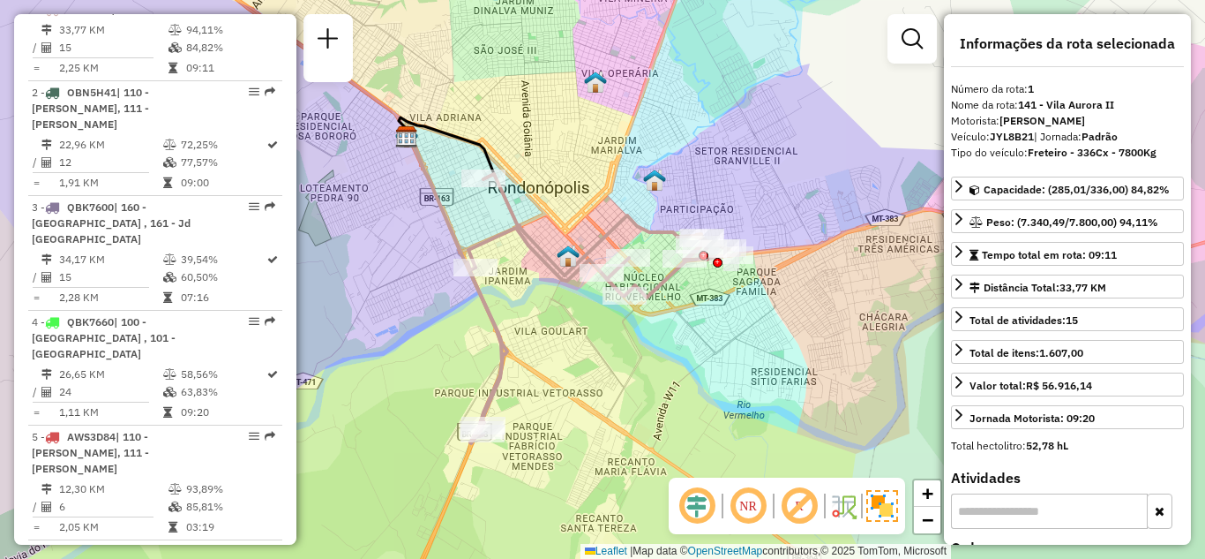
drag, startPoint x: 699, startPoint y: 411, endPoint x: 665, endPoint y: 412, distance: 33.5
click at [665, 412] on div "Janela de atendimento Grade de atendimento Capacidade Transportadoras Veículos …" at bounding box center [602, 279] width 1205 height 559
click at [960, 413] on icon at bounding box center [959, 415] width 7 height 12
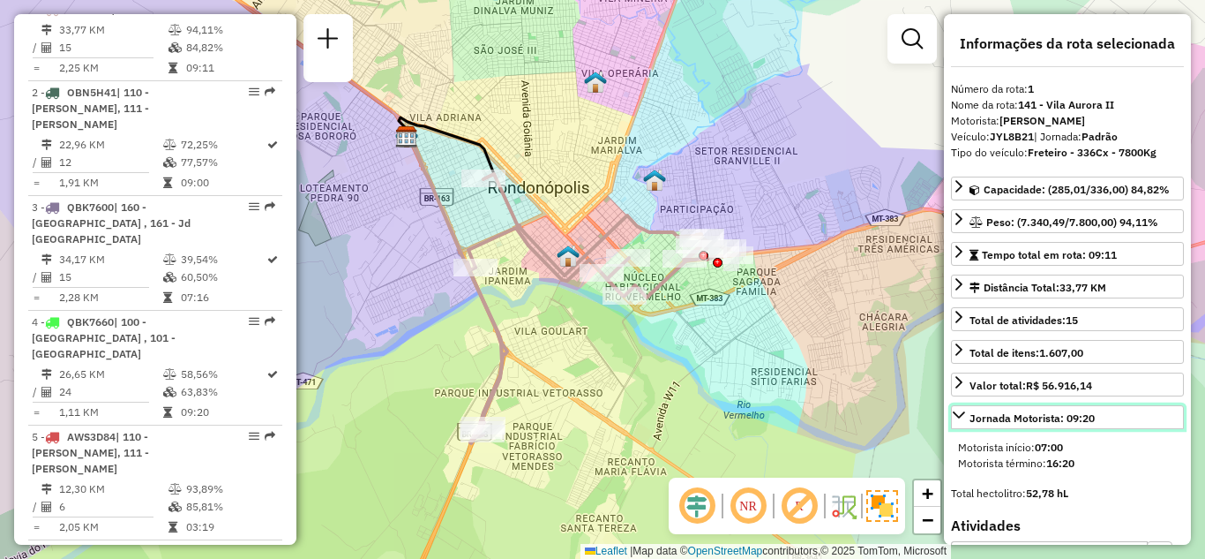
click at [956, 413] on icon at bounding box center [959, 414] width 12 height 7
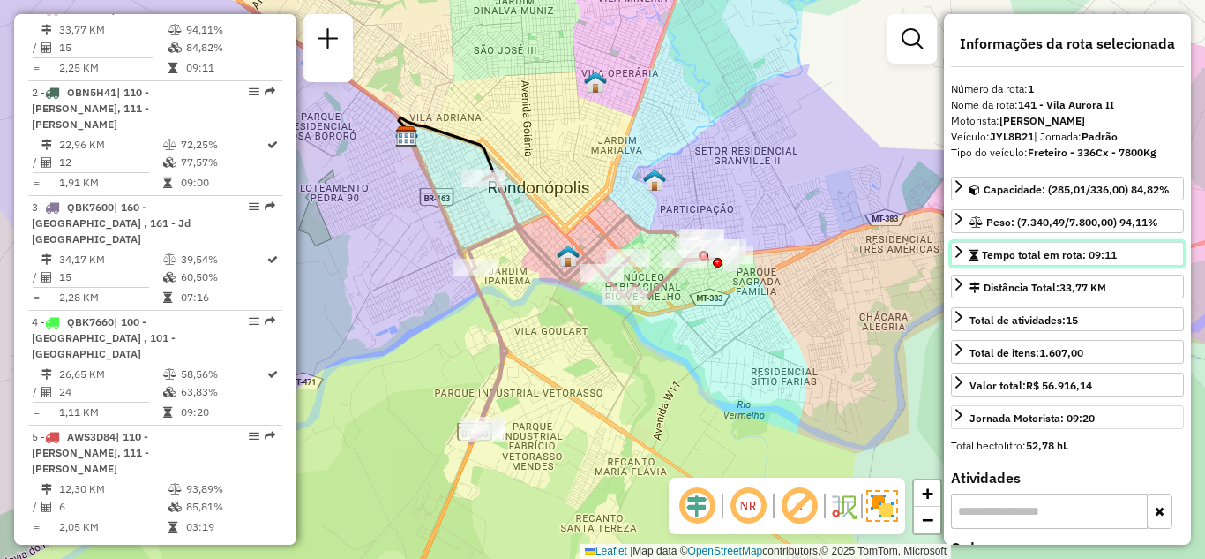
click at [965, 250] on icon at bounding box center [959, 251] width 14 height 14
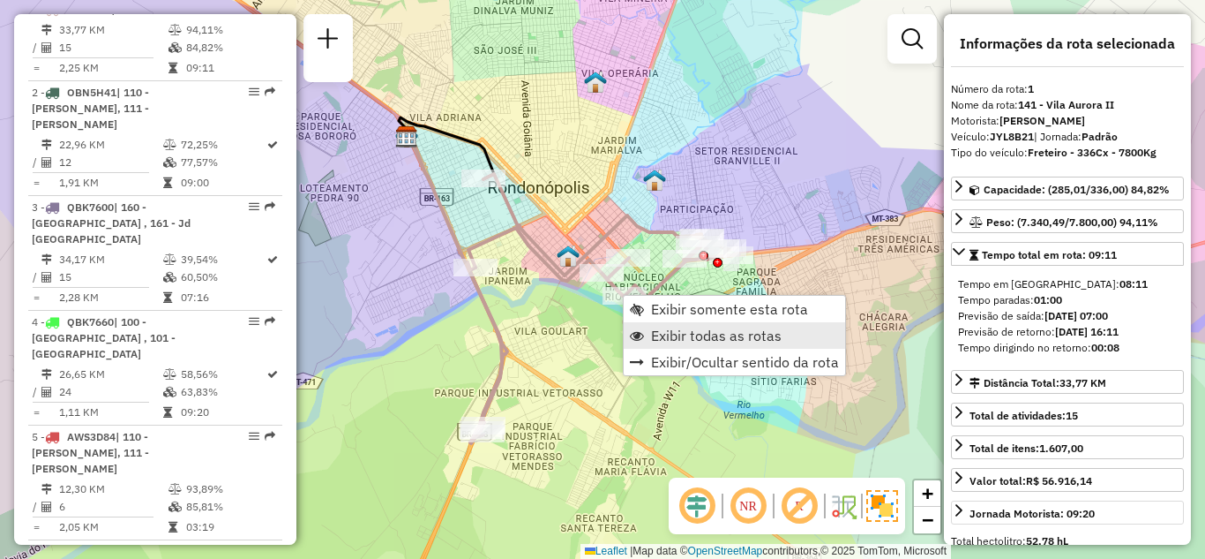
click at [677, 332] on span "Exibir todas as rotas" at bounding box center [716, 335] width 131 height 14
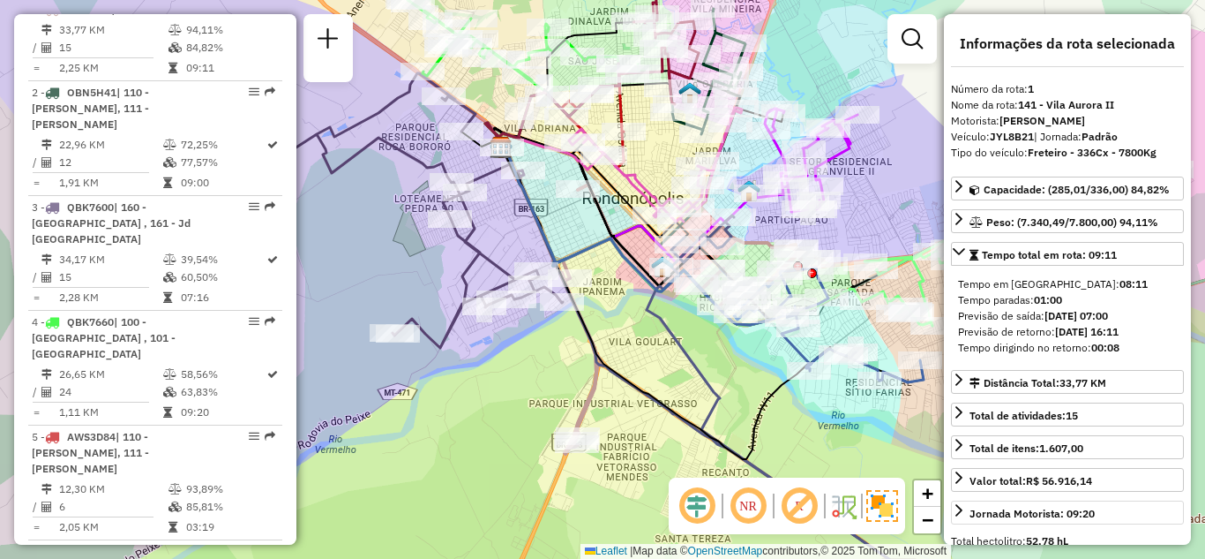
drag, startPoint x: 555, startPoint y: 356, endPoint x: 649, endPoint y: 366, distance: 95.0
click at [649, 366] on div "Janela de atendimento Grade de atendimento Capacidade Transportadoras Veículos …" at bounding box center [602, 279] width 1205 height 559
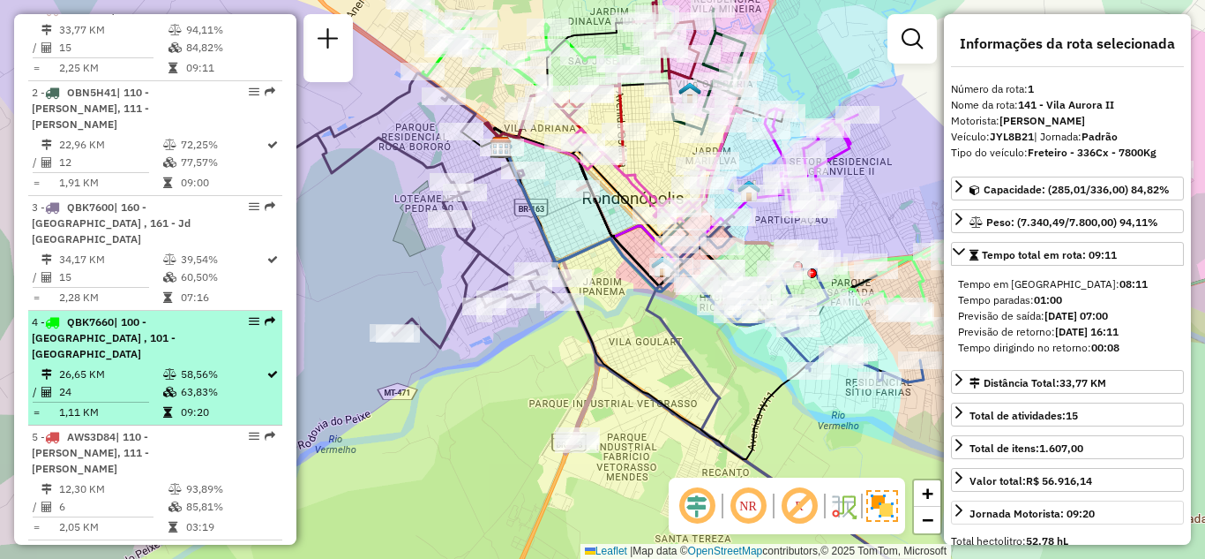
click at [249, 318] on em at bounding box center [254, 321] width 11 height 11
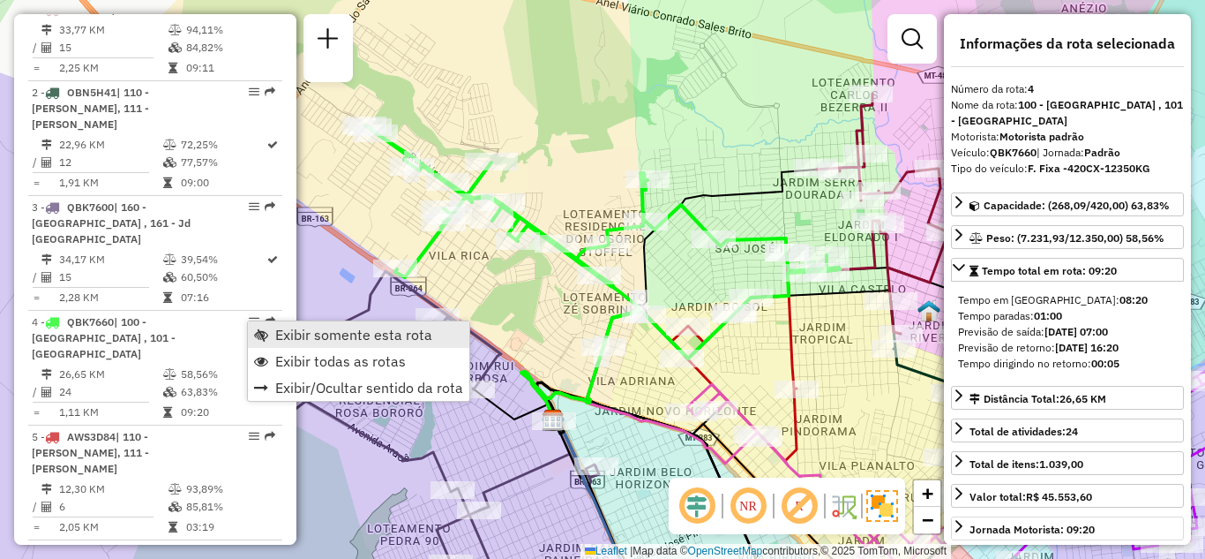
click at [280, 335] on span "Exibir somente esta rota" at bounding box center [353, 334] width 157 height 14
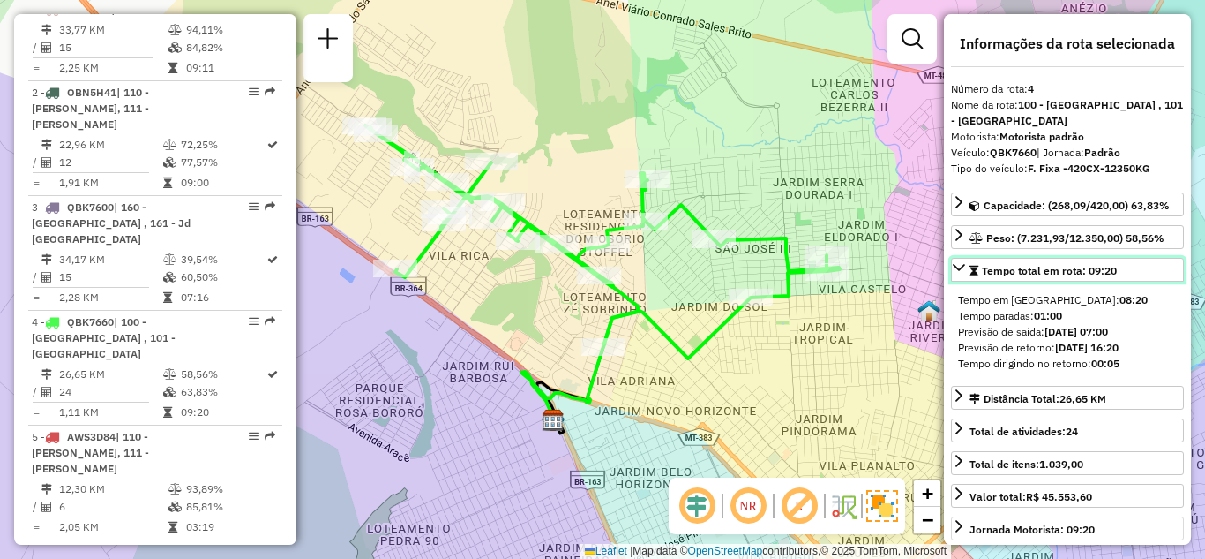
click at [964, 268] on icon at bounding box center [959, 267] width 14 height 14
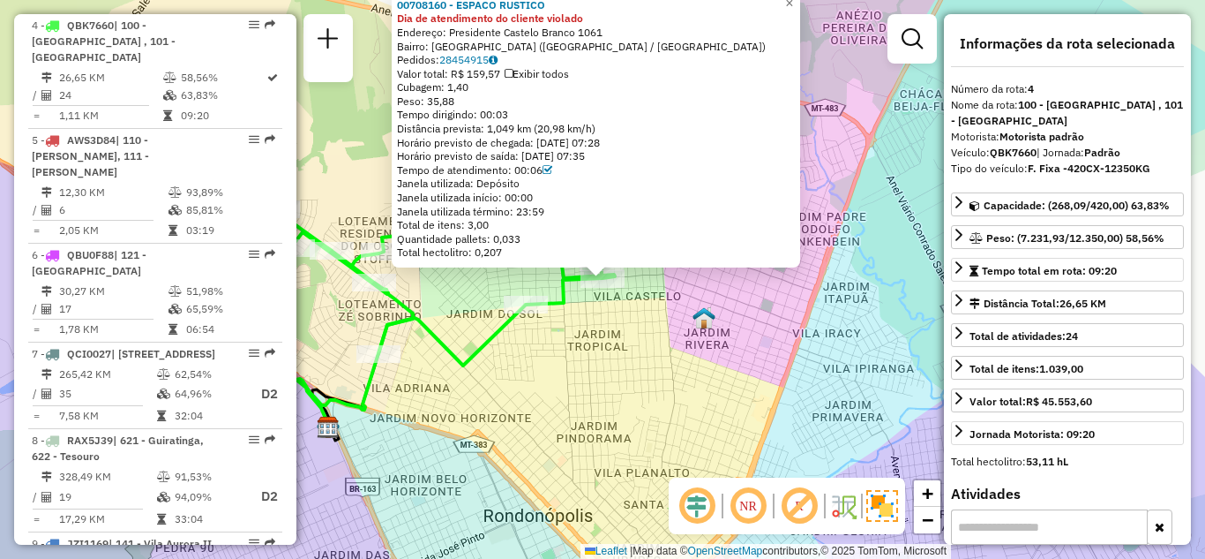
scroll to position [988, 0]
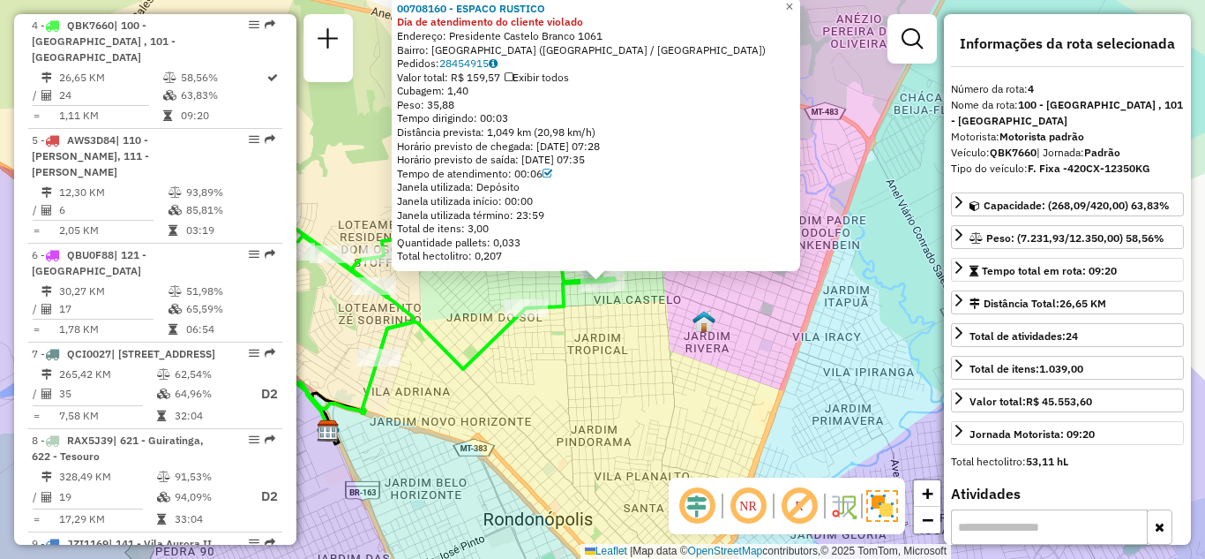
drag, startPoint x: 849, startPoint y: 76, endPoint x: 837, endPoint y: 138, distance: 63.0
click at [837, 138] on div "00708160 - ESPACO RUSTICO Dia de atendimento do cliente violado Endereço: Presi…" at bounding box center [602, 279] width 1205 height 559
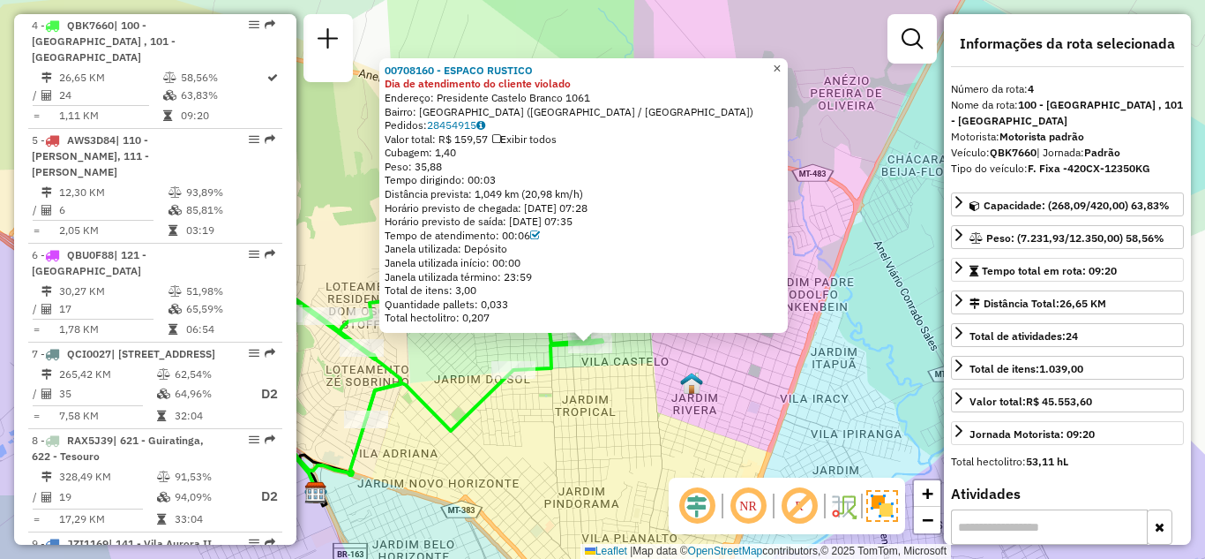
click at [781, 61] on span "×" at bounding box center [777, 68] width 8 height 15
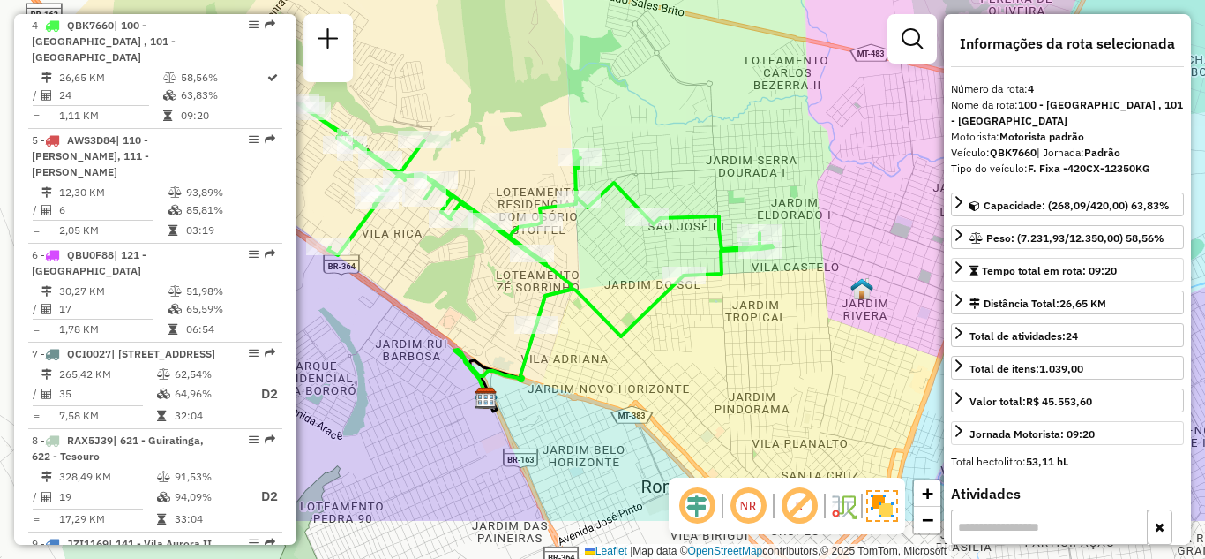
drag, startPoint x: 627, startPoint y: 281, endPoint x: 798, endPoint y: 185, distance: 195.9
click at [797, 185] on div "Janela de atendimento Grade de atendimento Capacidade Transportadoras Veículos …" at bounding box center [602, 279] width 1205 height 559
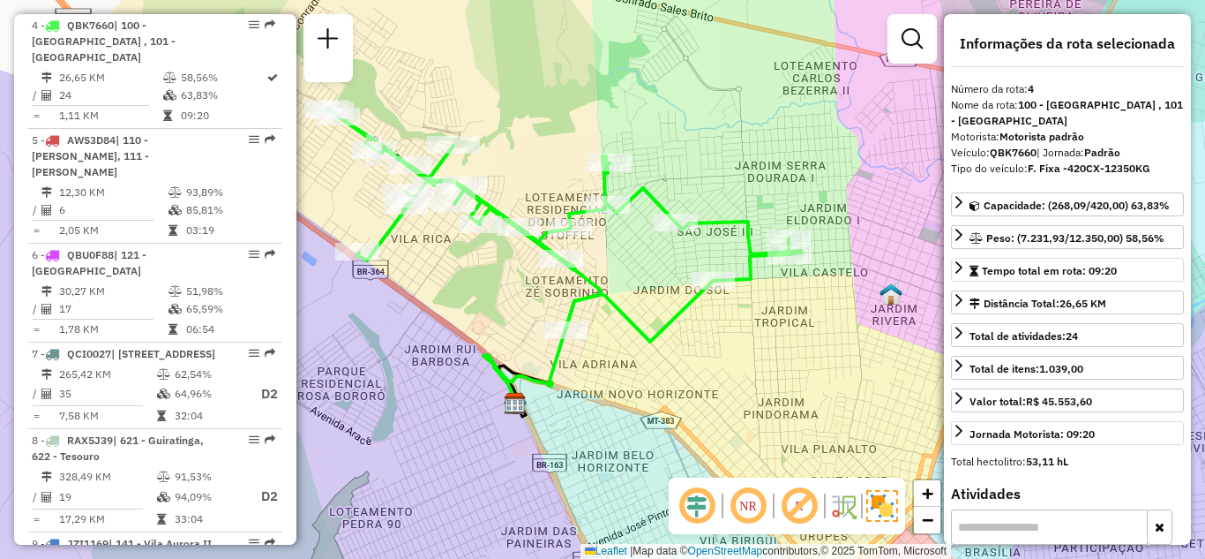
drag, startPoint x: 567, startPoint y: 308, endPoint x: 593, endPoint y: 322, distance: 30.0
click at [604, 324] on div "Janela de atendimento Grade de atendimento Capacidade Transportadoras Veículos …" at bounding box center [602, 279] width 1205 height 559
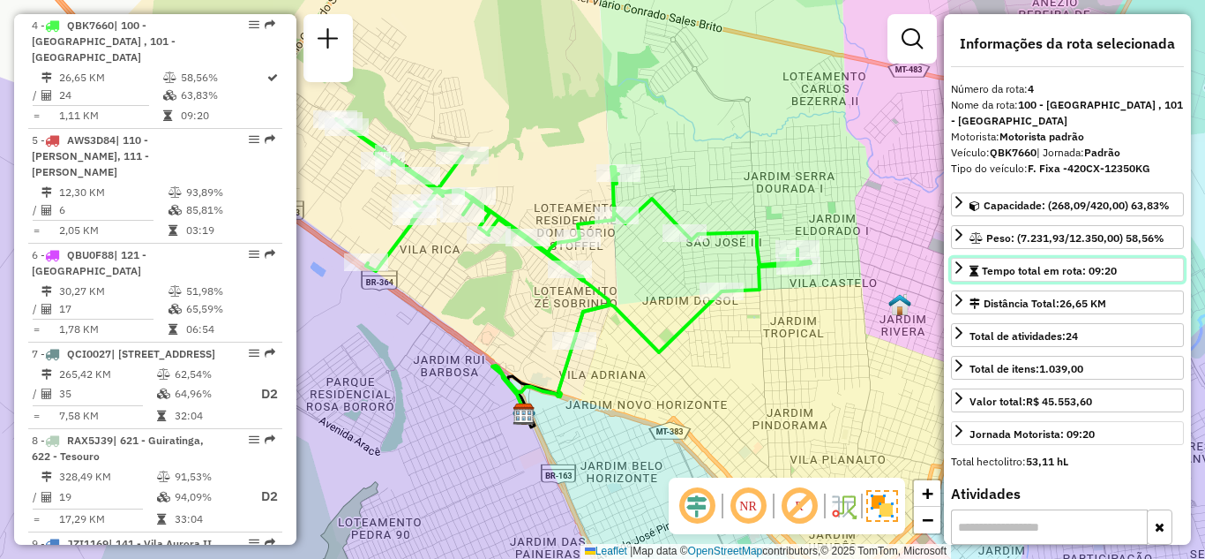
click at [960, 270] on icon at bounding box center [959, 267] width 7 height 12
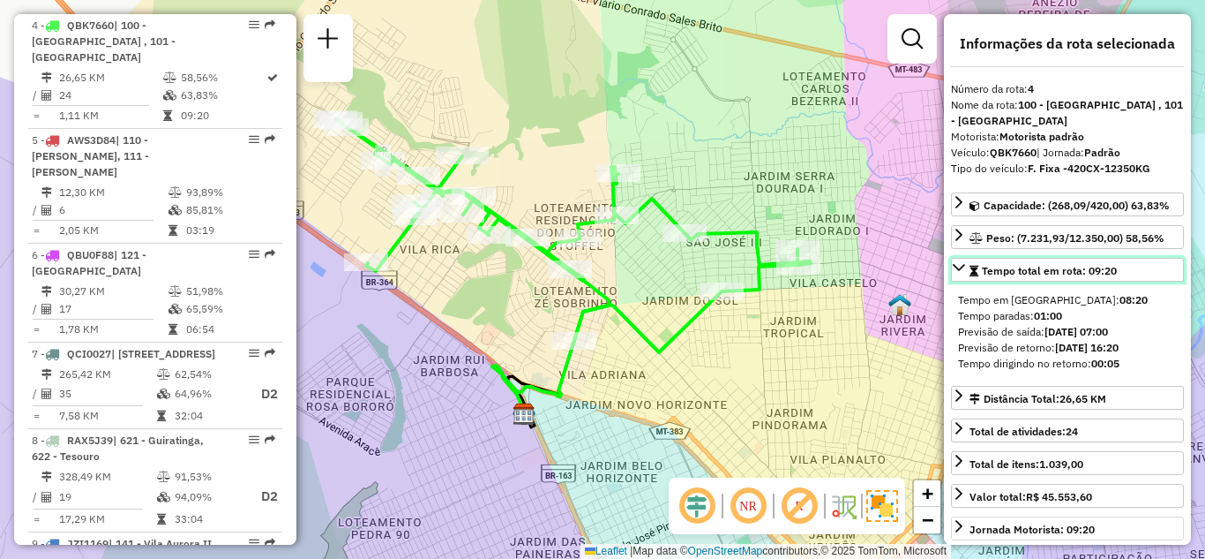
click at [962, 269] on icon at bounding box center [959, 267] width 14 height 14
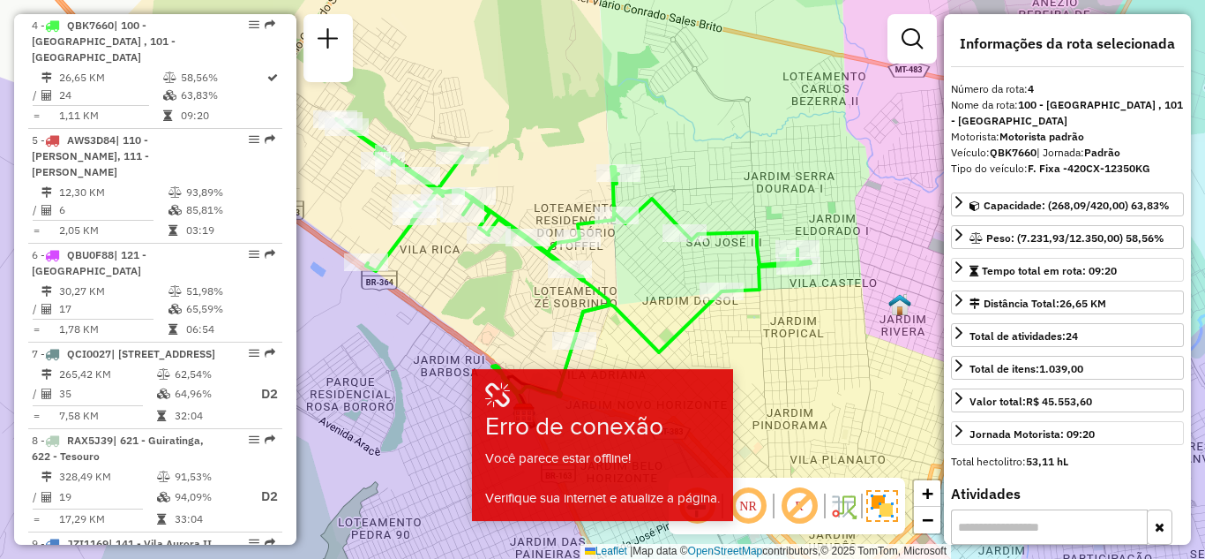
click at [820, 190] on div "Janela de atendimento Grade de atendimento Capacidade Transportadoras Veículos …" at bounding box center [602, 279] width 1205 height 559
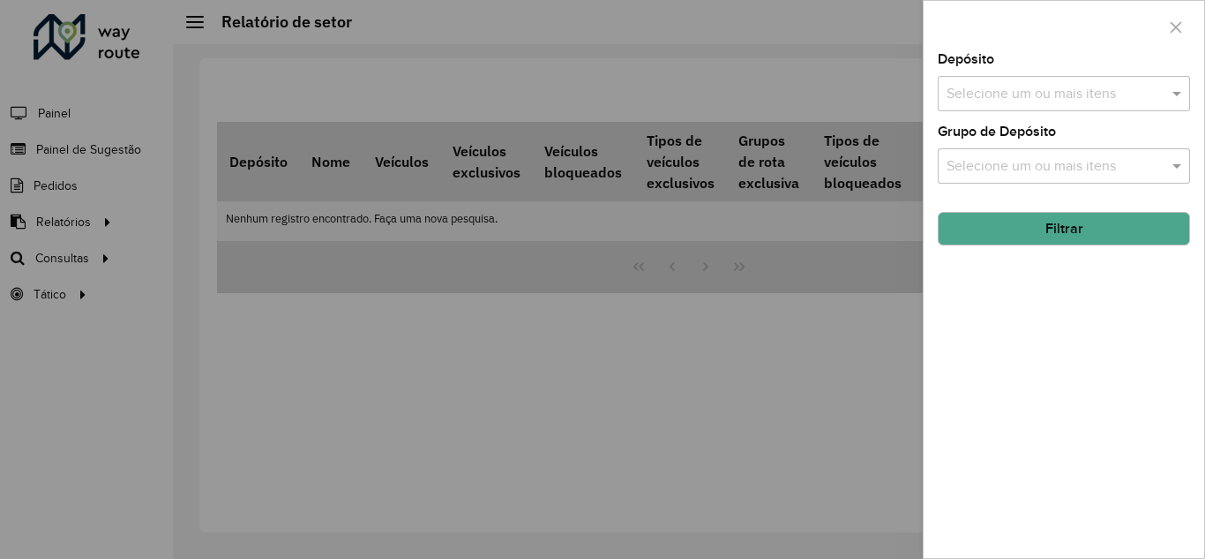
click at [61, 274] on div at bounding box center [602, 279] width 1205 height 559
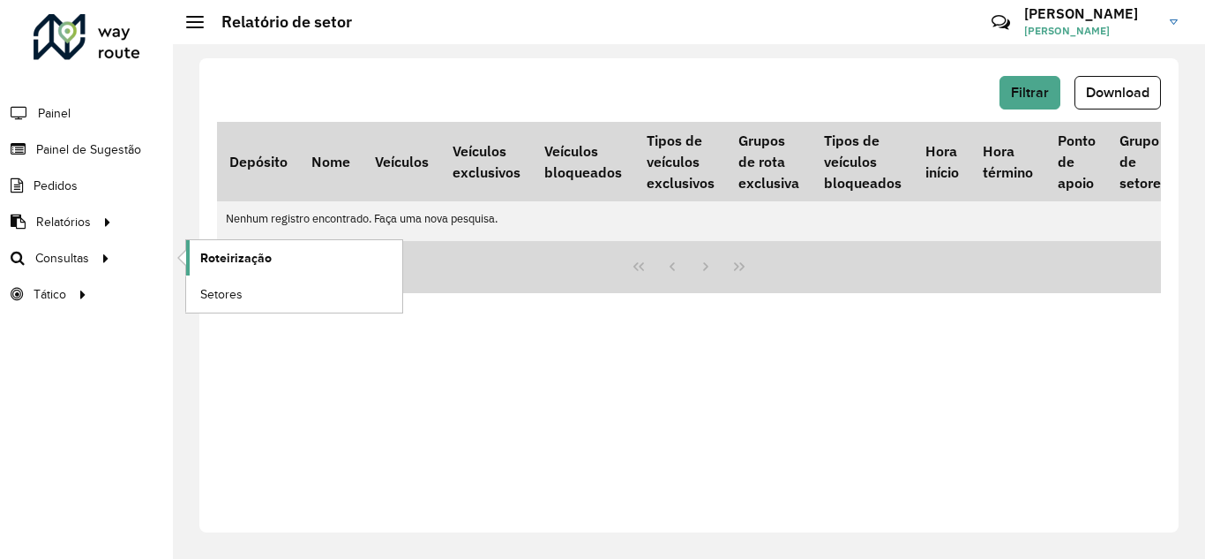
click at [319, 256] on link "Roteirização" at bounding box center [294, 257] width 216 height 35
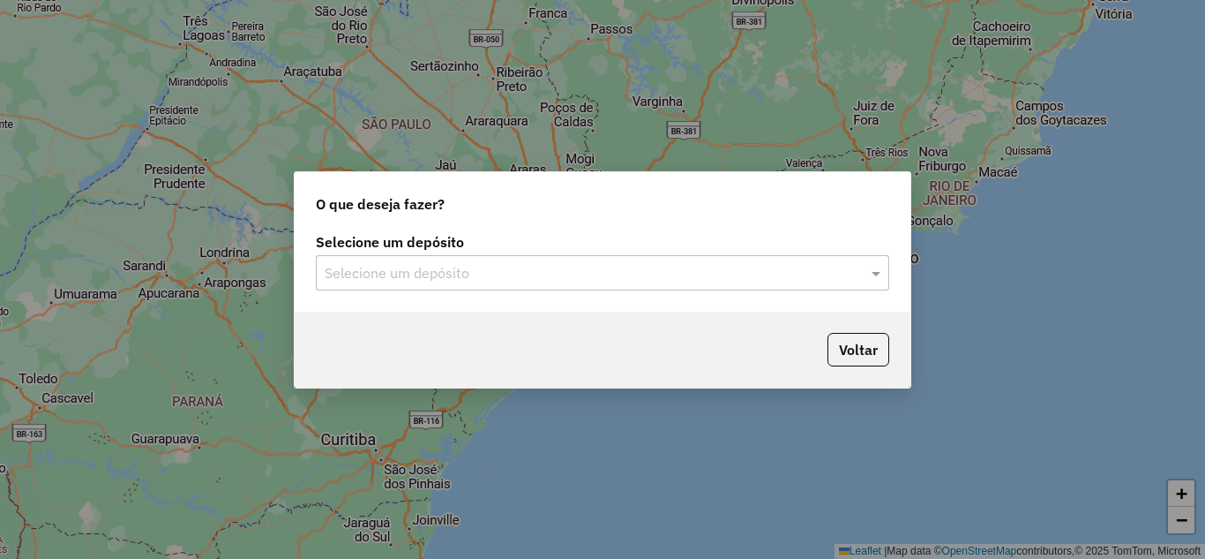
click at [523, 271] on input "text" at bounding box center [585, 273] width 521 height 21
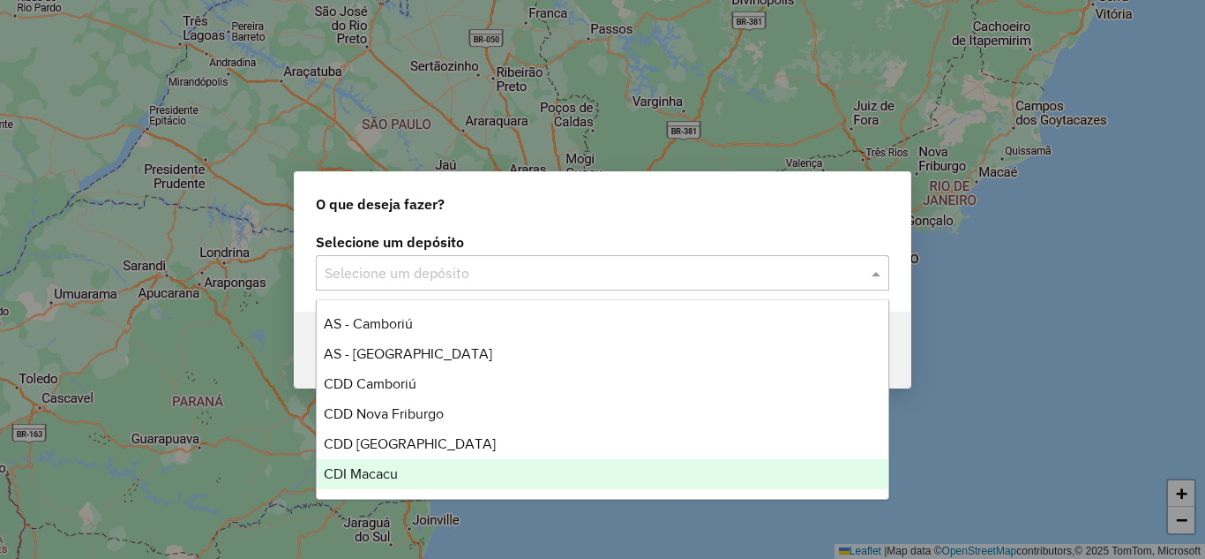
click at [388, 467] on span "CDI Macacu" at bounding box center [361, 473] width 74 height 15
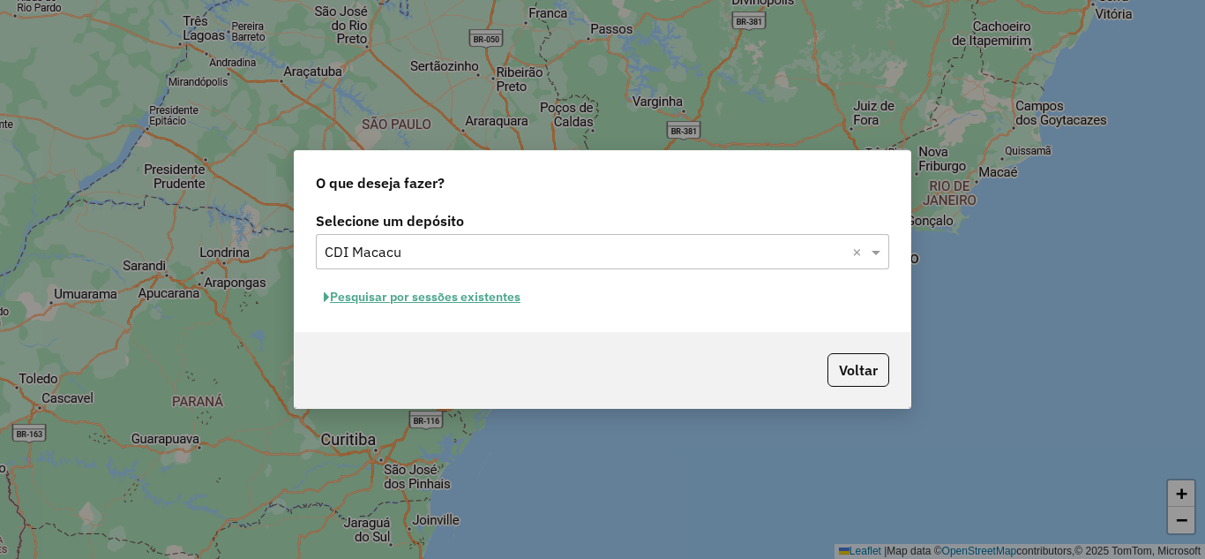
click at [454, 297] on button "Pesquisar por sessões existentes" at bounding box center [422, 296] width 213 height 27
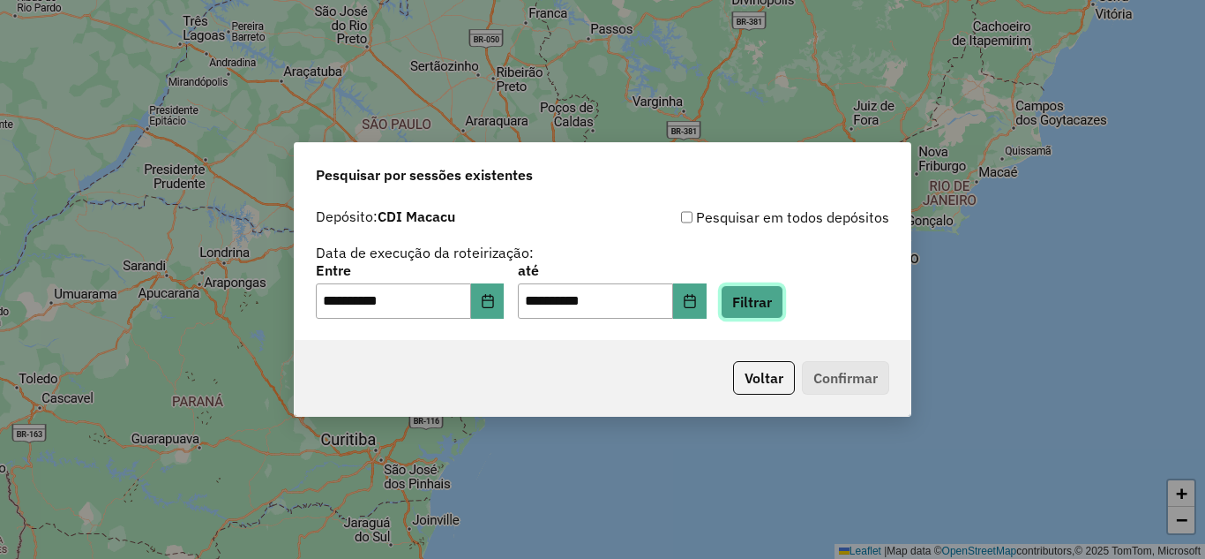
click at [771, 304] on button "Filtrar" at bounding box center [752, 302] width 63 height 34
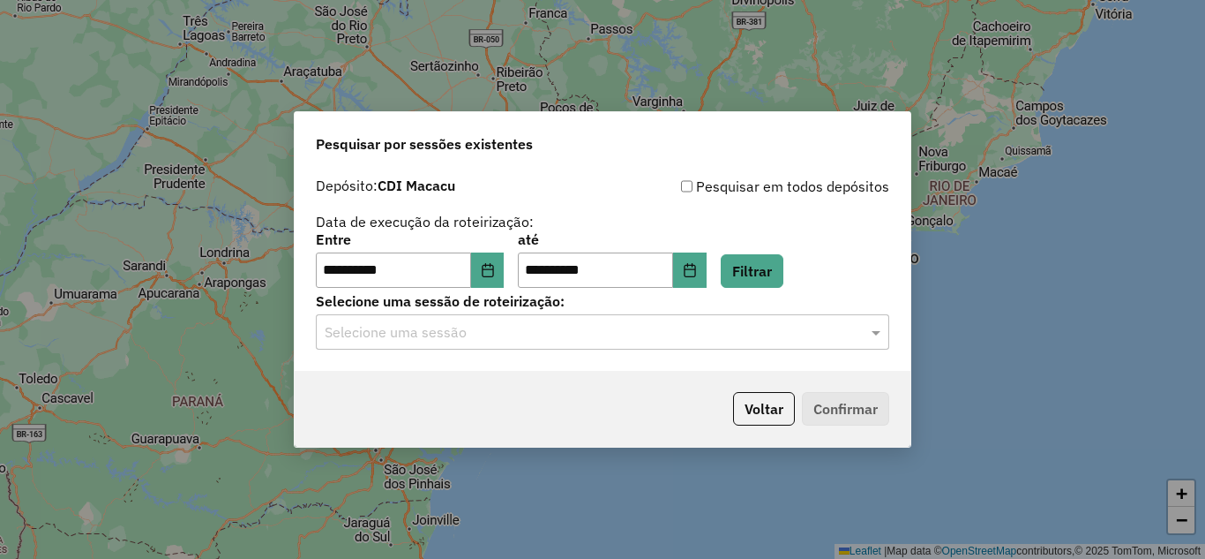
click at [472, 336] on input "text" at bounding box center [585, 332] width 521 height 21
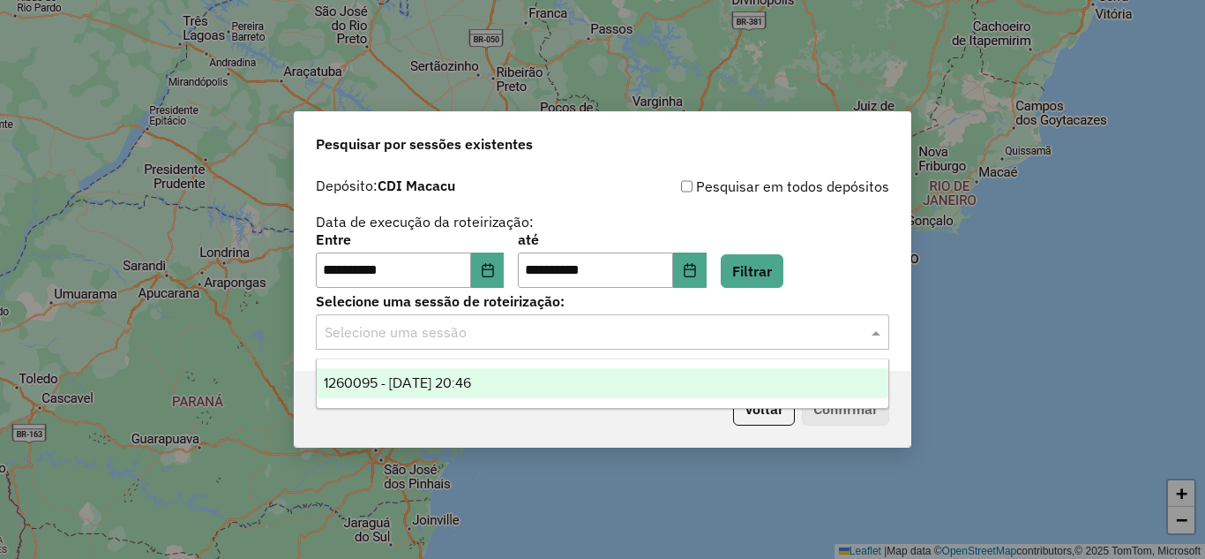
click at [439, 373] on div "1260095 - [DATE] 20:46" at bounding box center [603, 383] width 572 height 30
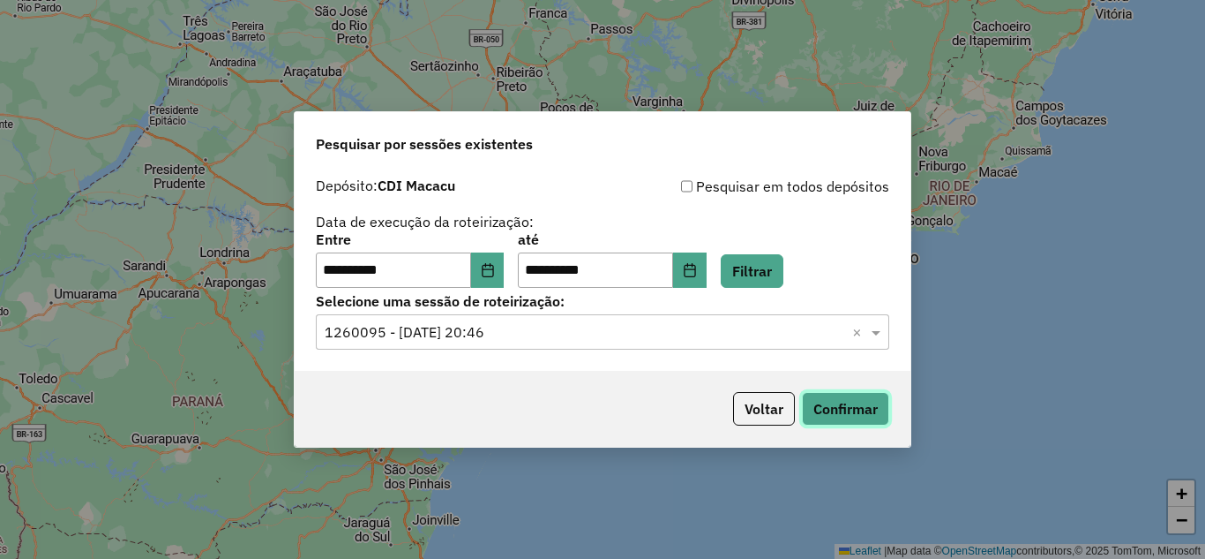
click at [837, 409] on button "Confirmar" at bounding box center [845, 409] width 87 height 34
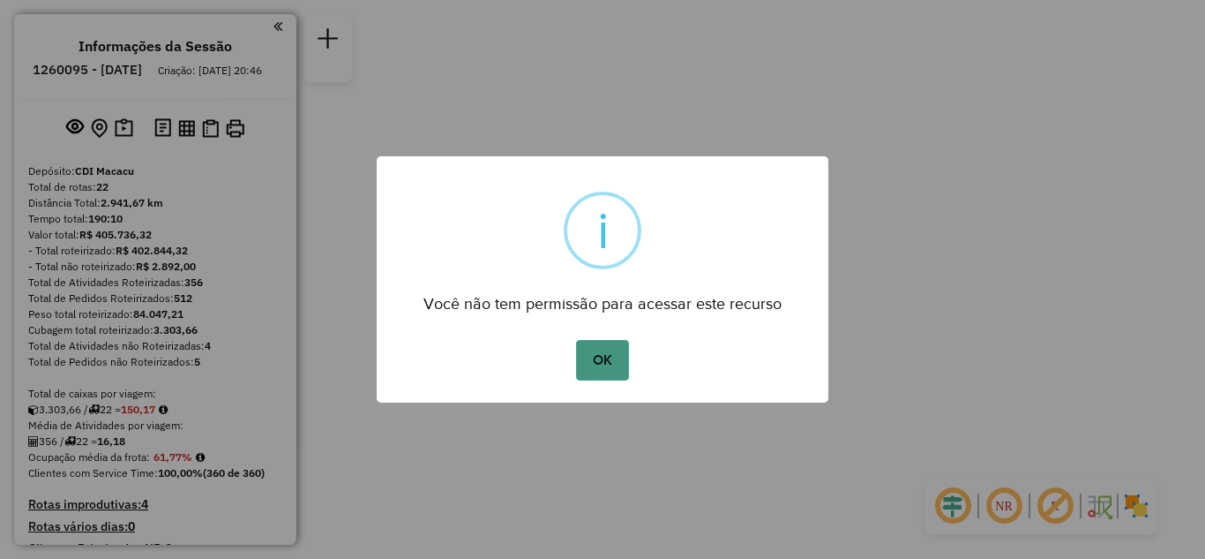
click at [598, 365] on button "OK" at bounding box center [602, 360] width 52 height 41
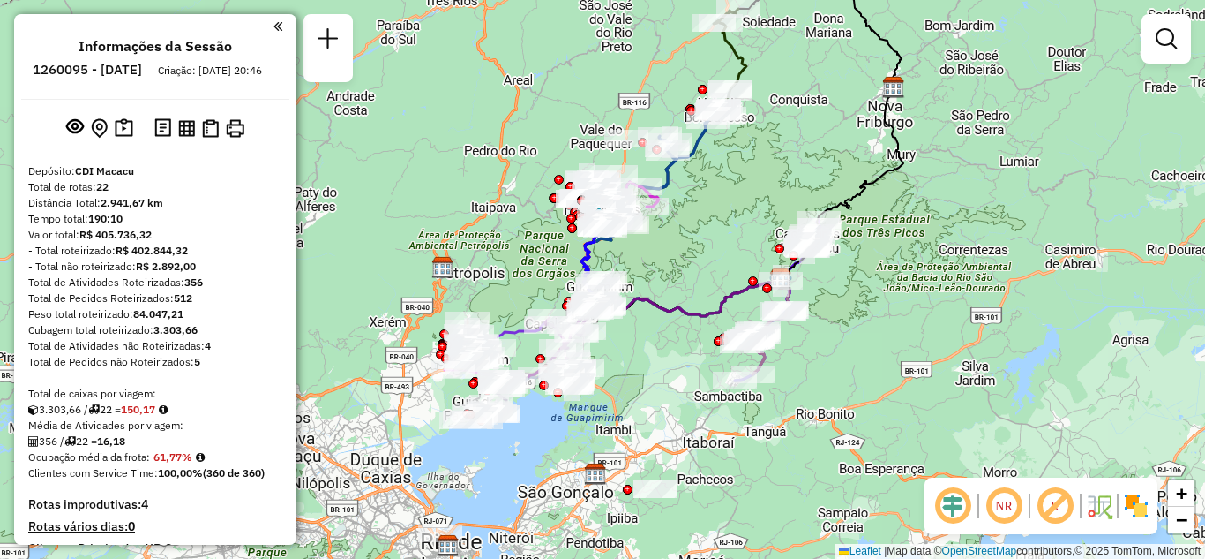
drag, startPoint x: 762, startPoint y: 296, endPoint x: 956, endPoint y: 296, distance: 194.1
click at [956, 296] on div "Janela de atendimento Grade de atendimento Capacidade Transportadoras Veículos …" at bounding box center [602, 279] width 1205 height 559
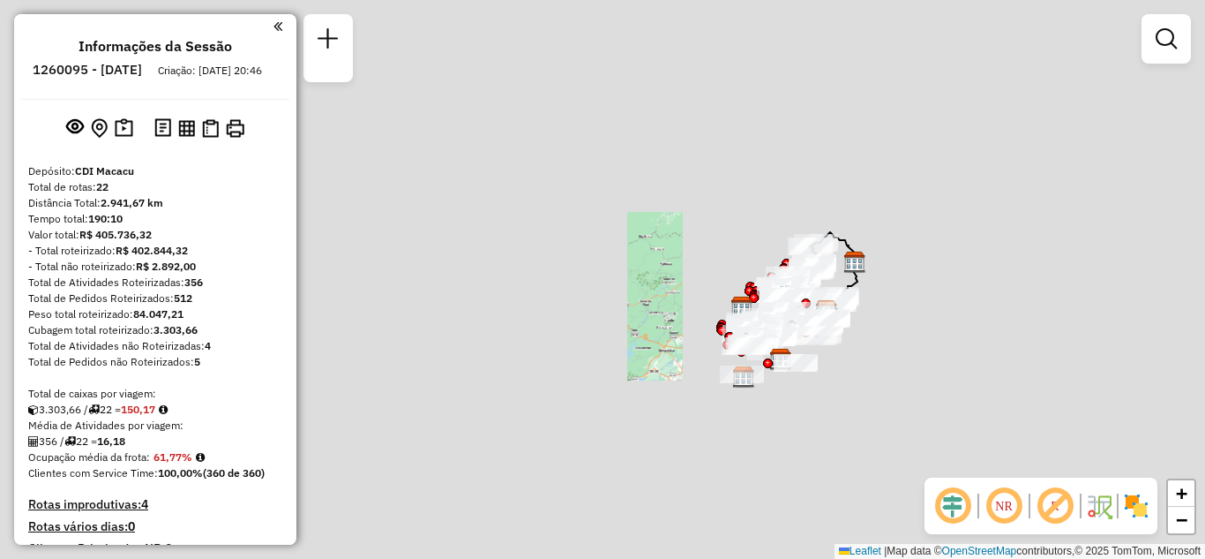
drag, startPoint x: 931, startPoint y: 367, endPoint x: 858, endPoint y: 380, distance: 74.4
click at [858, 380] on div "Janela de atendimento Grade de atendimento Capacidade Transportadoras Veículos …" at bounding box center [602, 279] width 1205 height 559
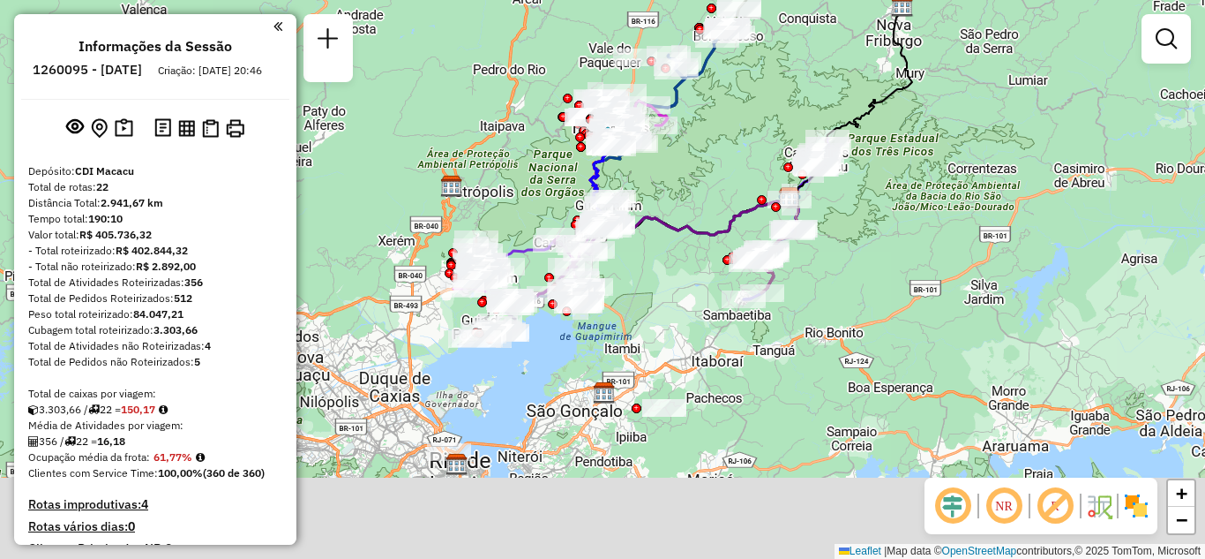
drag, startPoint x: 830, startPoint y: 340, endPoint x: 840, endPoint y: 368, distance: 29.9
click at [840, 368] on div "Janela de atendimento Grade de atendimento Capacidade Transportadoras Veículos …" at bounding box center [602, 279] width 1205 height 559
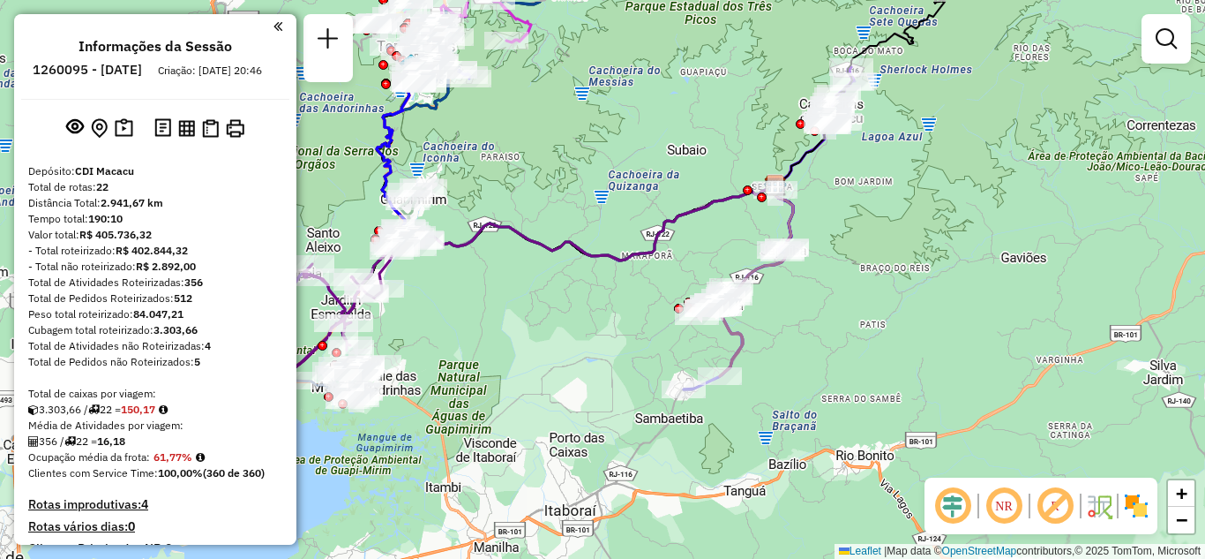
drag, startPoint x: 837, startPoint y: 255, endPoint x: 839, endPoint y: 321, distance: 66.2
click at [839, 321] on div "Janela de atendimento Grade de atendimento Capacidade Transportadoras Veículos …" at bounding box center [602, 279] width 1205 height 559
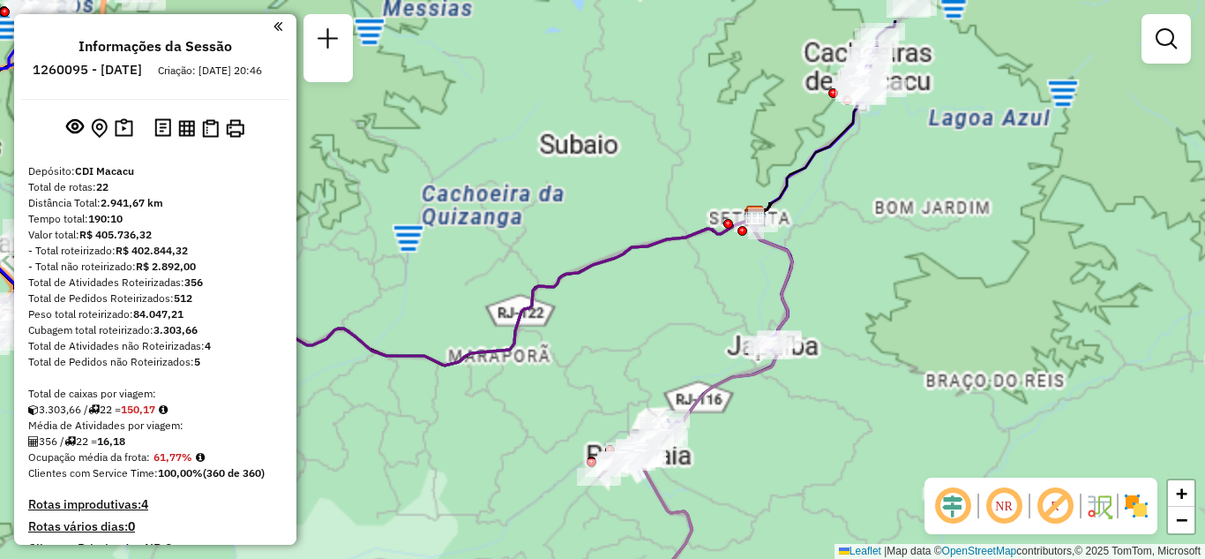
drag, startPoint x: 948, startPoint y: 176, endPoint x: 921, endPoint y: 294, distance: 120.3
click at [921, 294] on div "Janela de atendimento Grade de atendimento Capacidade Transportadoras Veículos …" at bounding box center [602, 279] width 1205 height 559
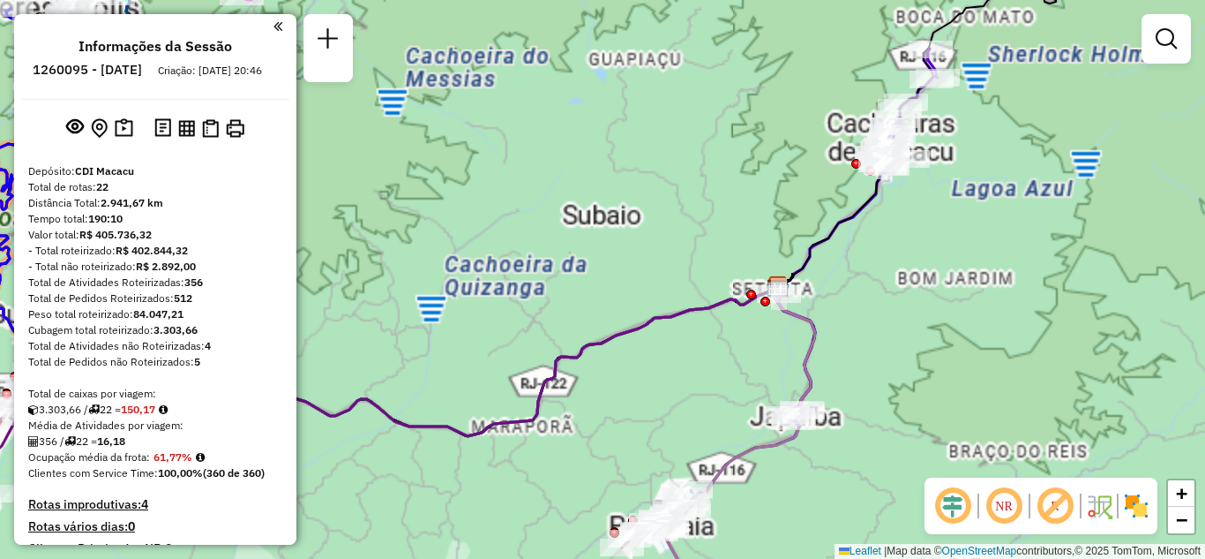
drag, startPoint x: 902, startPoint y: 325, endPoint x: 919, endPoint y: 221, distance: 105.5
click at [919, 221] on div "Janela de atendimento Grade de atendimento Capacidade Transportadoras Veículos …" at bounding box center [602, 279] width 1205 height 559
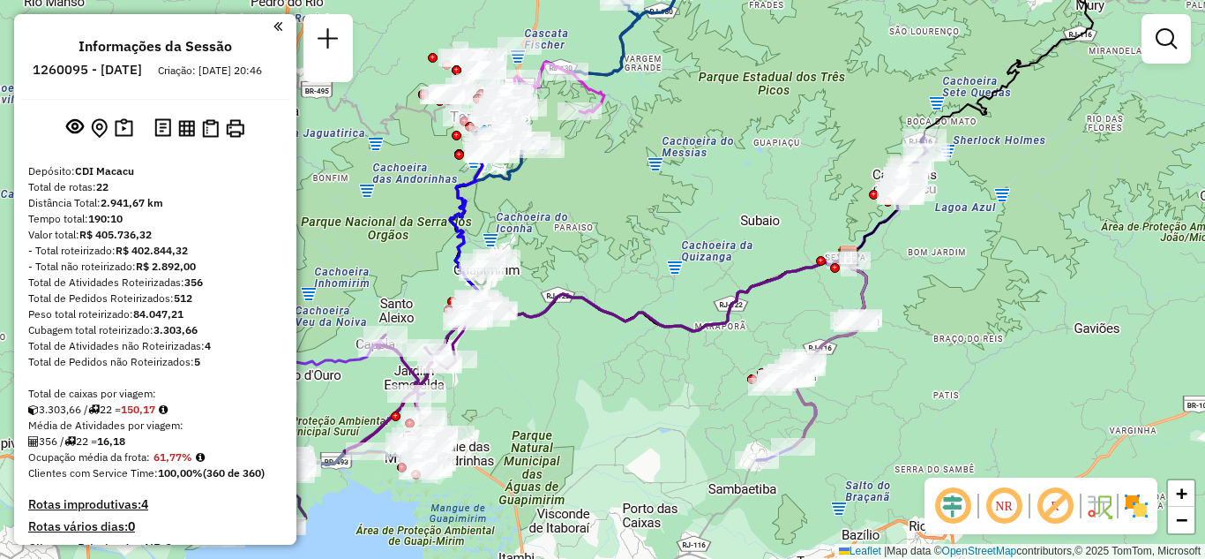
drag, startPoint x: 889, startPoint y: 372, endPoint x: 882, endPoint y: 415, distance: 43.8
click at [883, 417] on div "Janela de atendimento Grade de atendimento Capacidade Transportadoras Veículos …" at bounding box center [602, 279] width 1205 height 559
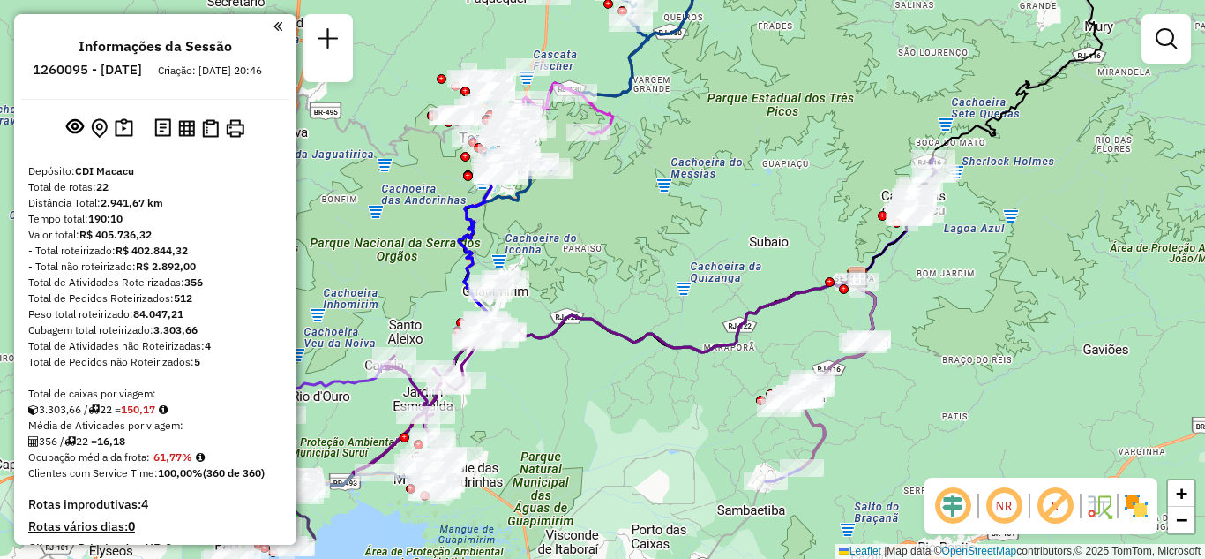
drag, startPoint x: 664, startPoint y: 297, endPoint x: 784, endPoint y: 366, distance: 138.0
click at [784, 366] on div "Janela de atendimento Grade de atendimento Capacidade Transportadoras Veículos …" at bounding box center [602, 279] width 1205 height 559
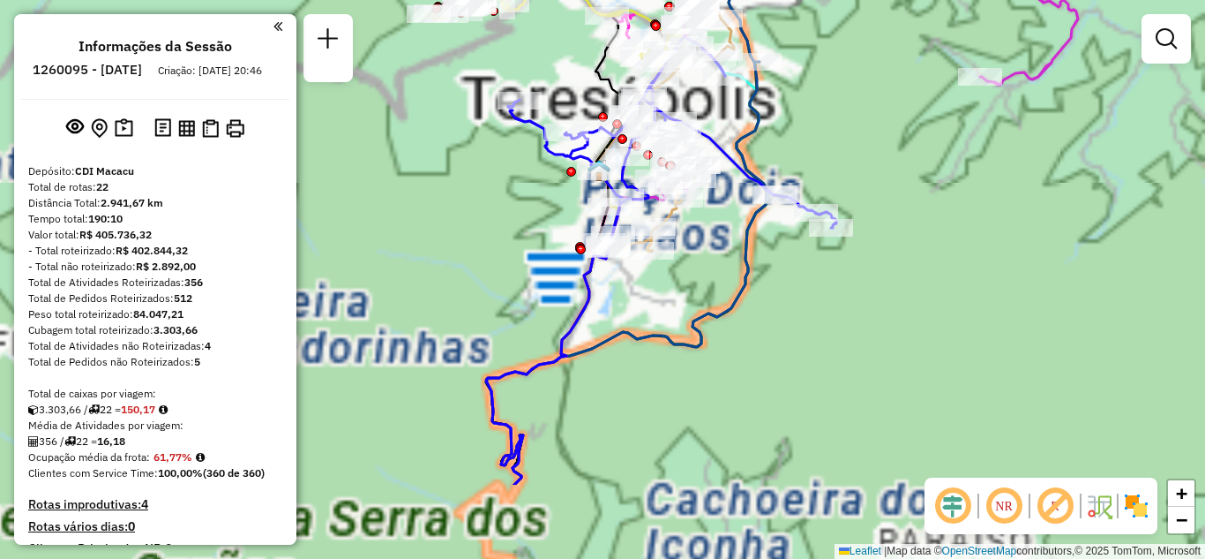
drag, startPoint x: 852, startPoint y: 170, endPoint x: 842, endPoint y: 124, distance: 46.9
click at [842, 126] on div "Janela de atendimento Grade de atendimento Capacidade Transportadoras Veículos …" at bounding box center [602, 279] width 1205 height 559
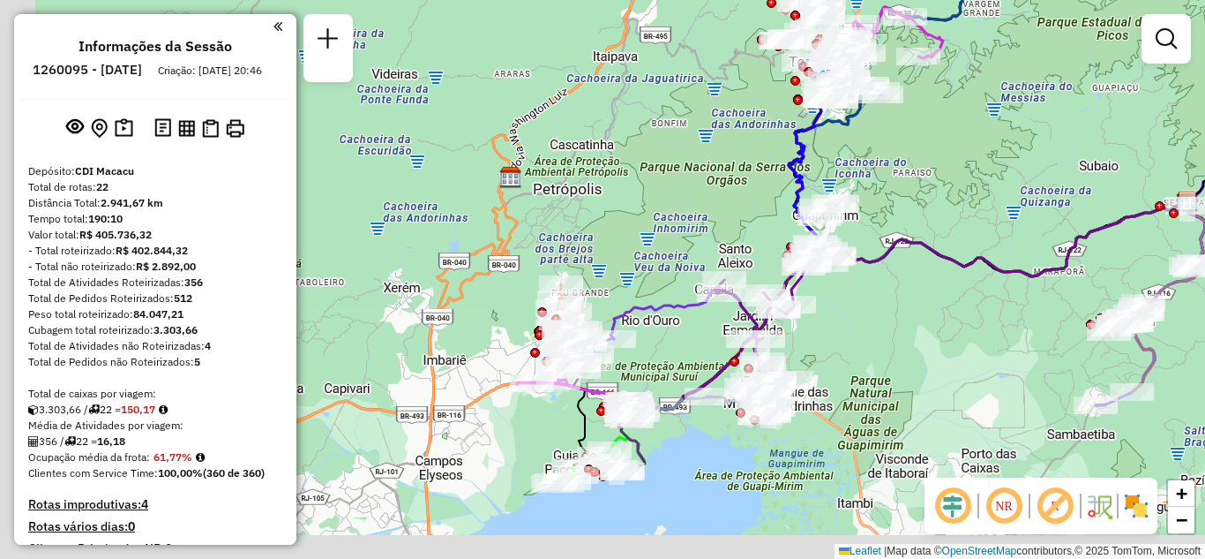
drag, startPoint x: 823, startPoint y: 434, endPoint x: 762, endPoint y: 365, distance: 91.9
click at [864, 364] on div "Janela de atendimento Grade de atendimento Capacidade Transportadoras Veículos …" at bounding box center [602, 279] width 1205 height 559
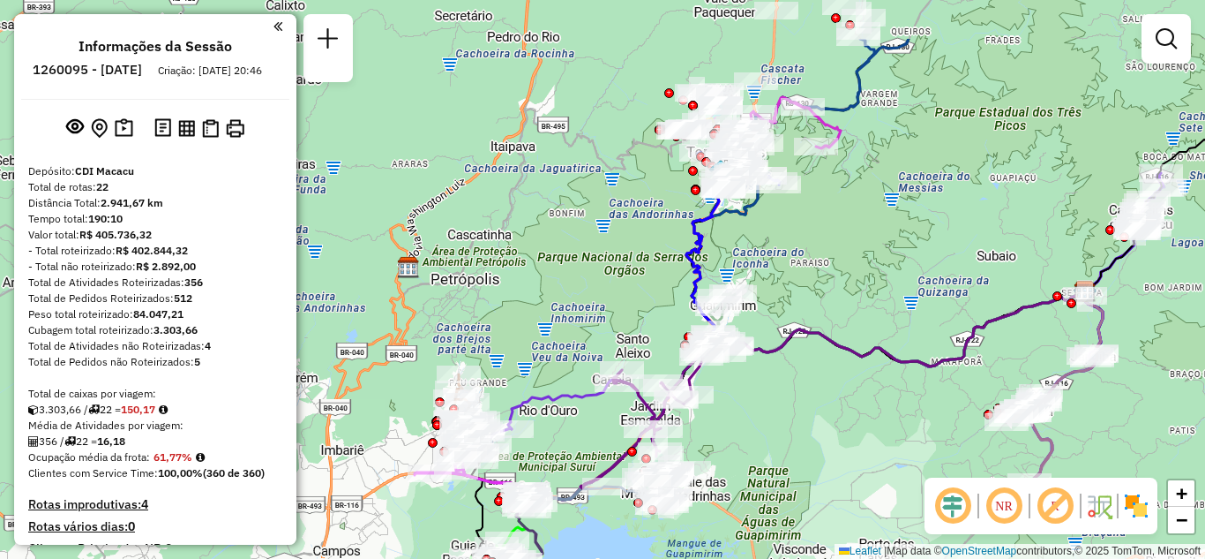
drag, startPoint x: 810, startPoint y: 377, endPoint x: 743, endPoint y: 437, distance: 90.0
click at [742, 441] on div "Janela de atendimento Grade de atendimento Capacidade Transportadoras Veículos …" at bounding box center [602, 279] width 1205 height 559
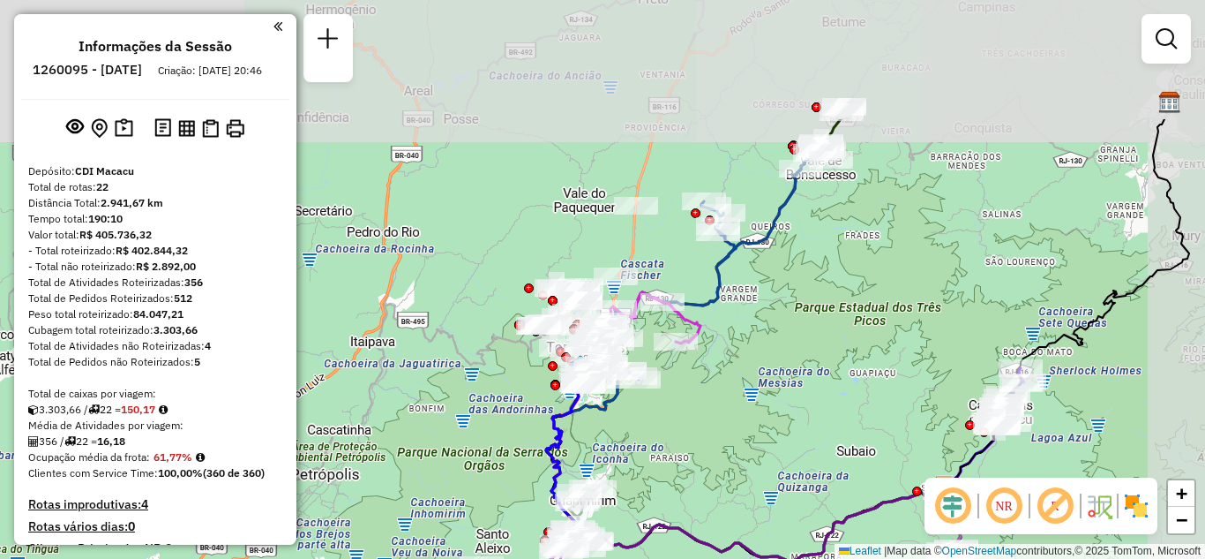
drag, startPoint x: 873, startPoint y: 238, endPoint x: 743, endPoint y: 413, distance: 217.6
click at [743, 413] on div "Janela de atendimento Grade de atendimento Capacidade Transportadoras Veículos …" at bounding box center [602, 279] width 1205 height 559
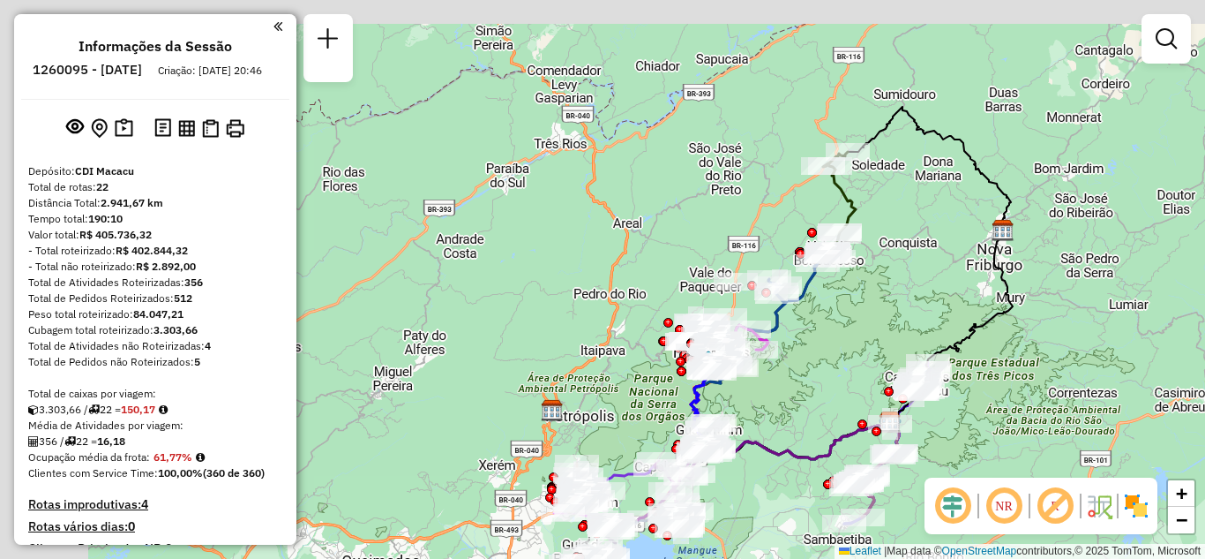
drag, startPoint x: 850, startPoint y: 282, endPoint x: 827, endPoint y: 312, distance: 37.8
click at [827, 312] on div "Janela de atendimento Grade de atendimento Capacidade Transportadoras Veículos …" at bounding box center [602, 279] width 1205 height 559
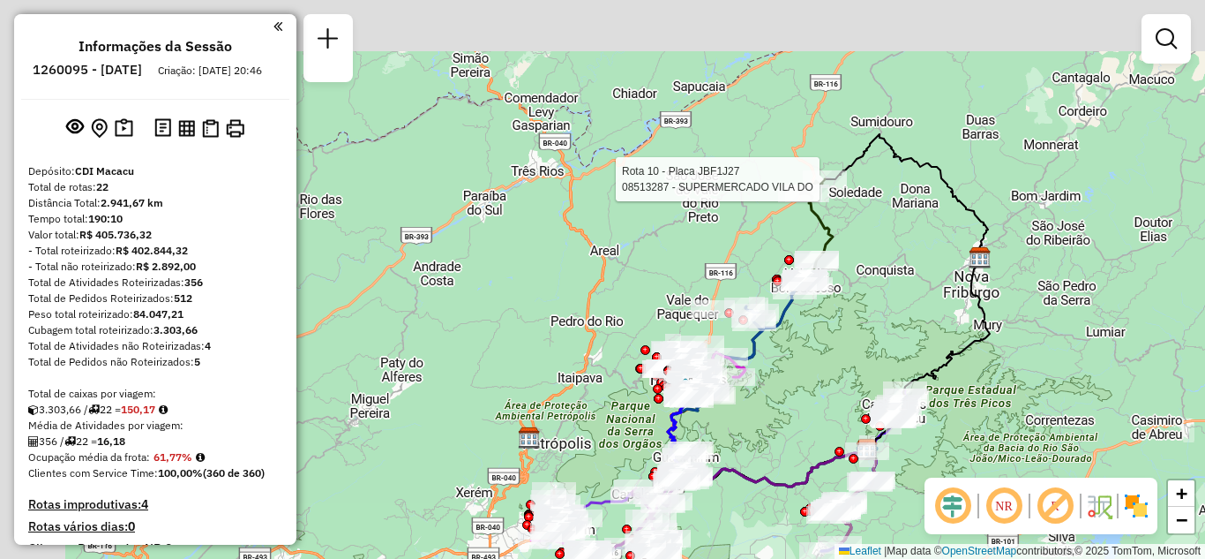
select select "**********"
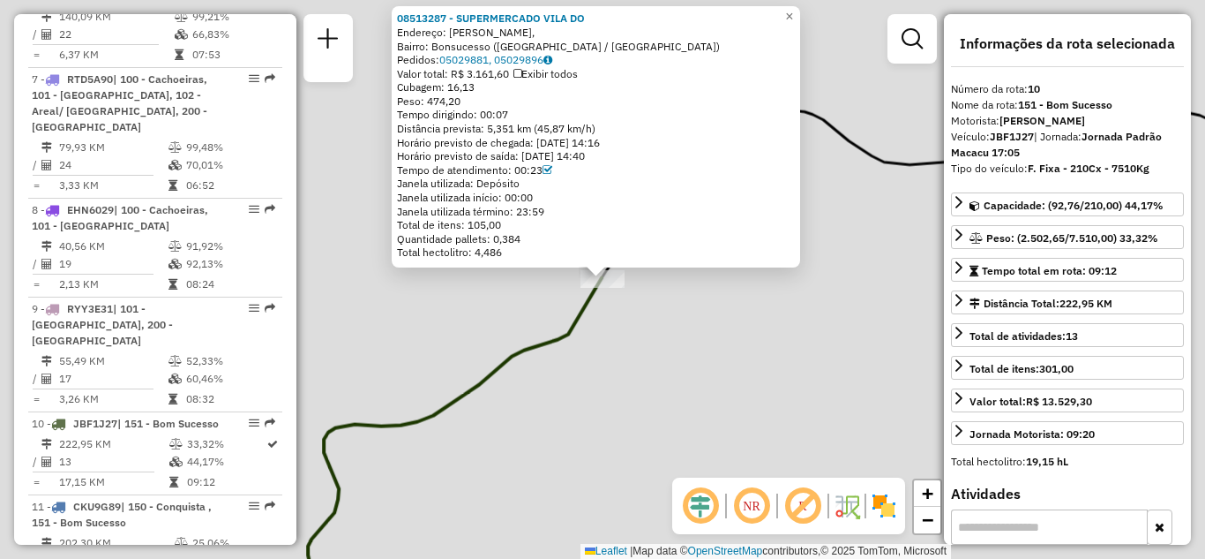
scroll to position [1534, 0]
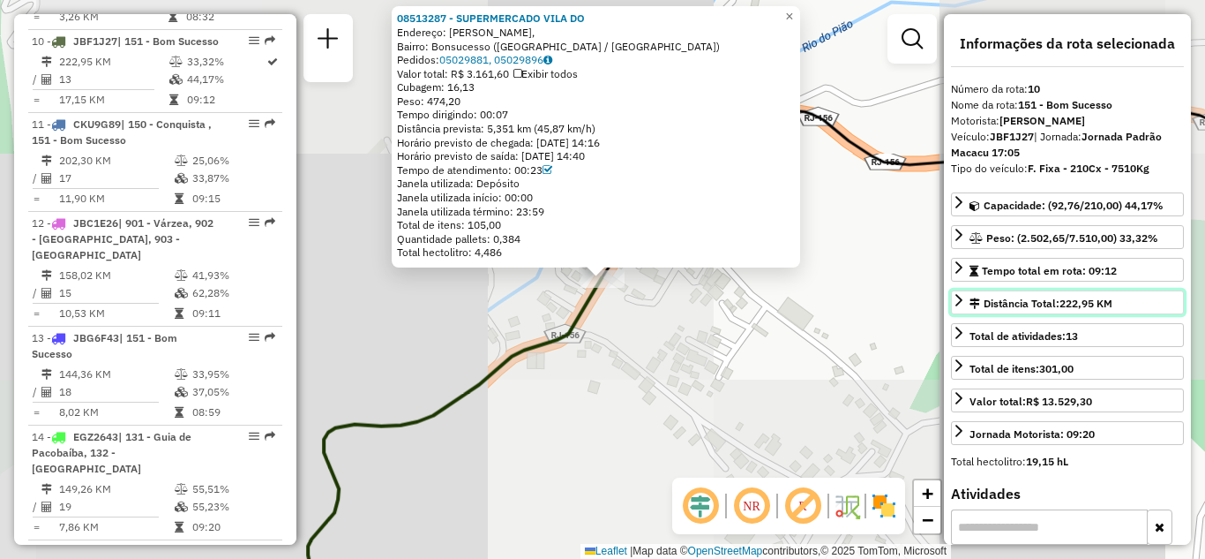
drag, startPoint x: 1132, startPoint y: 300, endPoint x: 1021, endPoint y: 300, distance: 111.2
click at [1021, 300] on link "Distância Total: 222,95 KM" at bounding box center [1067, 302] width 233 height 24
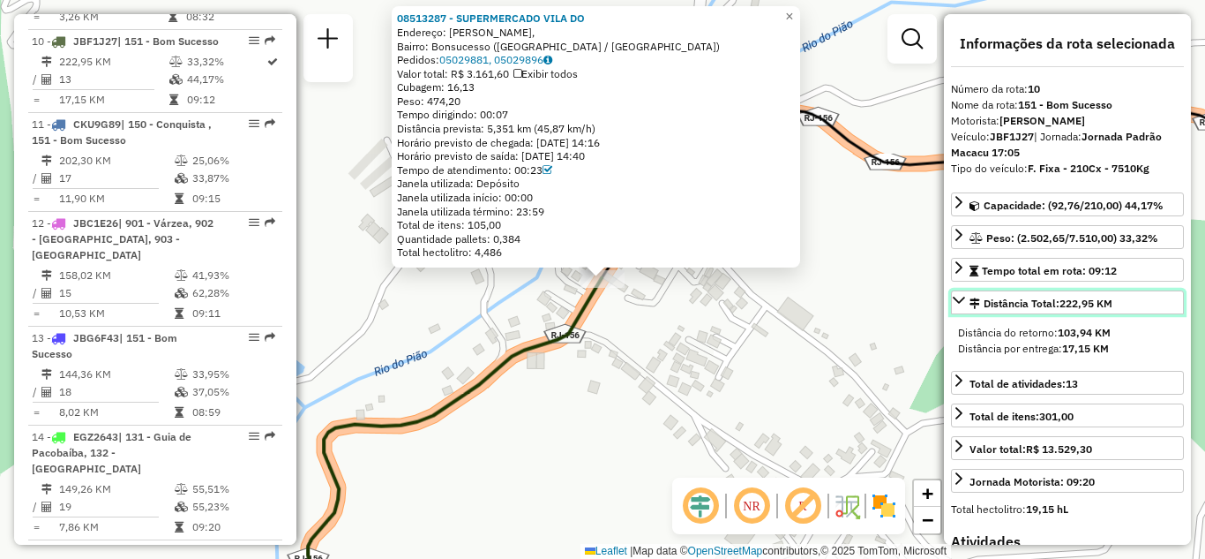
click at [956, 300] on icon at bounding box center [959, 300] width 12 height 7
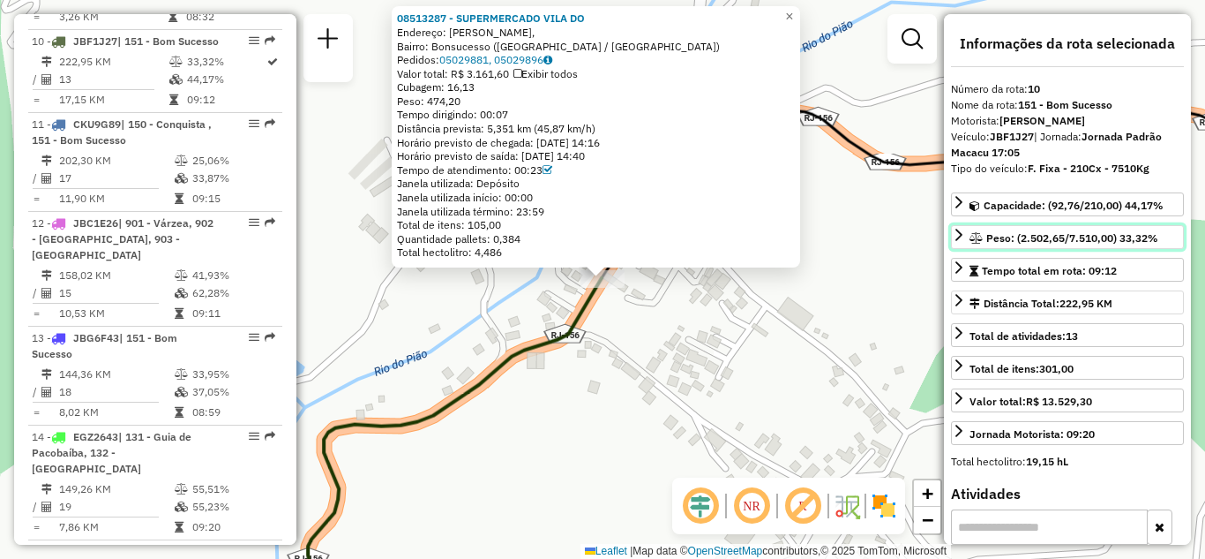
click at [963, 236] on icon at bounding box center [959, 235] width 14 height 14
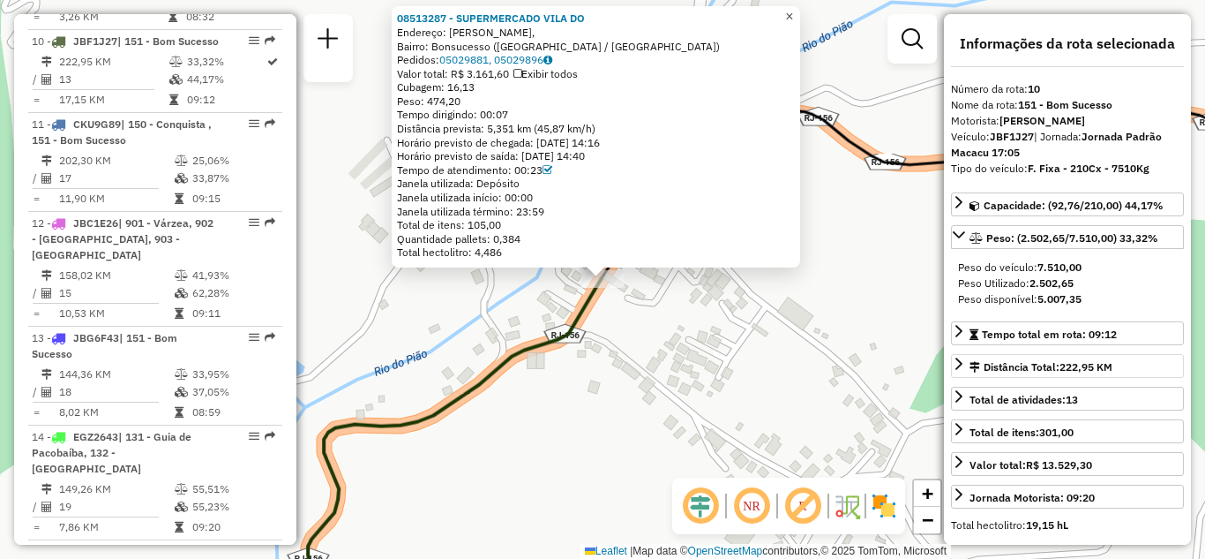
click at [793, 10] on span "×" at bounding box center [789, 16] width 8 height 15
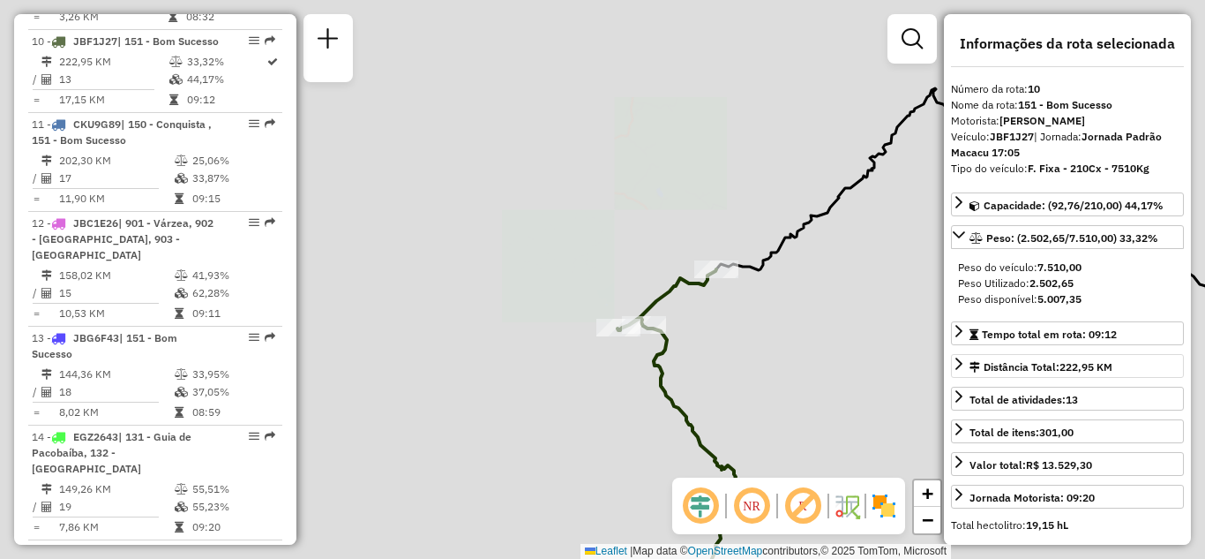
drag, startPoint x: 736, startPoint y: 349, endPoint x: 748, endPoint y: 268, distance: 82.1
click at [748, 271] on div "Janela de atendimento Grade de atendimento Capacidade Transportadoras Veículos …" at bounding box center [602, 279] width 1205 height 559
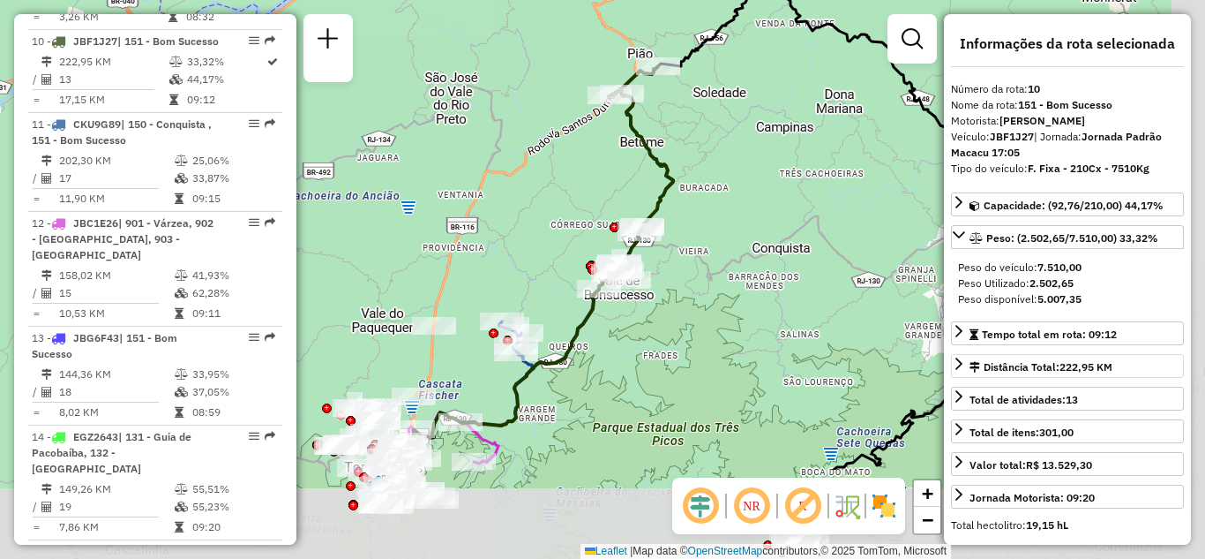
drag, startPoint x: 772, startPoint y: 378, endPoint x: 722, endPoint y: 232, distance: 154.1
click at [722, 232] on div "Janela de atendimento Grade de atendimento Capacidade Transportadoras Veículos …" at bounding box center [602, 279] width 1205 height 559
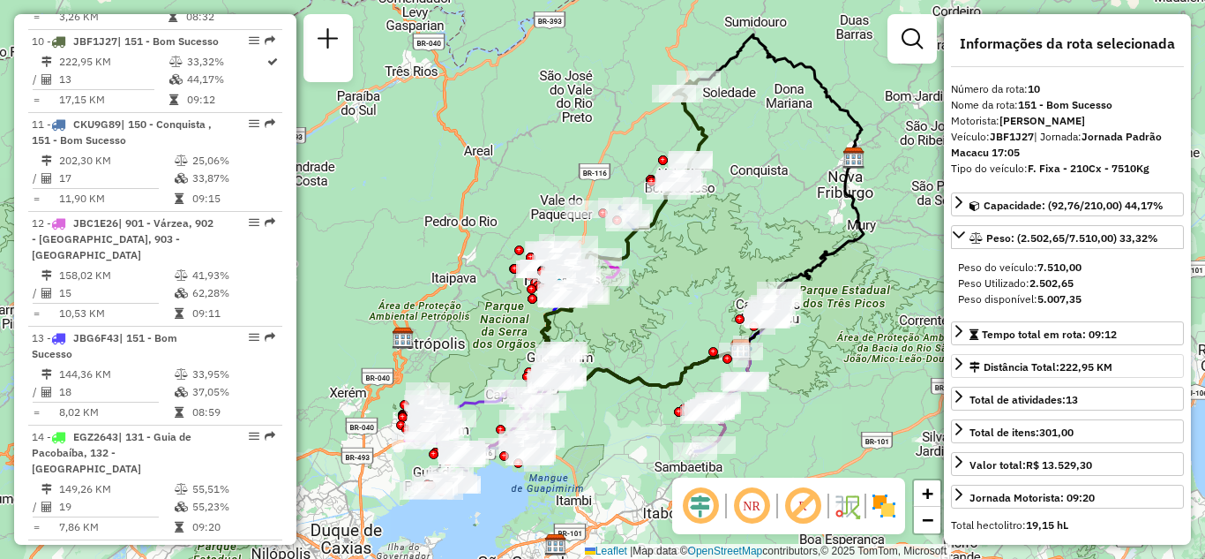
drag, startPoint x: 700, startPoint y: 364, endPoint x: 710, endPoint y: 288, distance: 77.4
click at [710, 288] on div "Janela de atendimento Grade de atendimento Capacidade Transportadoras Veículos …" at bounding box center [602, 279] width 1205 height 559
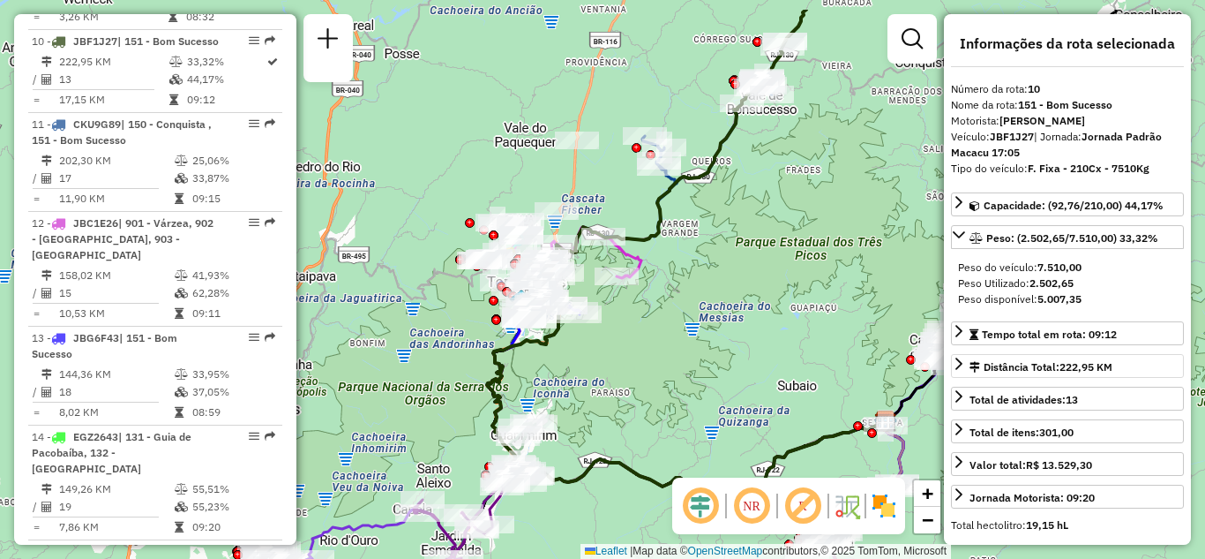
drag, startPoint x: 654, startPoint y: 305, endPoint x: 645, endPoint y: 390, distance: 85.2
click at [645, 390] on div "Janela de atendimento Grade de atendimento Capacidade Transportadoras Veículos …" at bounding box center [602, 279] width 1205 height 559
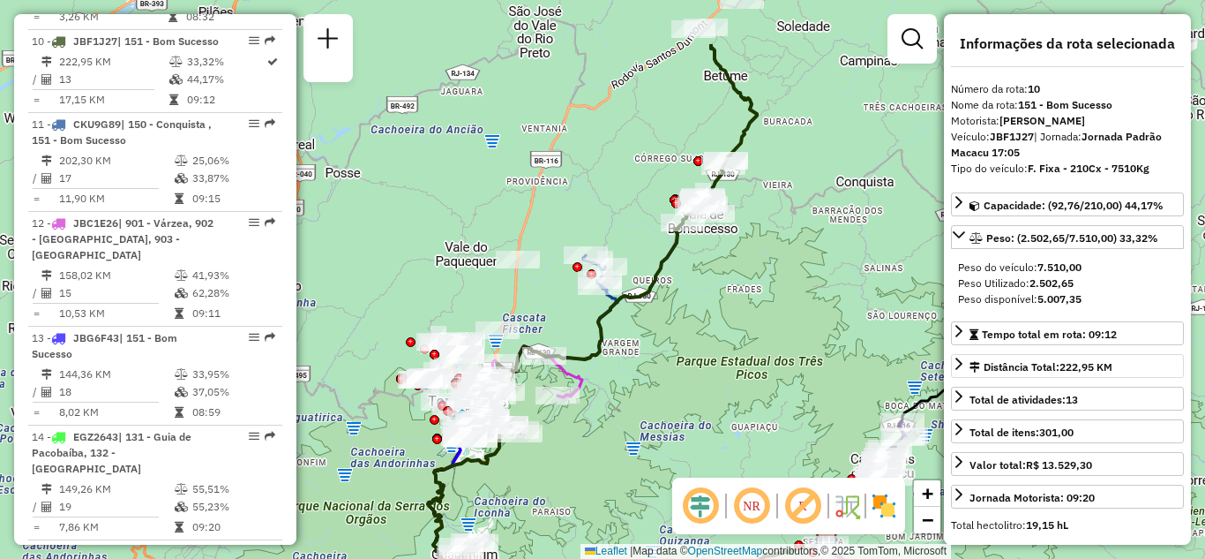
drag, startPoint x: 702, startPoint y: 243, endPoint x: 643, endPoint y: 339, distance: 112.4
click at [643, 339] on div "Janela de atendimento Grade de atendimento Capacidade Transportadoras Veículos …" at bounding box center [602, 279] width 1205 height 559
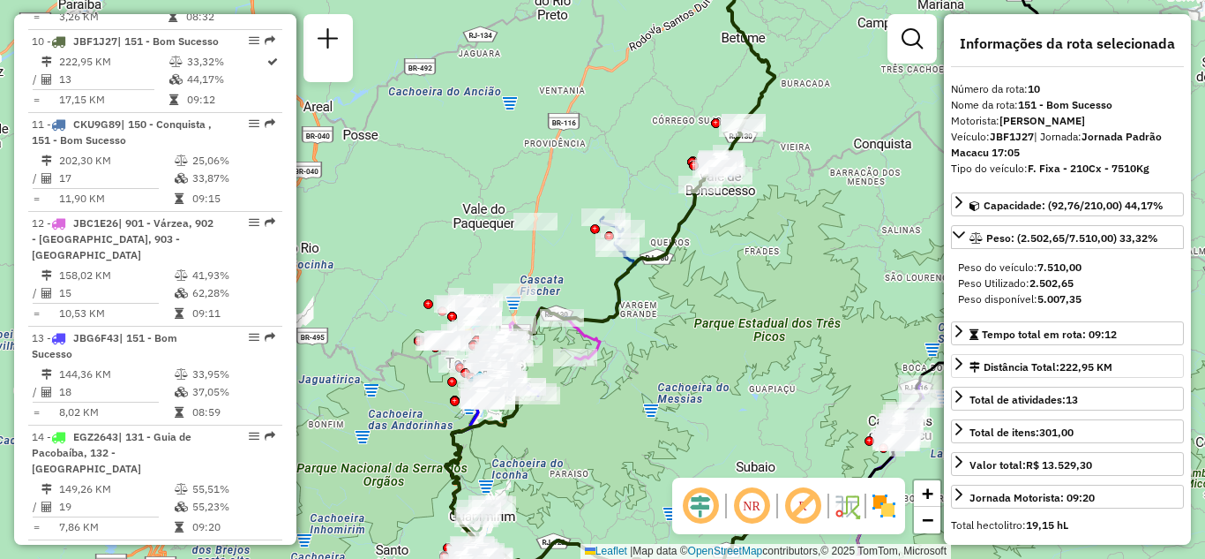
drag, startPoint x: 632, startPoint y: 379, endPoint x: 662, endPoint y: 300, distance: 84.9
click at [646, 342] on div "Janela de atendimento Grade de atendimento Capacidade Transportadoras Veículos …" at bounding box center [602, 279] width 1205 height 559
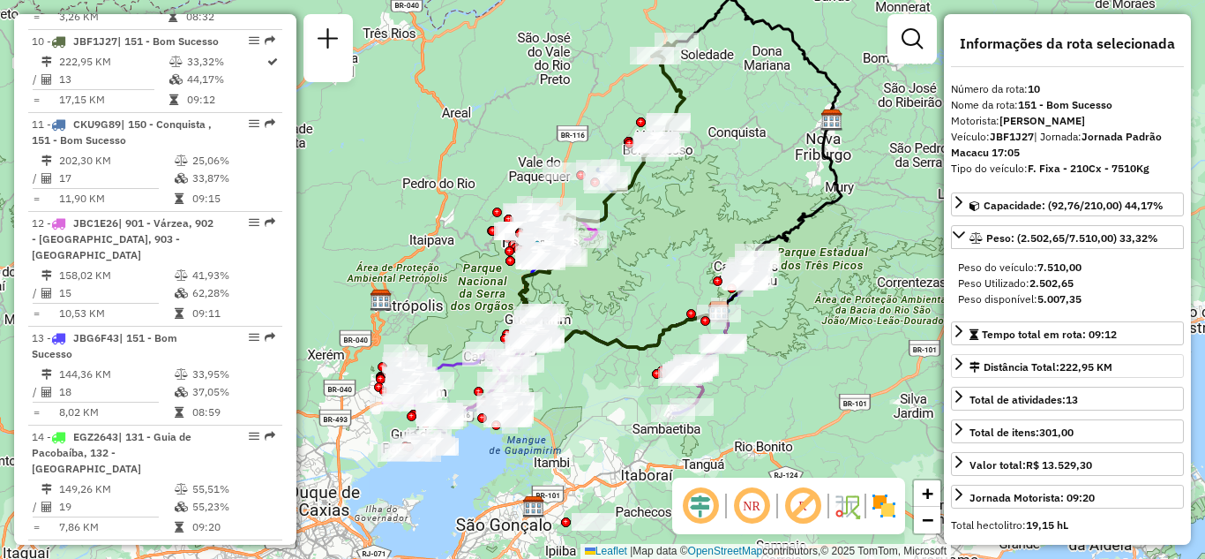
drag, startPoint x: 672, startPoint y: 328, endPoint x: 698, endPoint y: 199, distance: 132.4
click at [699, 203] on div "Janela de atendimento Grade de atendimento Capacidade Transportadoras Veículos …" at bounding box center [602, 279] width 1205 height 559
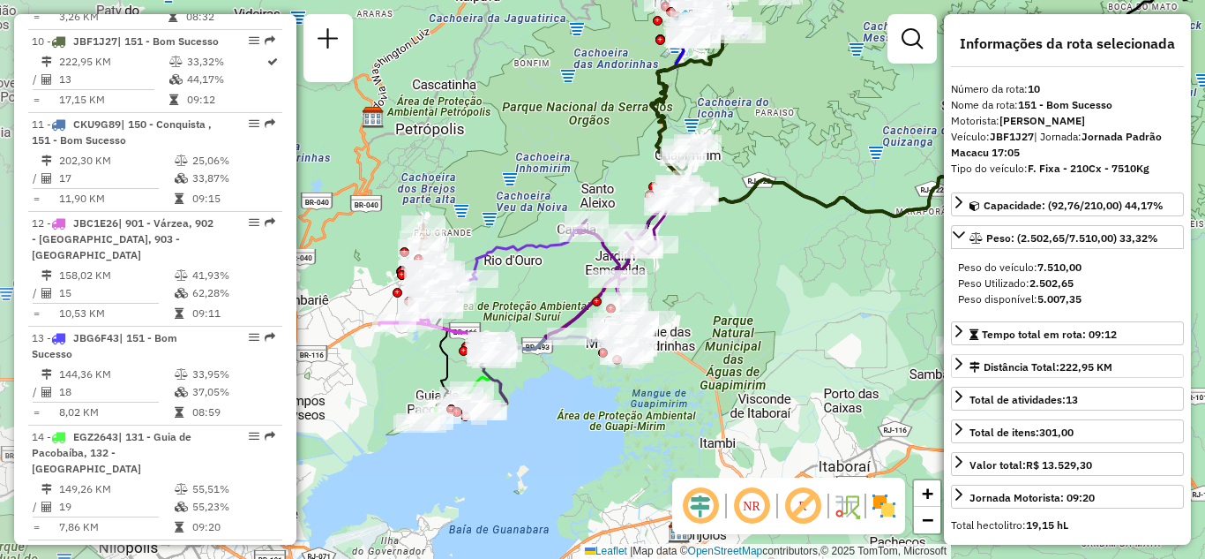
drag, startPoint x: 589, startPoint y: 353, endPoint x: 806, endPoint y: 219, distance: 254.4
click at [807, 219] on div "Janela de atendimento Grade de atendimento Capacidade Transportadoras Veículos …" at bounding box center [602, 279] width 1205 height 559
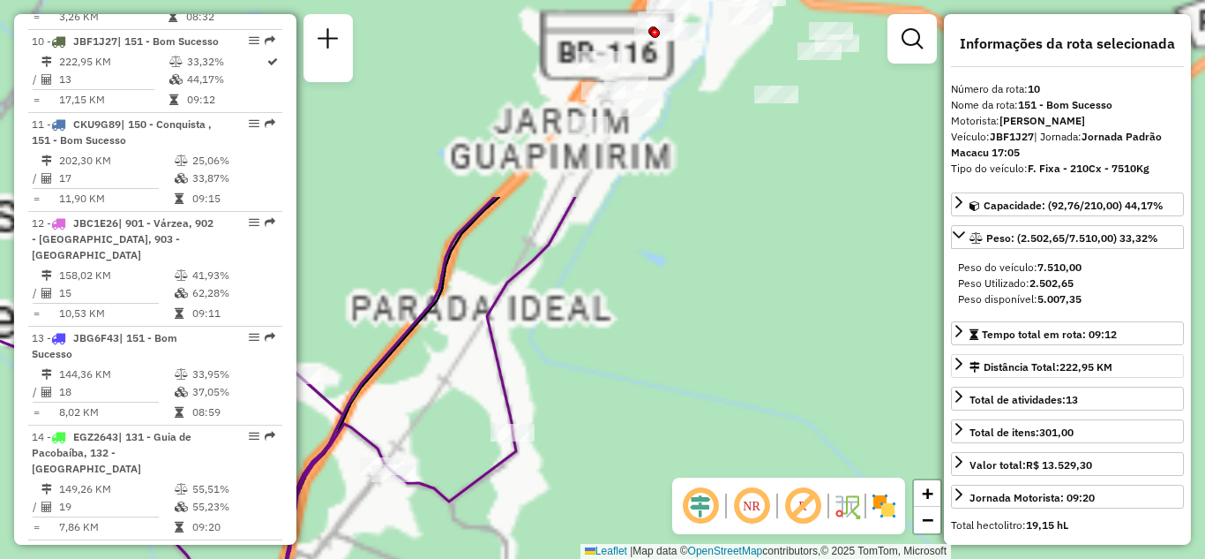
drag, startPoint x: 657, startPoint y: 184, endPoint x: 649, endPoint y: 415, distance: 230.5
click at [649, 415] on div "Janela de atendimento Grade de atendimento Capacidade Transportadoras Veículos …" at bounding box center [602, 279] width 1205 height 559
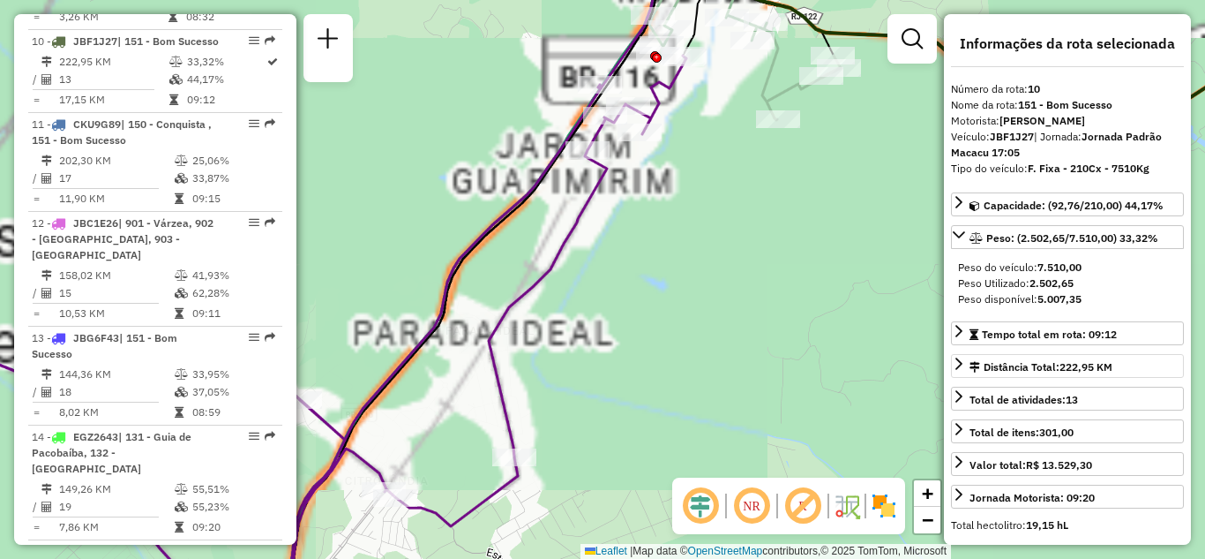
drag, startPoint x: 686, startPoint y: 221, endPoint x: 664, endPoint y: 317, distance: 97.8
click at [664, 317] on div "Janela de atendimento Grade de atendimento Capacidade Transportadoras Veículos …" at bounding box center [602, 279] width 1205 height 559
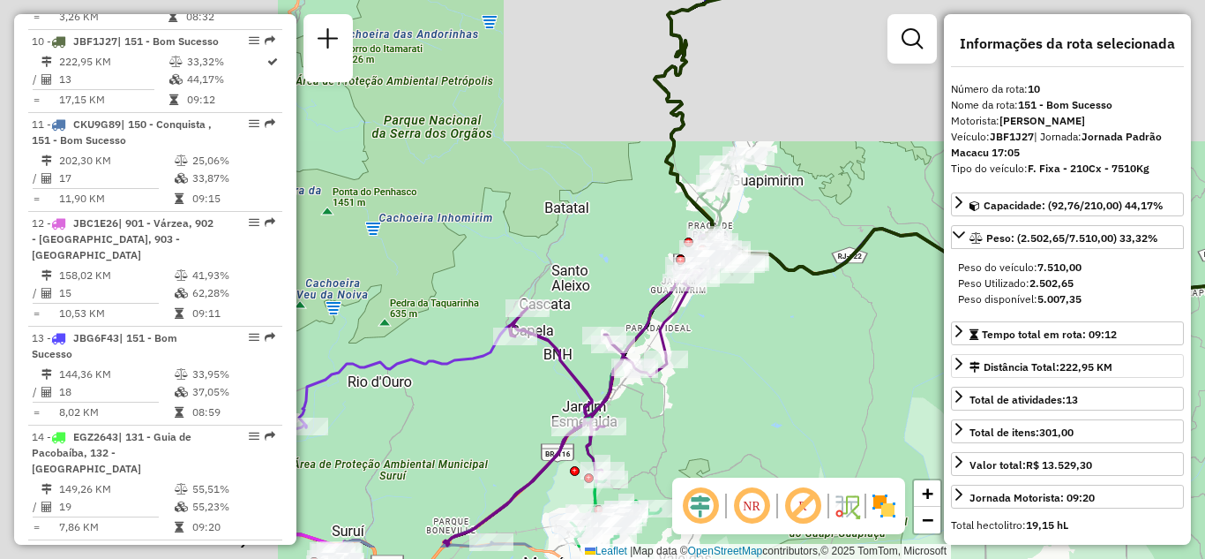
drag, startPoint x: 666, startPoint y: 410, endPoint x: 814, endPoint y: 191, distance: 264.6
click at [815, 191] on div "Janela de atendimento Grade de atendimento Capacidade Transportadoras Veículos …" at bounding box center [602, 279] width 1205 height 559
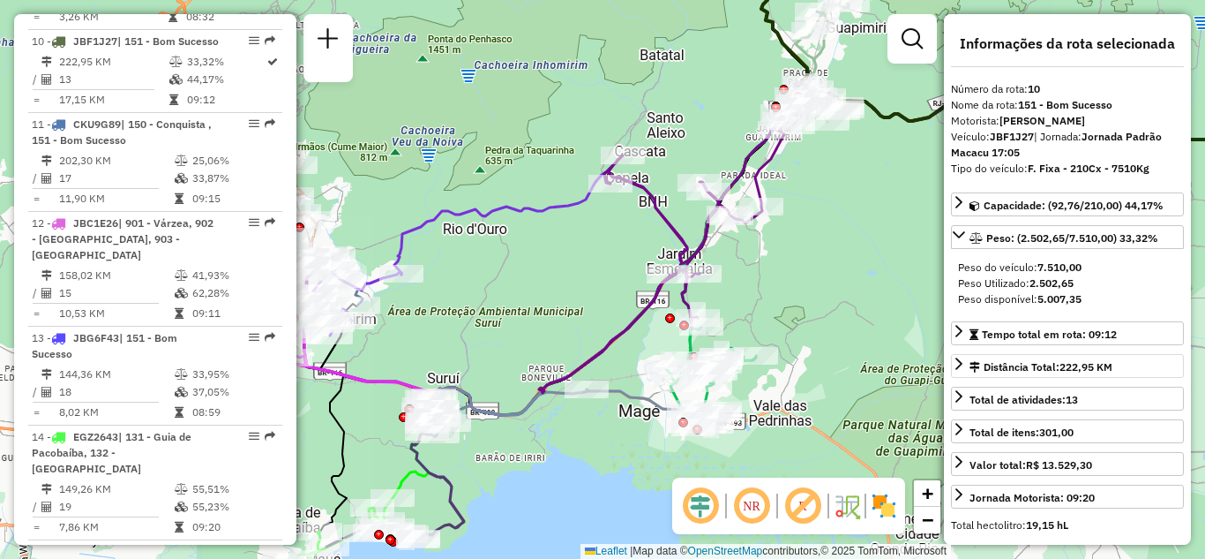
drag, startPoint x: 625, startPoint y: 354, endPoint x: 708, endPoint y: 362, distance: 83.3
click at [707, 363] on div "Janela de atendimento Grade de atendimento Capacidade Transportadoras Veículos …" at bounding box center [602, 279] width 1205 height 559
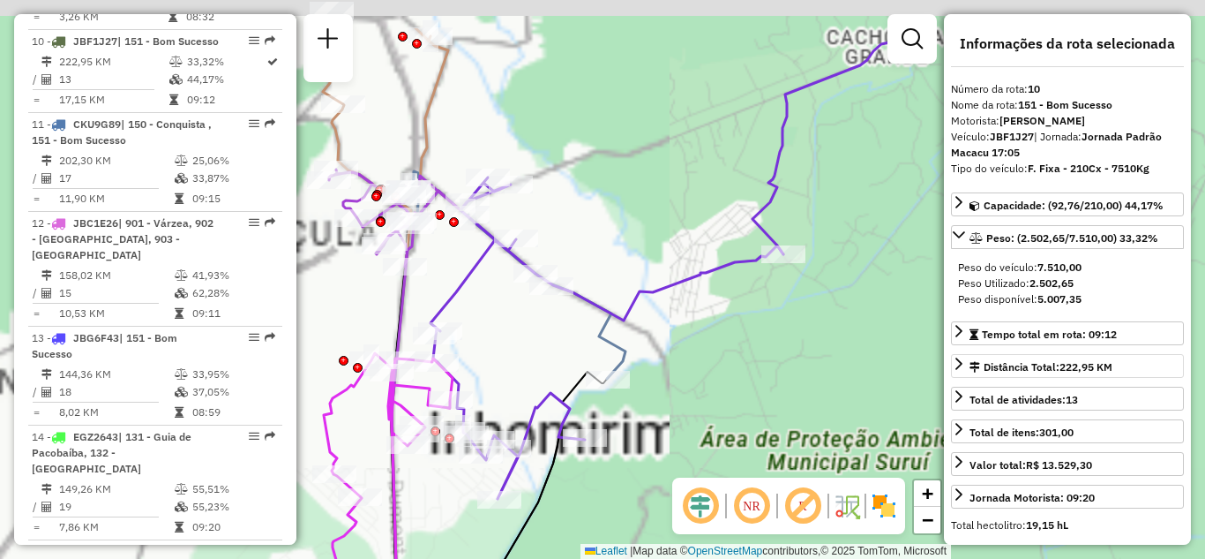
drag, startPoint x: 577, startPoint y: 357, endPoint x: 698, endPoint y: 441, distance: 147.1
click at [698, 441] on div "Janela de atendimento Grade de atendimento Capacidade Transportadoras Veículos …" at bounding box center [602, 279] width 1205 height 559
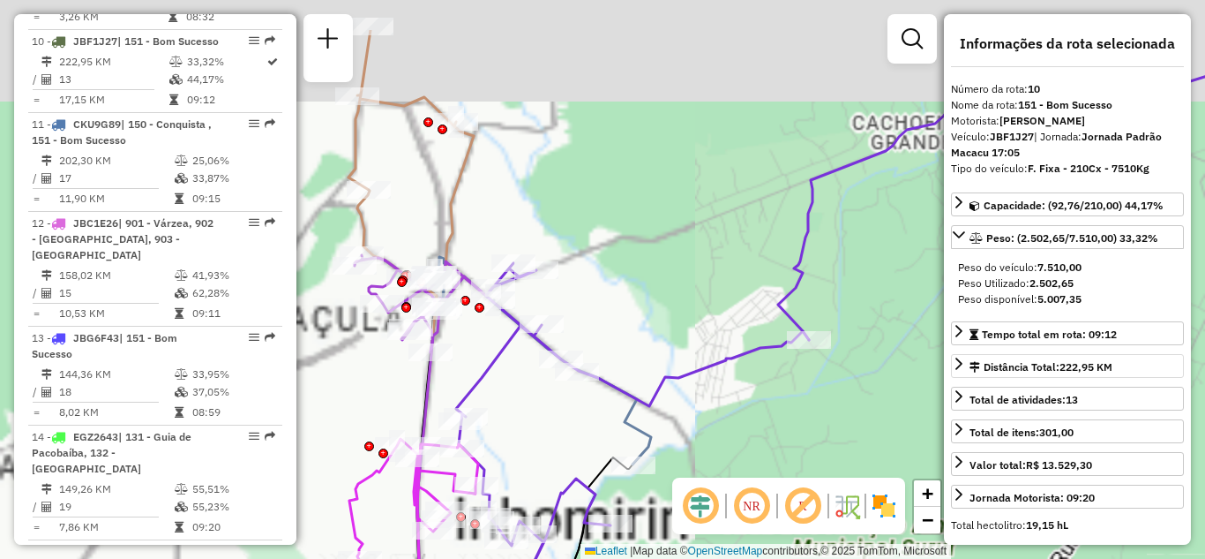
drag, startPoint x: 509, startPoint y: 319, endPoint x: 535, endPoint y: 392, distance: 77.6
click at [535, 392] on div "Janela de atendimento Grade de atendimento Capacidade Transportadoras Veículos …" at bounding box center [602, 279] width 1205 height 559
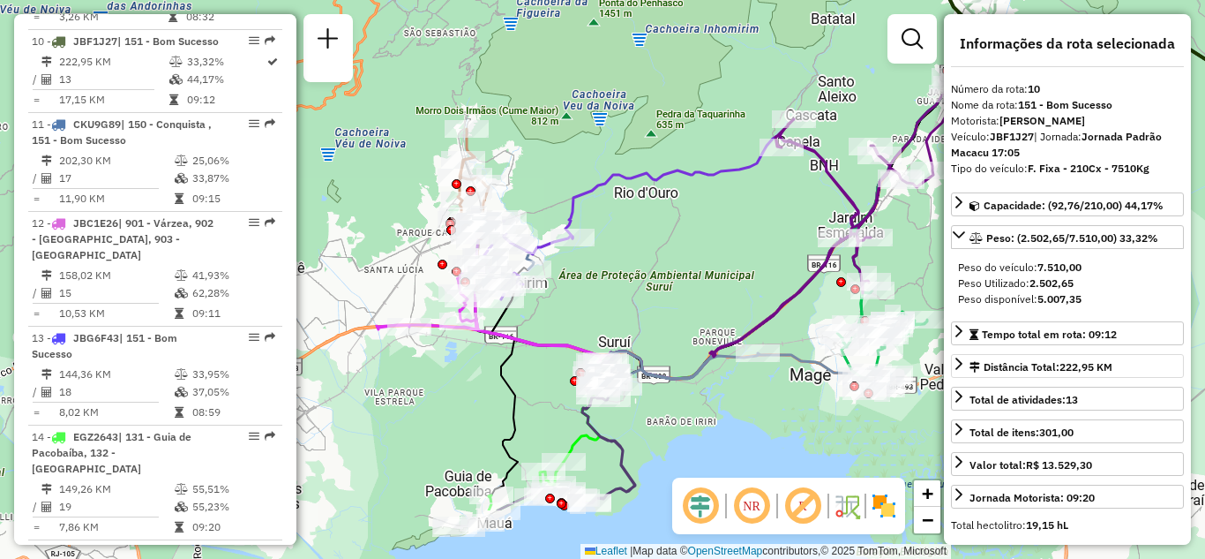
drag, startPoint x: 720, startPoint y: 424, endPoint x: 575, endPoint y: 225, distance: 245.7
click at [575, 221] on div "Janela de atendimento Grade de atendimento Capacidade Transportadoras Veículos …" at bounding box center [602, 279] width 1205 height 559
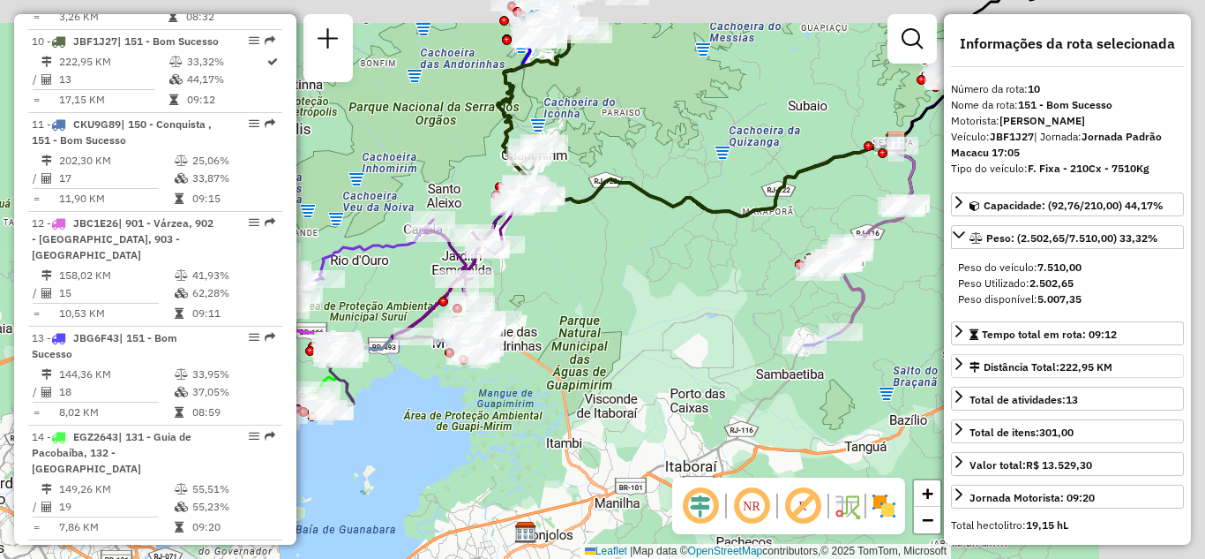
drag, startPoint x: 724, startPoint y: 363, endPoint x: 386, endPoint y: 404, distance: 340.5
click at [385, 404] on div "Janela de atendimento Grade de atendimento Capacidade Transportadoras Veículos …" at bounding box center [602, 279] width 1205 height 559
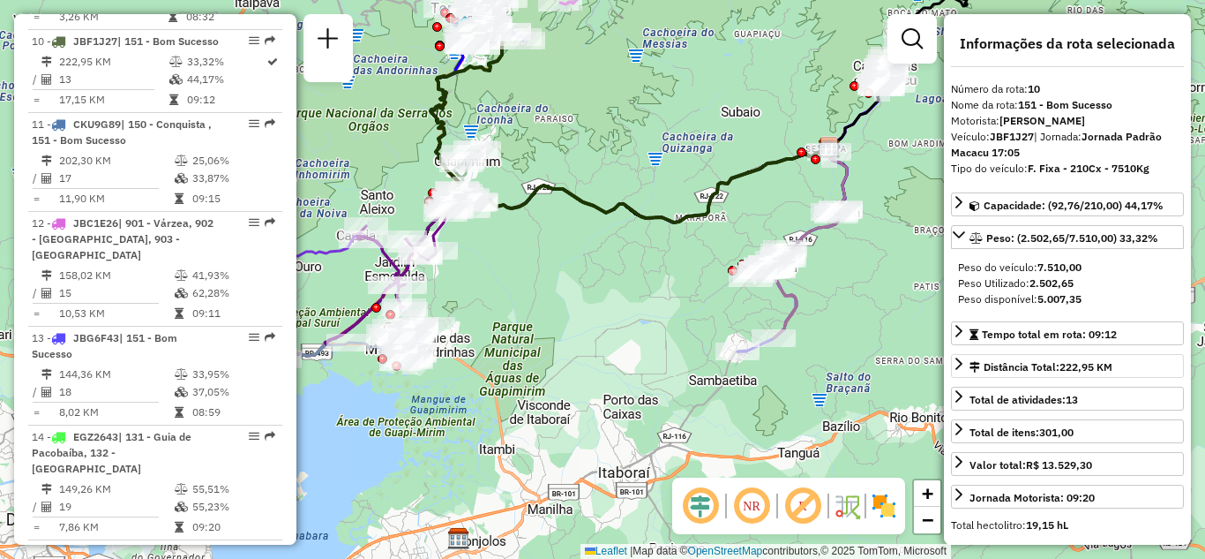
drag, startPoint x: 613, startPoint y: 244, endPoint x: 533, endPoint y: 340, distance: 124.6
click at [533, 340] on div "Janela de atendimento Grade de atendimento Capacidade Transportadoras Veículos …" at bounding box center [602, 279] width 1205 height 559
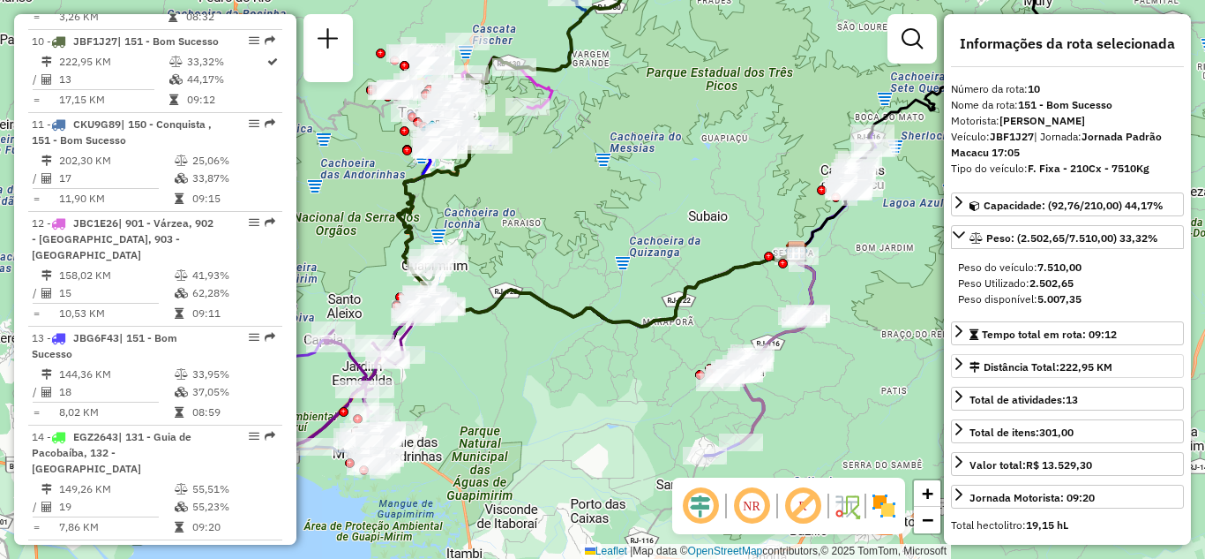
drag, startPoint x: 641, startPoint y: 267, endPoint x: 675, endPoint y: 269, distance: 34.5
click at [675, 269] on div "Janela de atendimento Grade de atendimento Capacidade Transportadoras Veículos …" at bounding box center [602, 279] width 1205 height 559
